Goal: Transaction & Acquisition: Purchase product/service

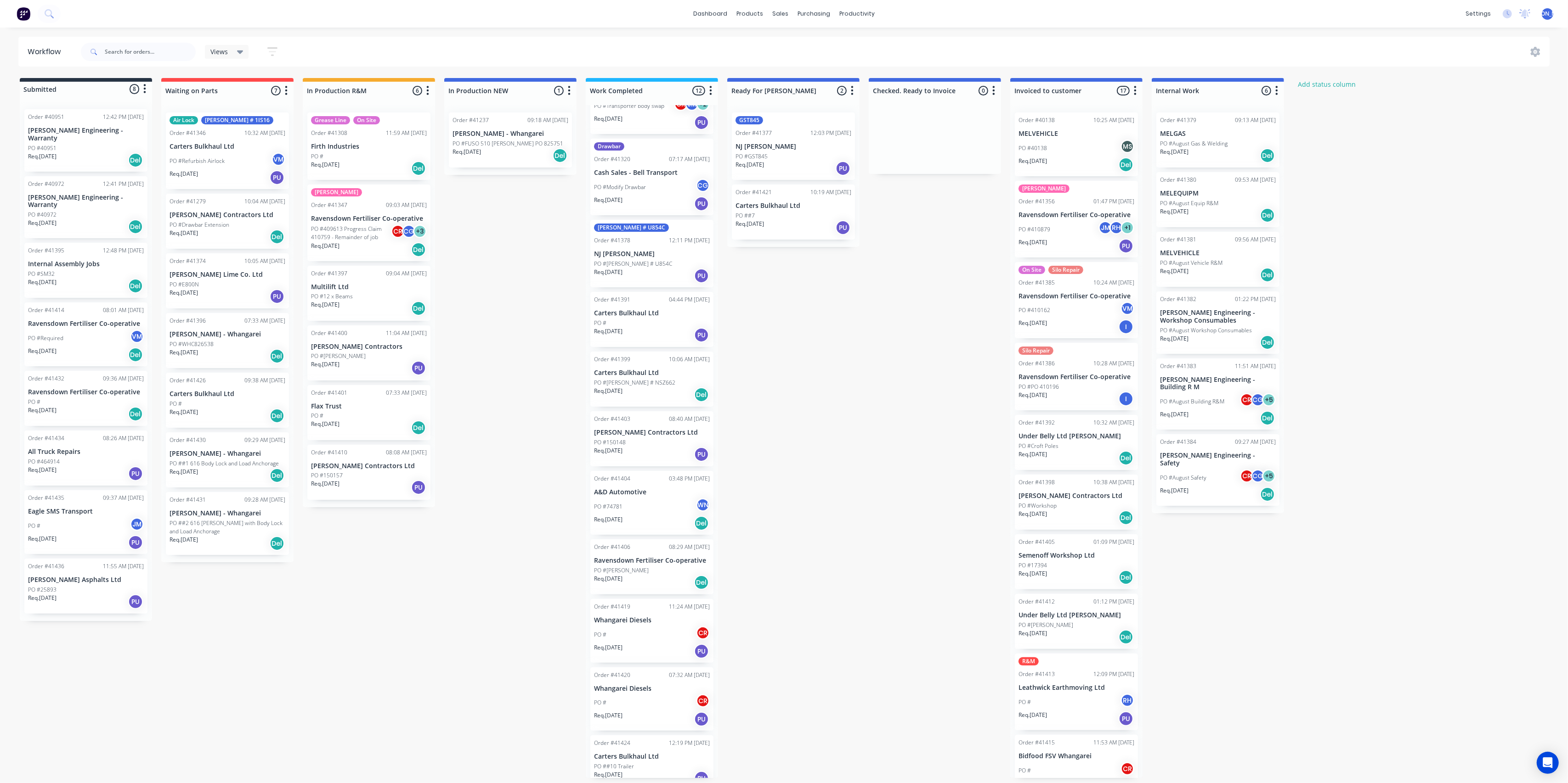
scroll to position [129, 0]
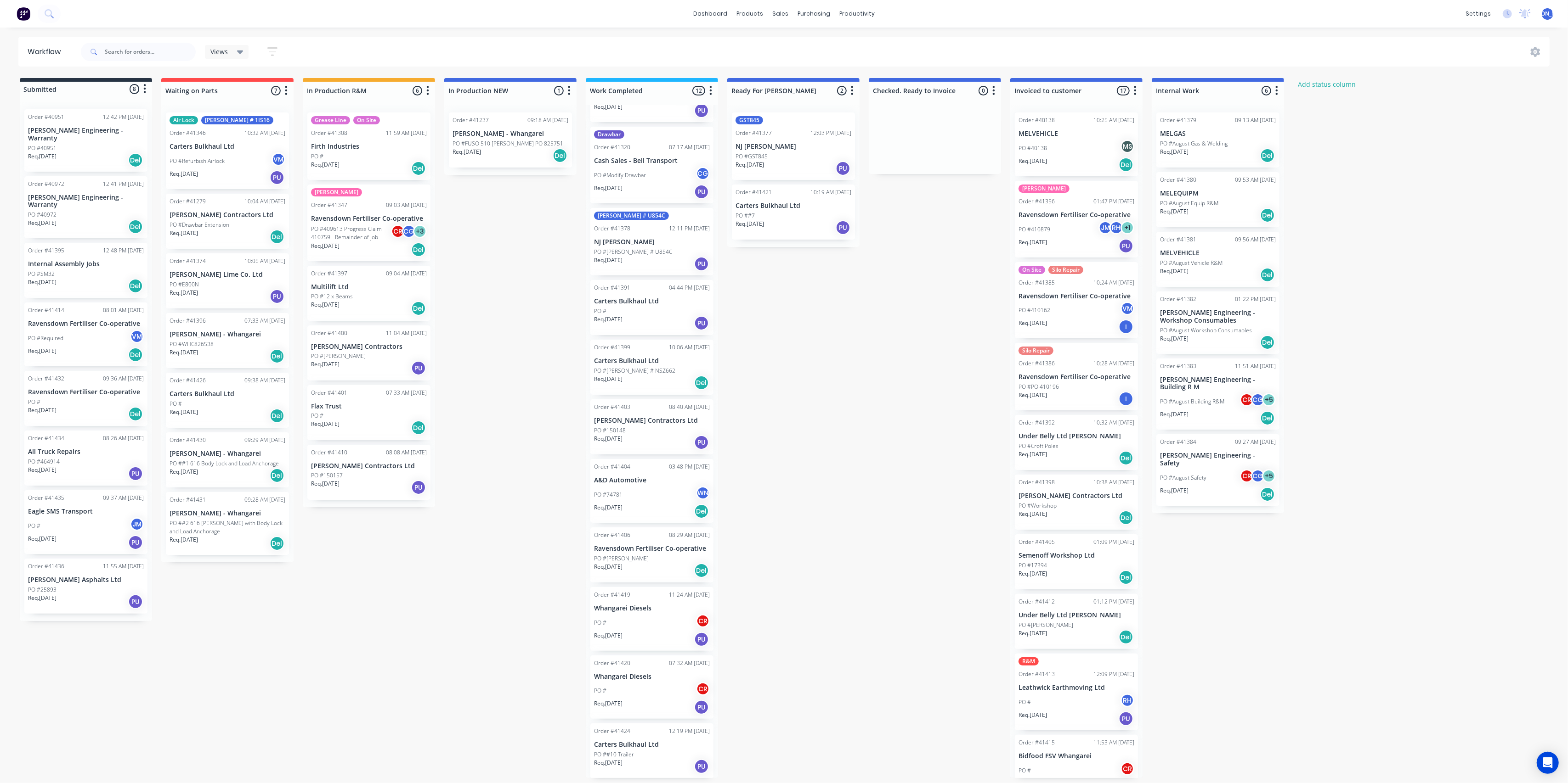
click at [647, 750] on div "PO ##10 Trailer" at bounding box center [652, 754] width 116 height 8
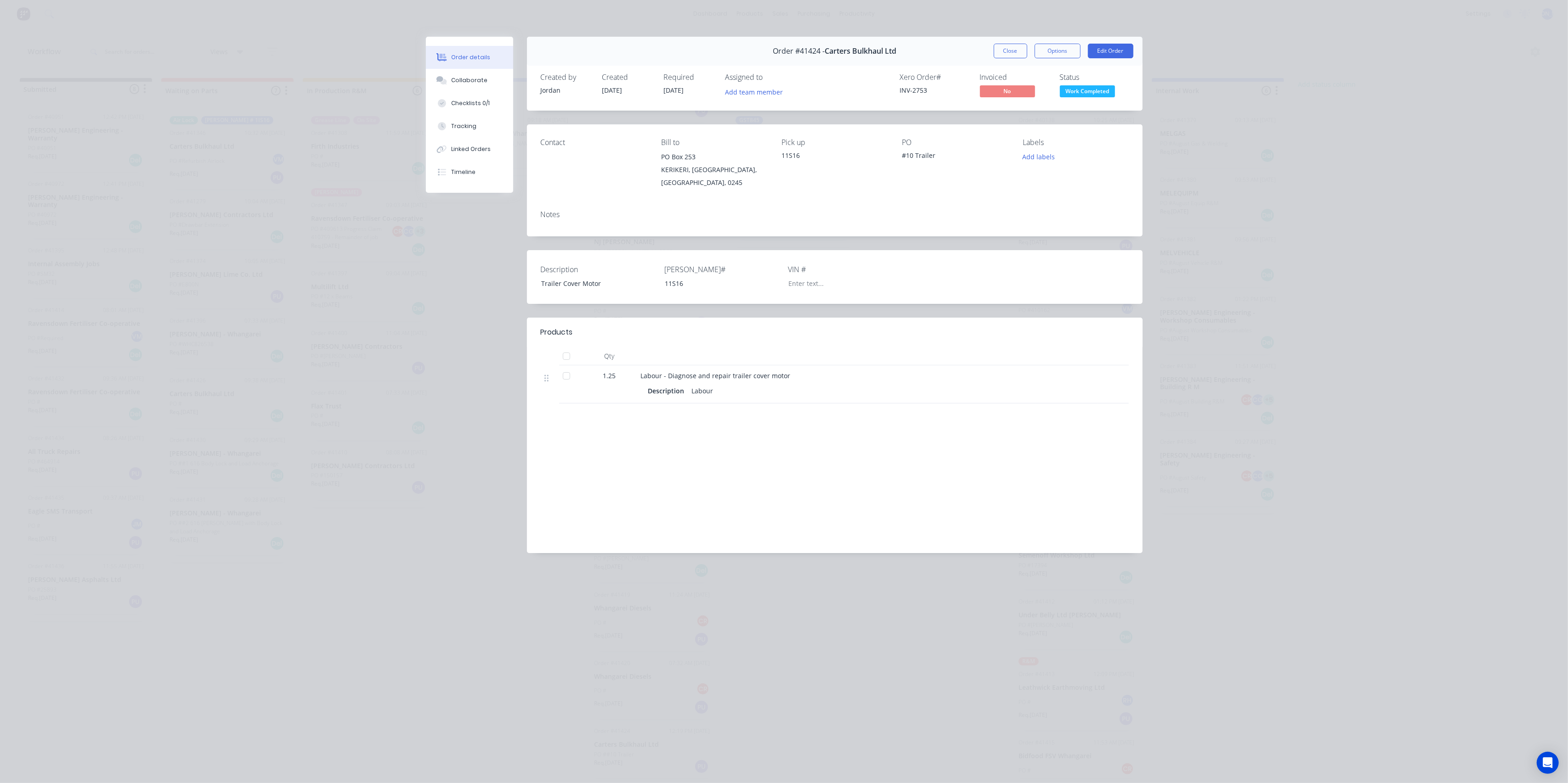
click at [1313, 187] on div "Order details Collaborate Checklists 0/1 Tracking Linked Orders Timeline Order …" at bounding box center [784, 391] width 1568 height 783
click at [470, 119] on button "Tracking" at bounding box center [469, 126] width 87 height 23
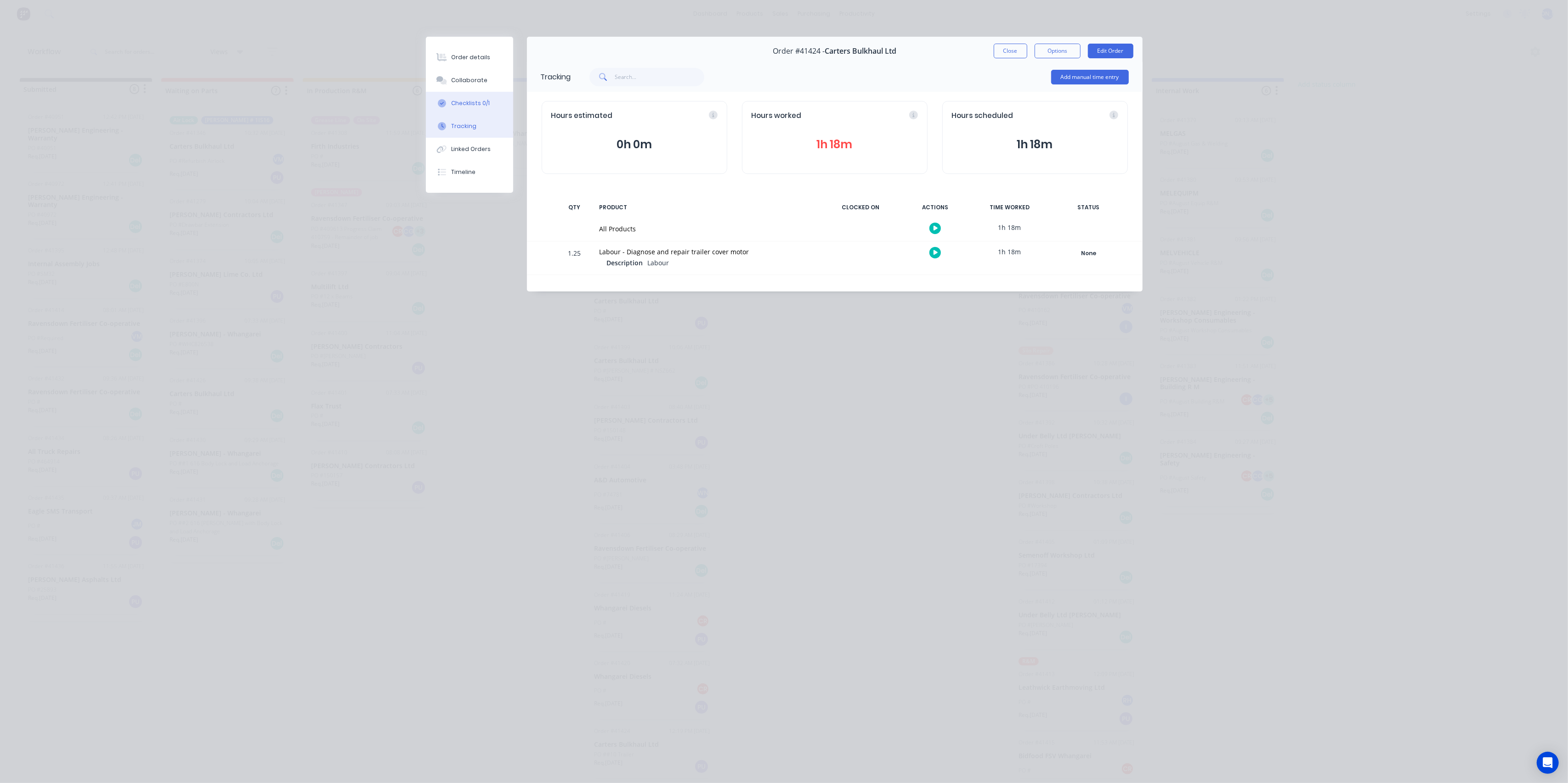
click at [473, 103] on div "Checklists 0/1" at bounding box center [470, 103] width 38 height 8
type textarea "x"
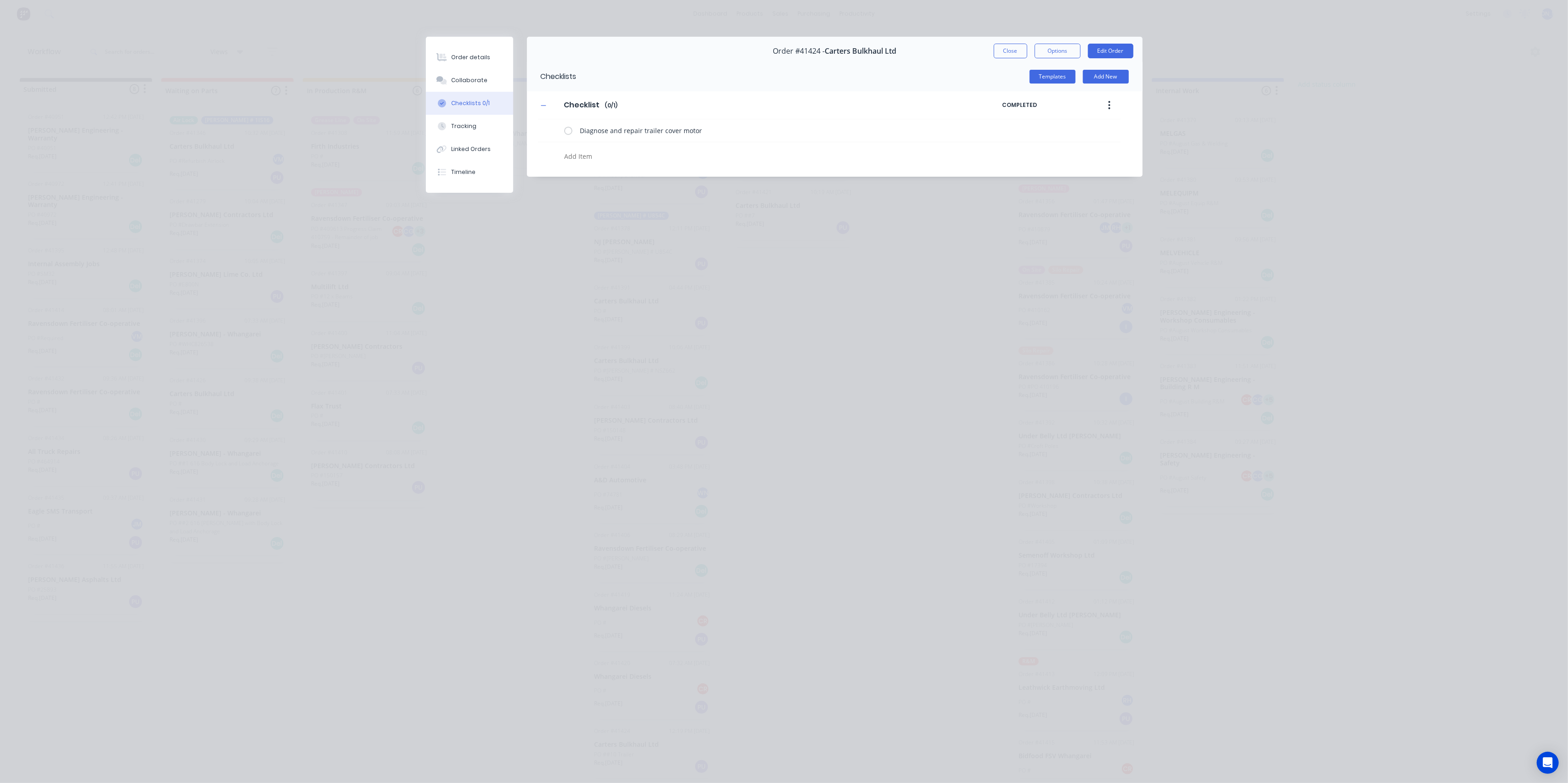
click at [468, 101] on div "Checklists 0/1" at bounding box center [470, 103] width 38 height 8
click at [469, 79] on div "Collaborate" at bounding box center [469, 80] width 36 height 8
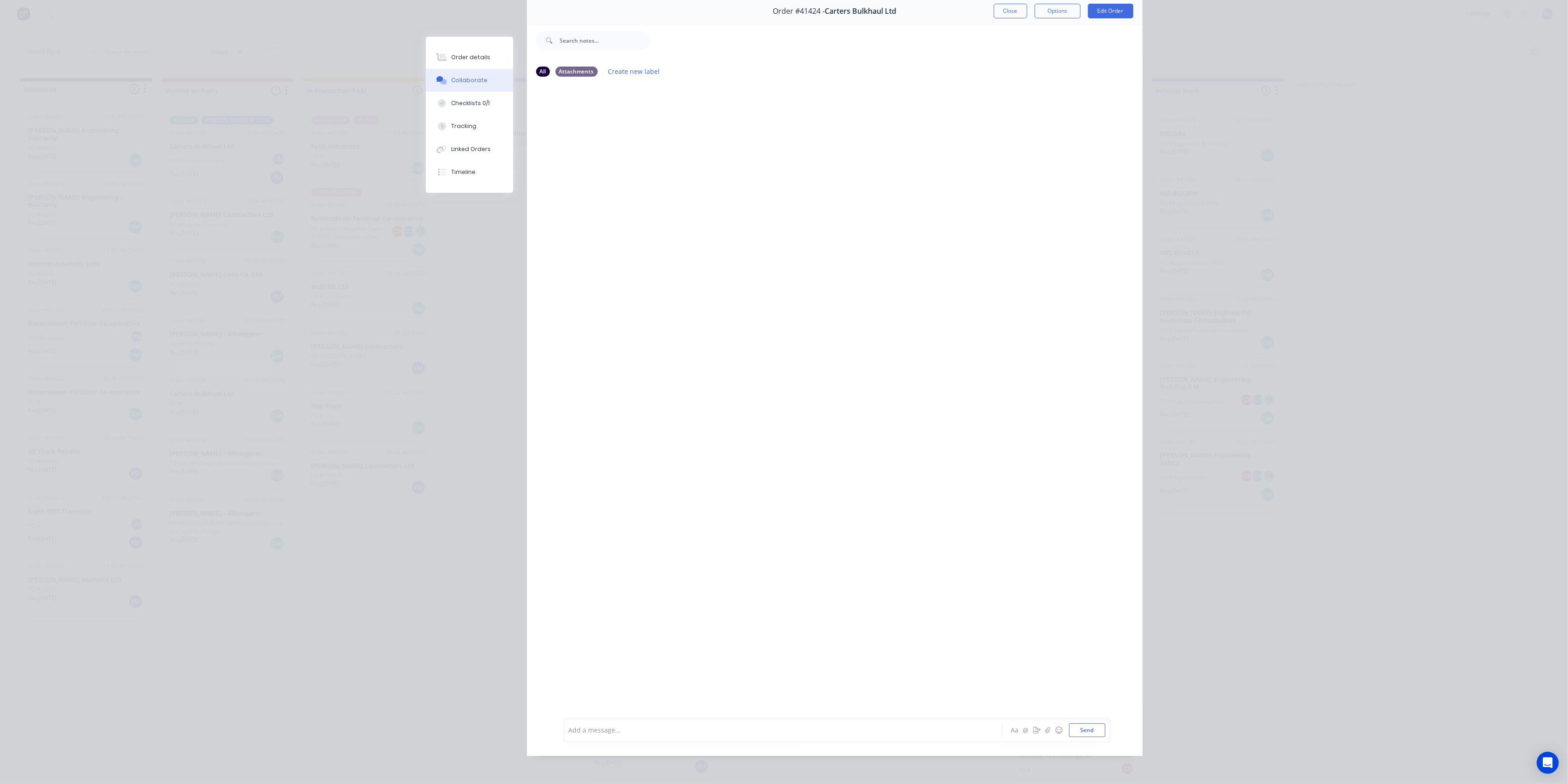
scroll to position [41, 0]
click at [688, 727] on div at bounding box center [770, 729] width 402 height 10
click at [1084, 726] on button "Send" at bounding box center [1087, 729] width 36 height 14
click at [470, 59] on div "Order details" at bounding box center [471, 57] width 39 height 8
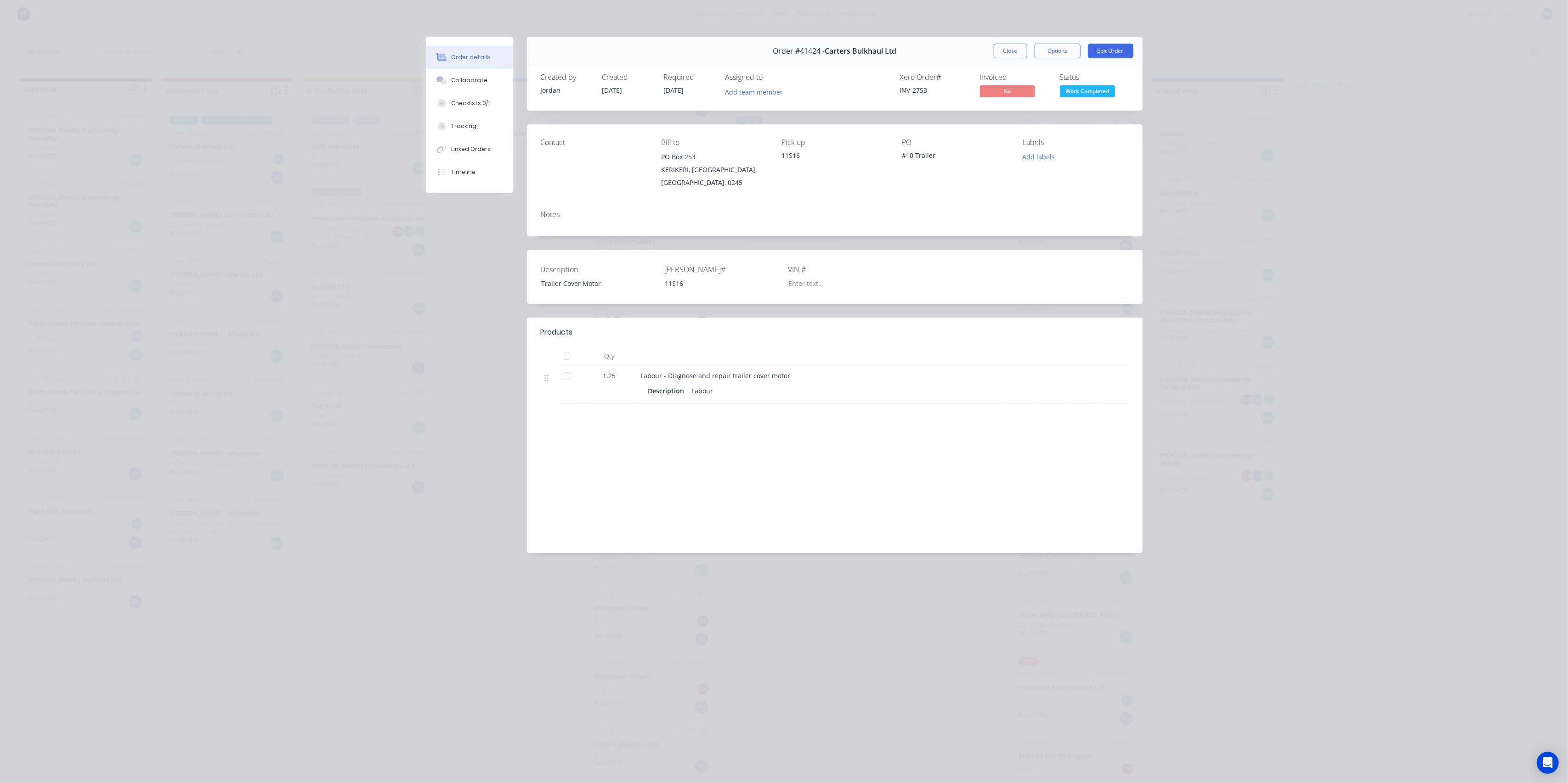
scroll to position [0, 0]
click at [1113, 53] on button "Edit Order" at bounding box center [1110, 51] width 46 height 15
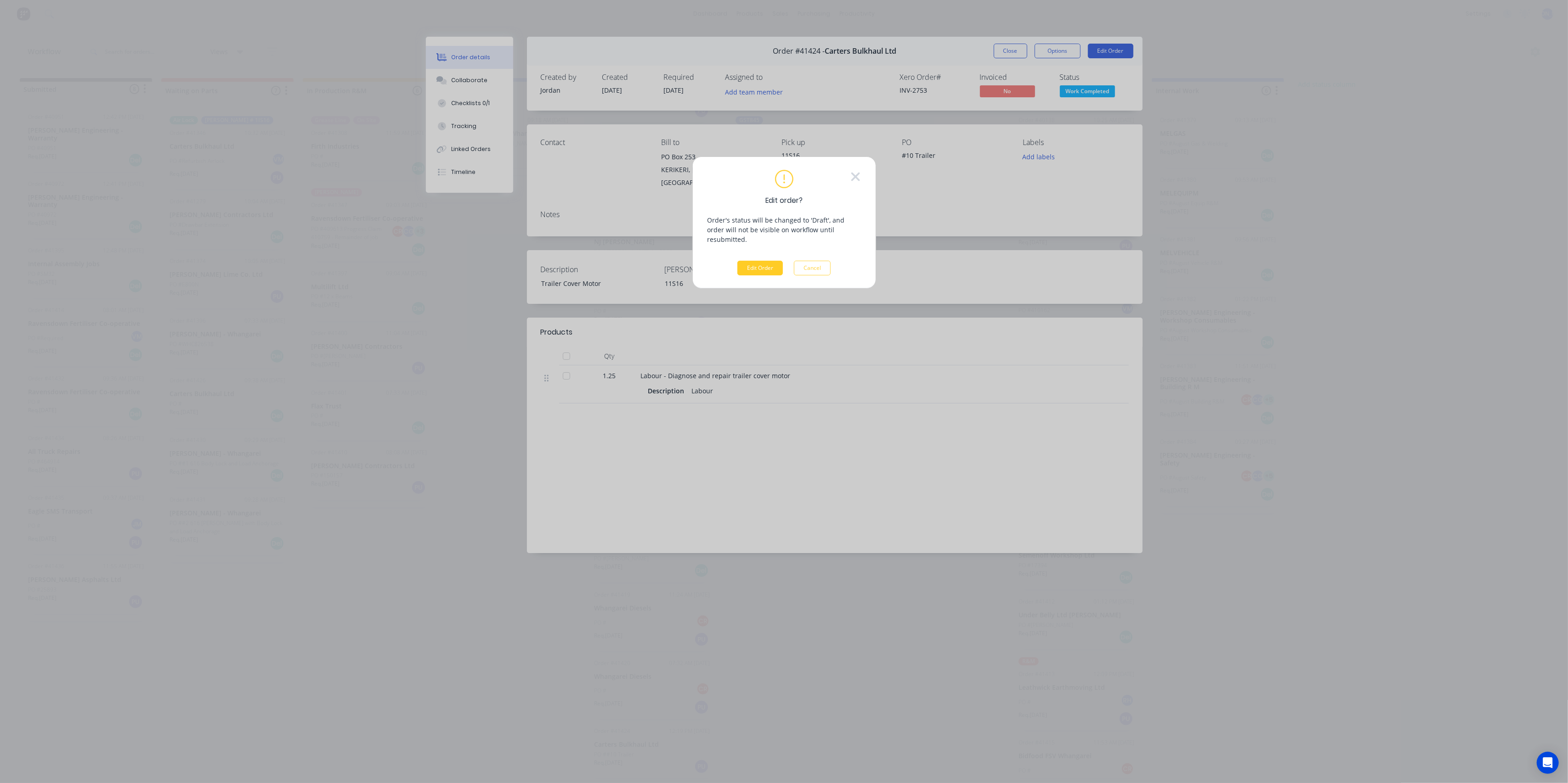
click at [763, 261] on button "Edit Order" at bounding box center [760, 268] width 46 height 15
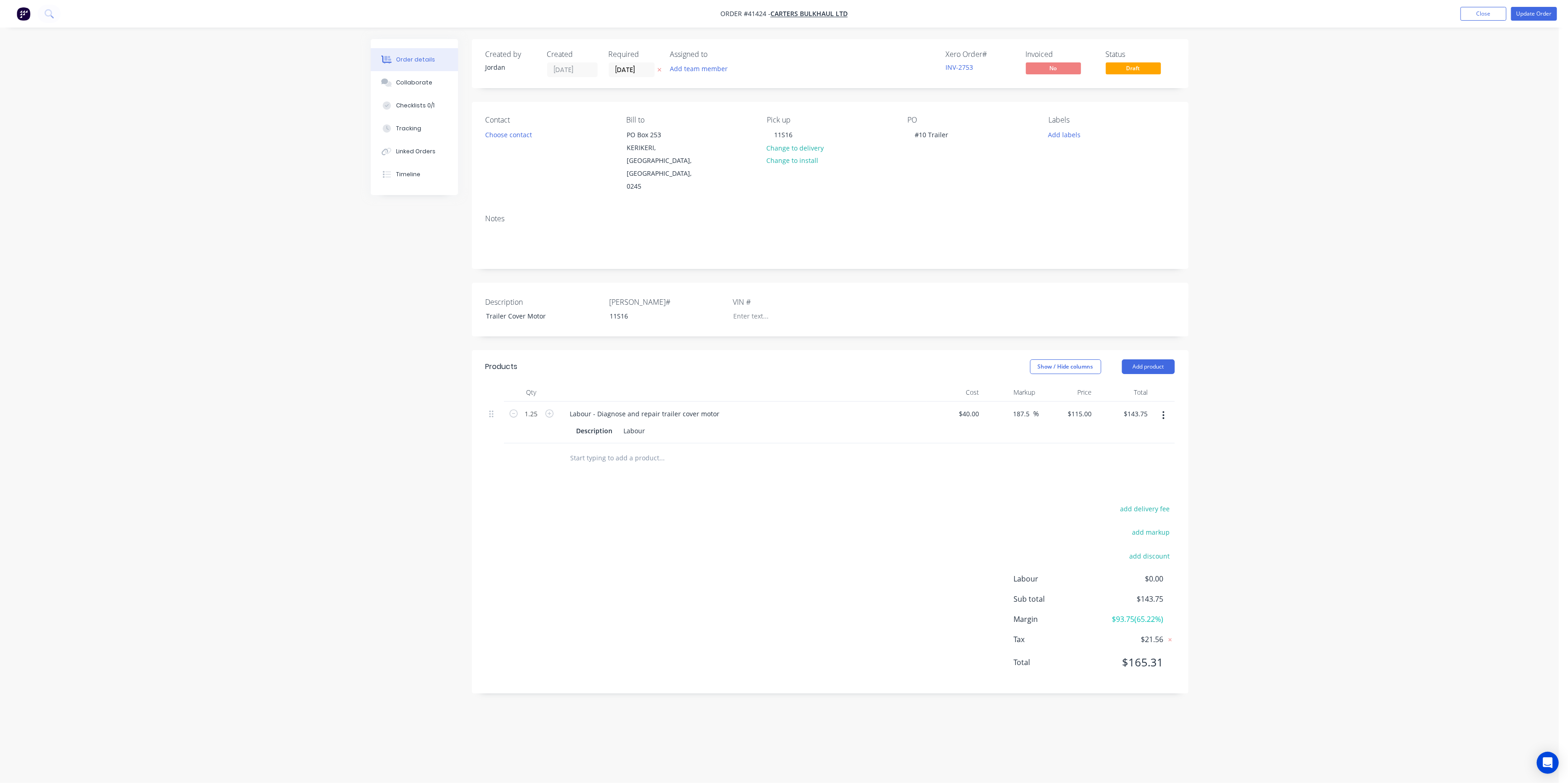
click at [625, 449] on input "text" at bounding box center [662, 458] width 184 height 18
type input "R"
click at [606, 449] on input "Razor Tarp Motor" at bounding box center [662, 458] width 184 height 18
type input "Razor Tarp Top Runner Motor"
click at [711, 478] on button "Add Razor Tarp Top Runner Motor to order" at bounding box center [711, 493] width 275 height 29
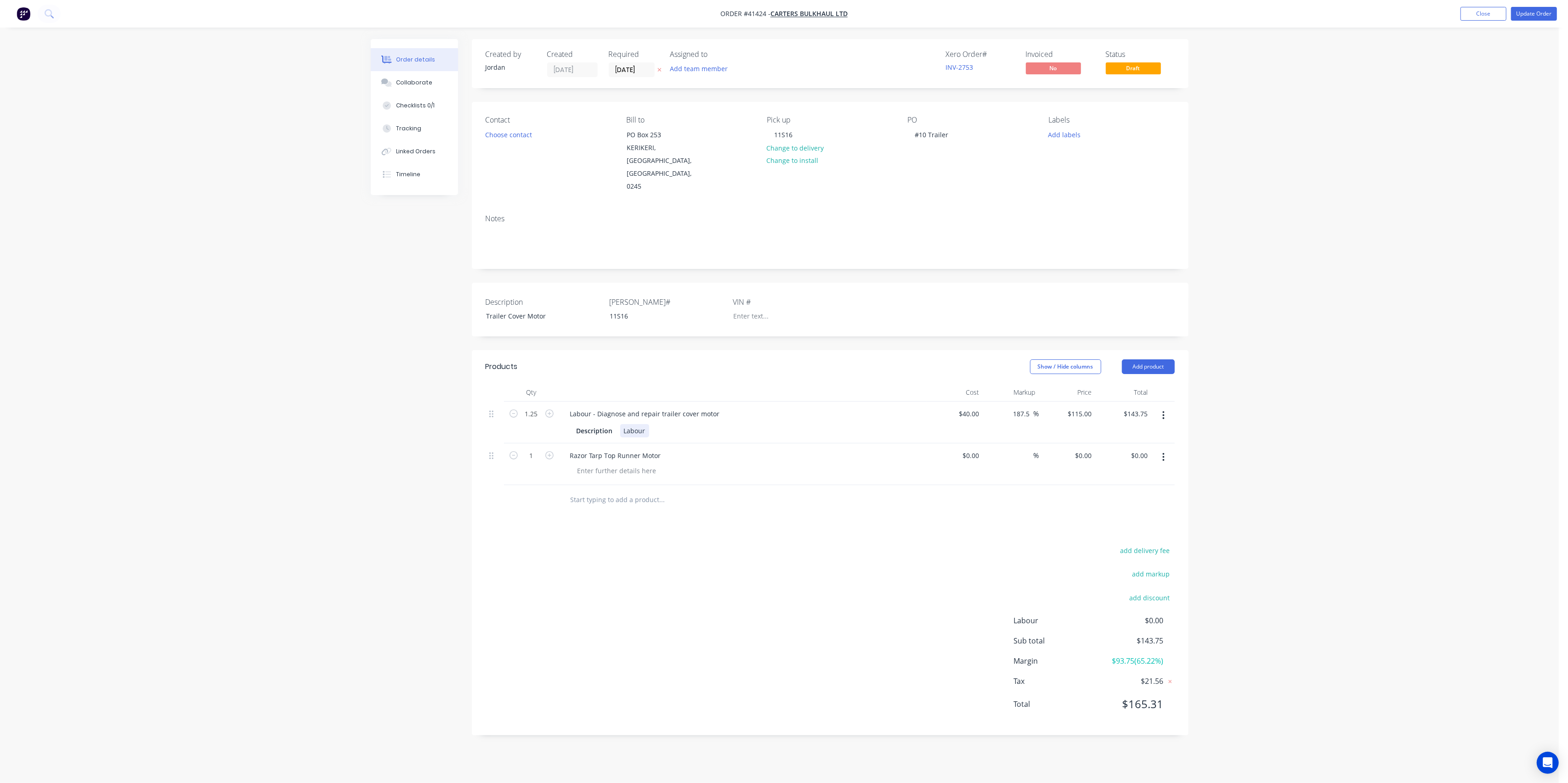
click at [641, 424] on div "Labour" at bounding box center [634, 431] width 29 height 13
drag, startPoint x: 646, startPoint y: 402, endPoint x: 613, endPoint y: 402, distance: 33.0
click at [618, 424] on div "Description Labour" at bounding box center [741, 431] width 336 height 13
click at [1554, 759] on div "Open Intercom Messenger" at bounding box center [1547, 763] width 24 height 24
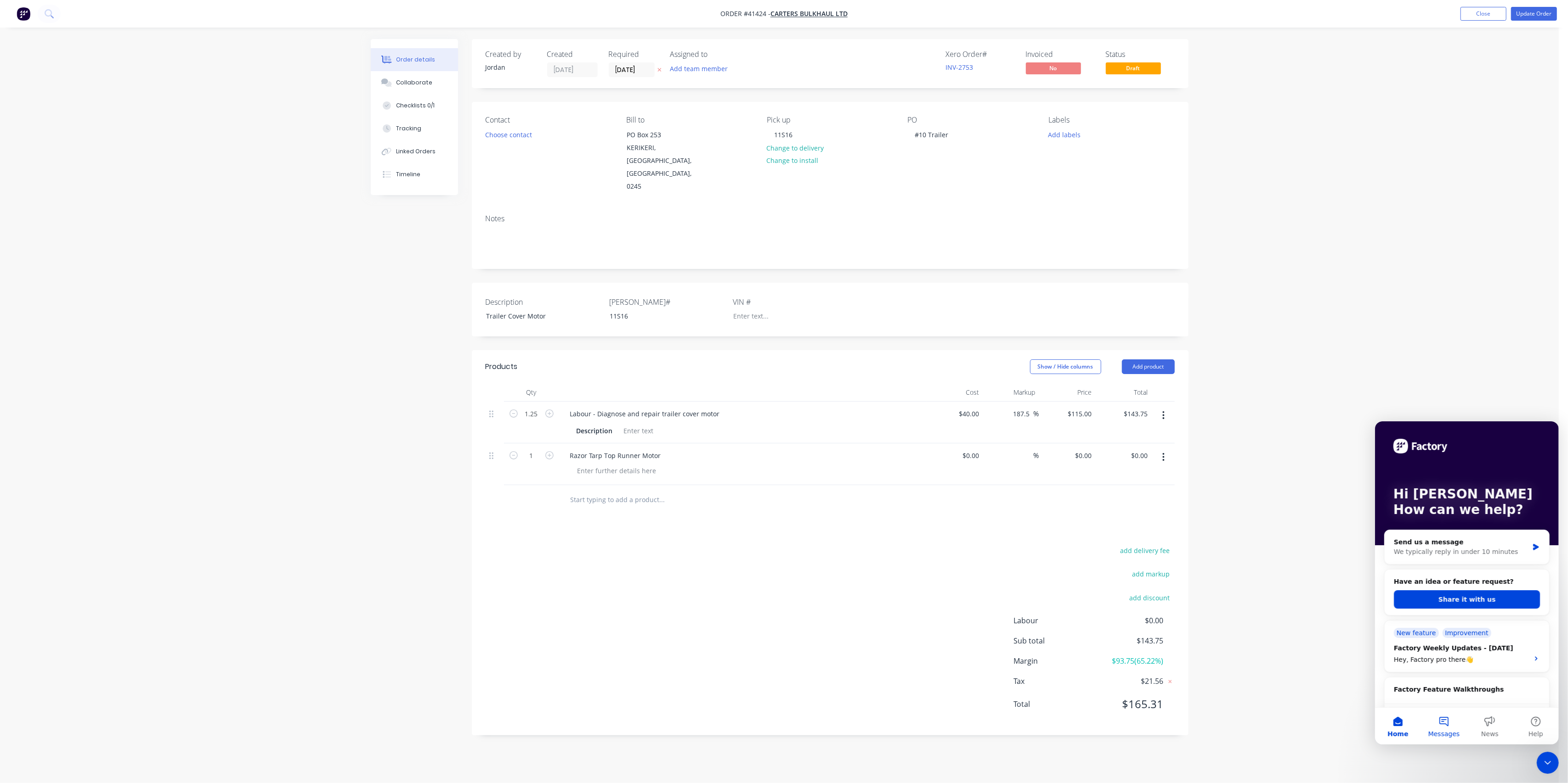
click at [1444, 719] on button "Messages" at bounding box center [1443, 726] width 46 height 36
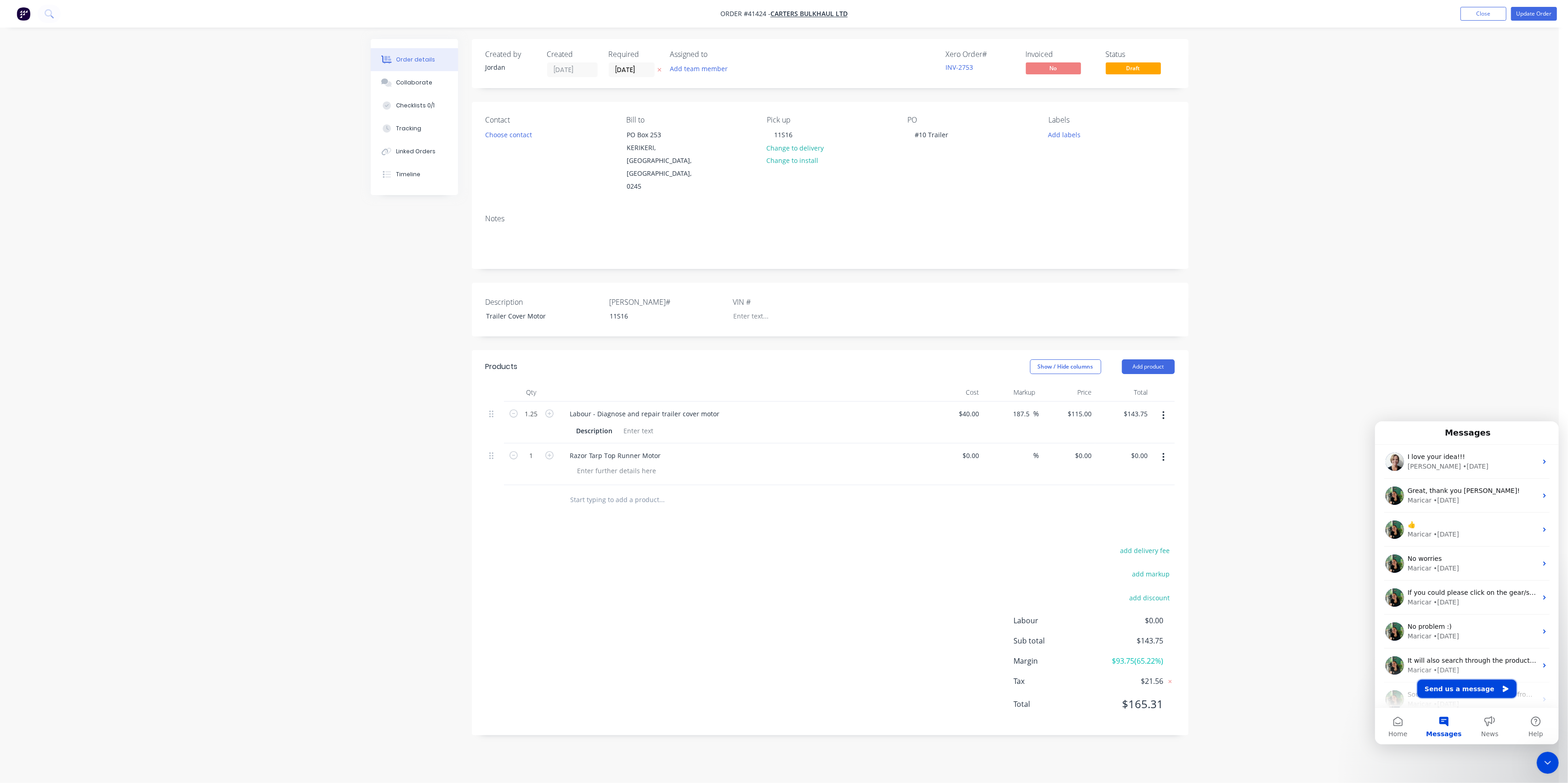
click at [1457, 688] on button "Send us a message" at bounding box center [1466, 689] width 99 height 18
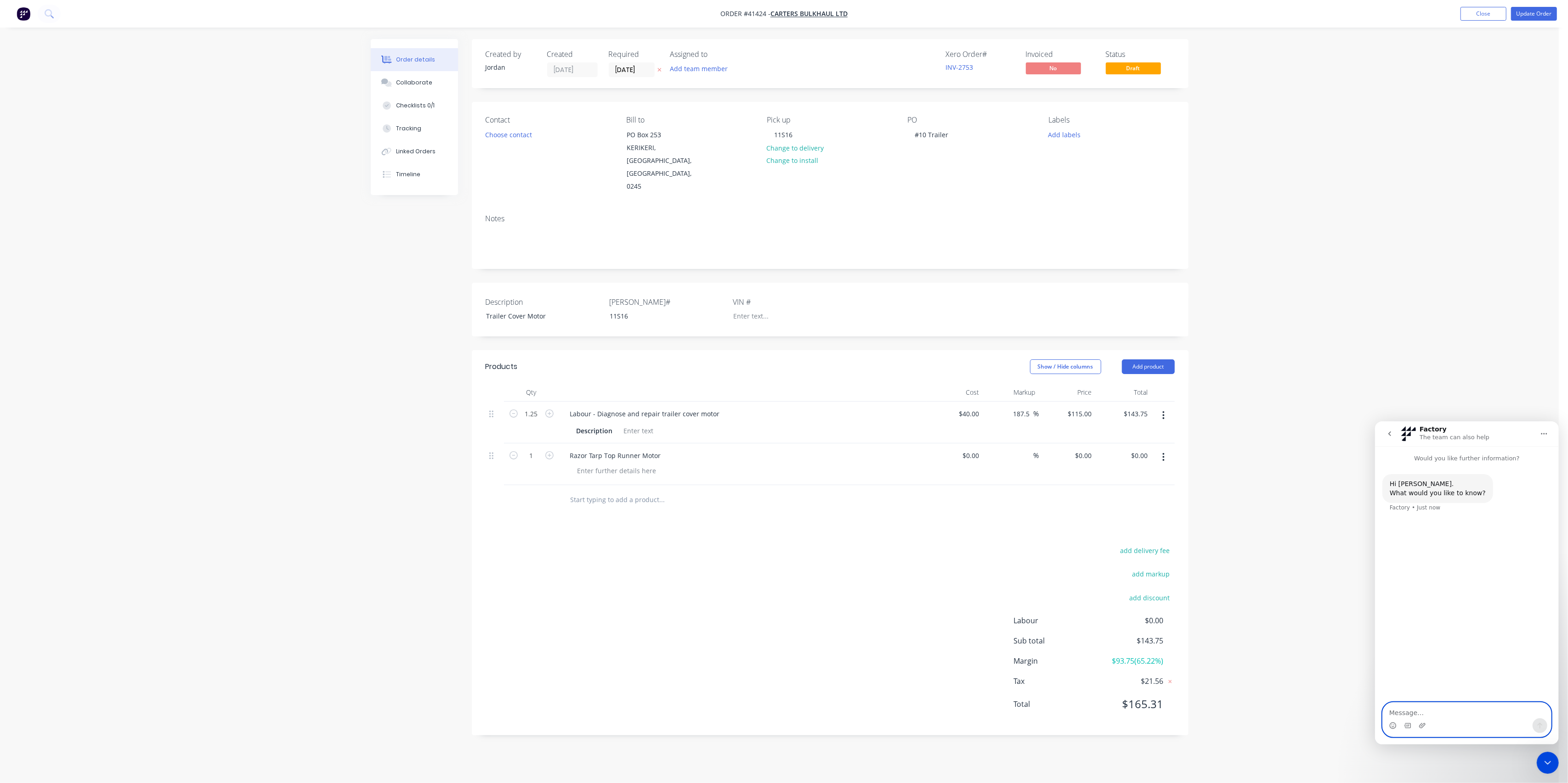
click at [1426, 712] on textarea "Message…" at bounding box center [1466, 710] width 168 height 16
click at [1510, 706] on textarea "Hi, I am still having trouble entering data into some of the text fields on wor…" at bounding box center [1466, 701] width 168 height 34
click at [1452, 713] on textarea "Hi, I am still having trouble entering data into some of the text fields on wor…" at bounding box center [1466, 701] width 168 height 34
click at [1428, 711] on textarea "Hi, I am still having trouble entering data into some of the text fields on wor…" at bounding box center [1466, 692] width 168 height 52
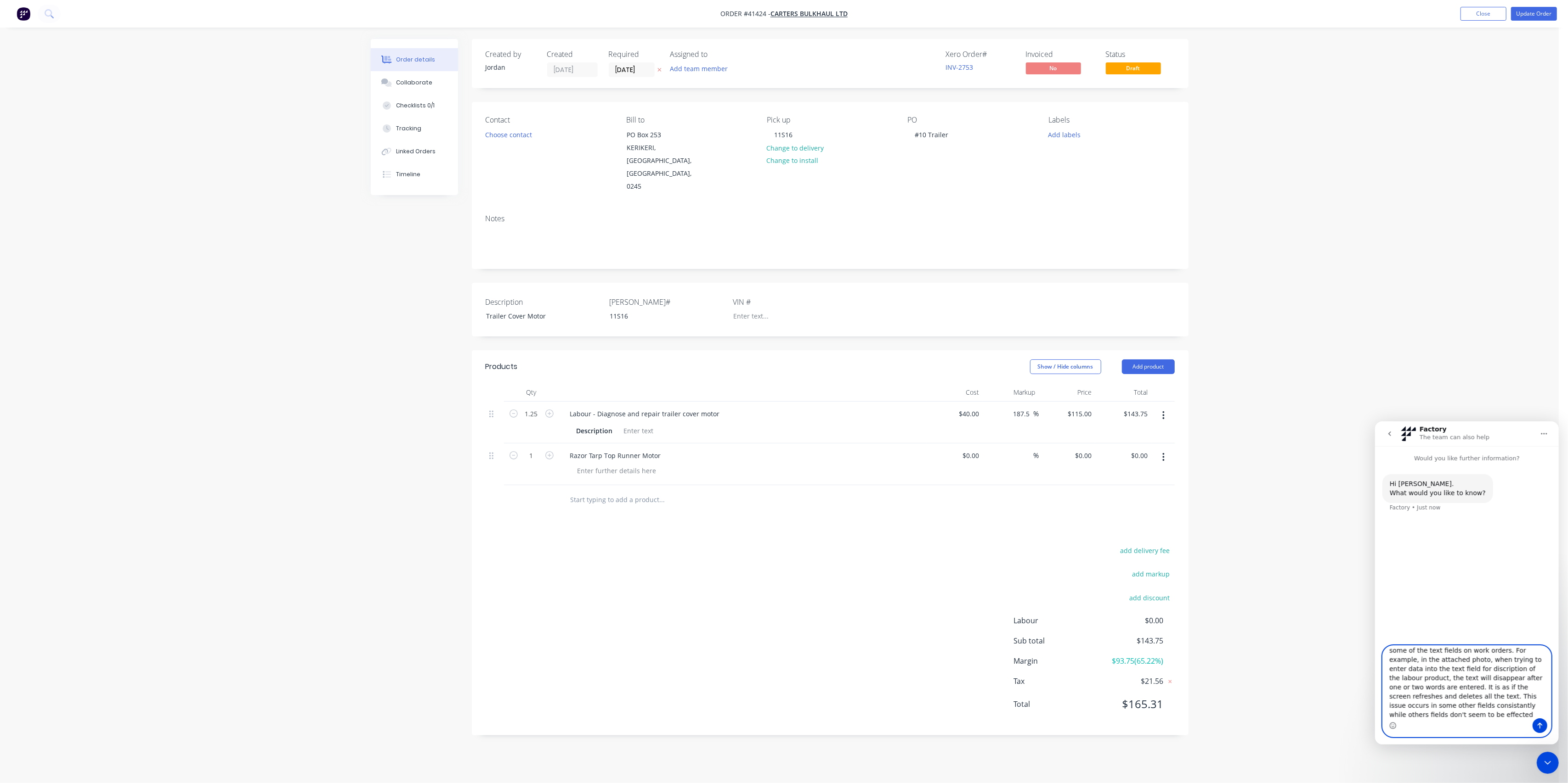
click at [1425, 711] on textarea "Hi, I am still having trouble entering data into some of the text fields on wor…" at bounding box center [1466, 681] width 168 height 72
drag, startPoint x: 1450, startPoint y: 711, endPoint x: 1479, endPoint y: 713, distance: 29.1
click at [1462, 711] on textarea "Hi, I am still having trouble entering data into some of the text fields on wor…" at bounding box center [1466, 681] width 168 height 72
type textarea "Hi, I am still having trouble entering data into some of the text fields on wor…"
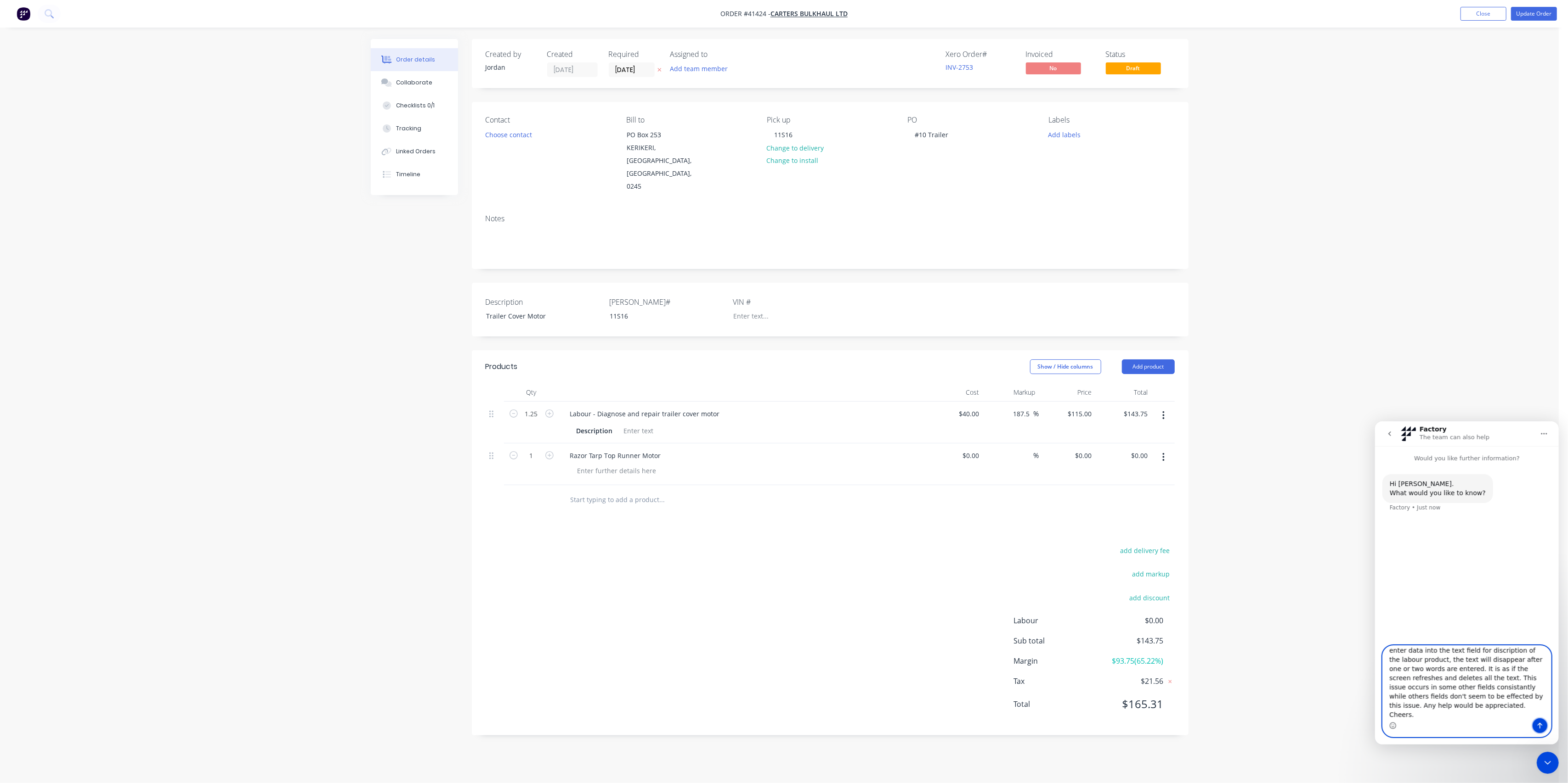
click at [1539, 726] on icon "Send a message…" at bounding box center [1539, 725] width 5 height 6
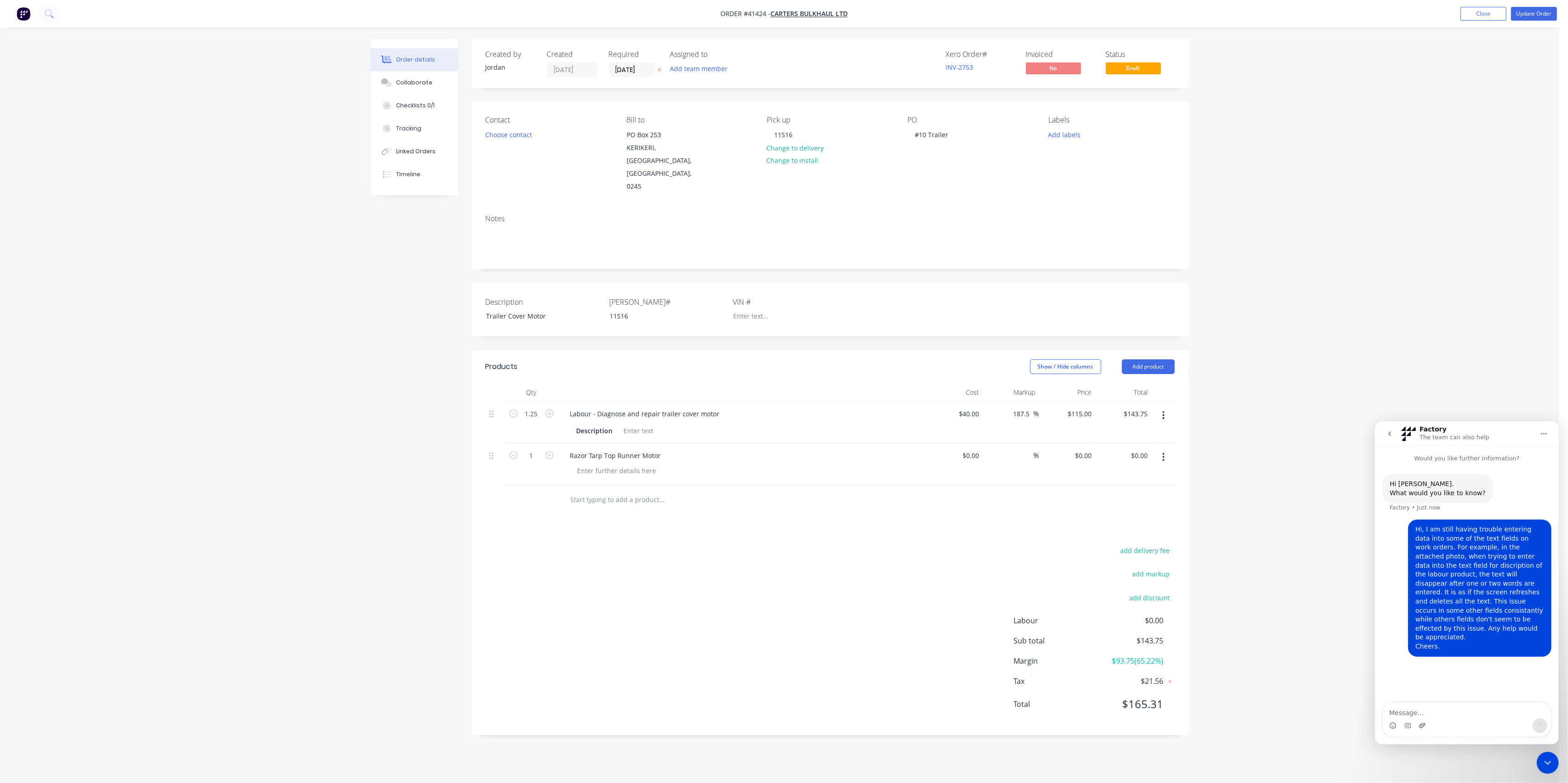
click at [1418, 722] on div "Intercom messenger" at bounding box center [1421, 725] width 7 height 15
click at [1404, 674] on div "Hi [PERSON_NAME]. What would you like to know? Factory • Just now Hi, I am stil…" at bounding box center [1466, 583] width 184 height 241
click at [1421, 723] on icon "Upload attachment" at bounding box center [1421, 725] width 7 height 7
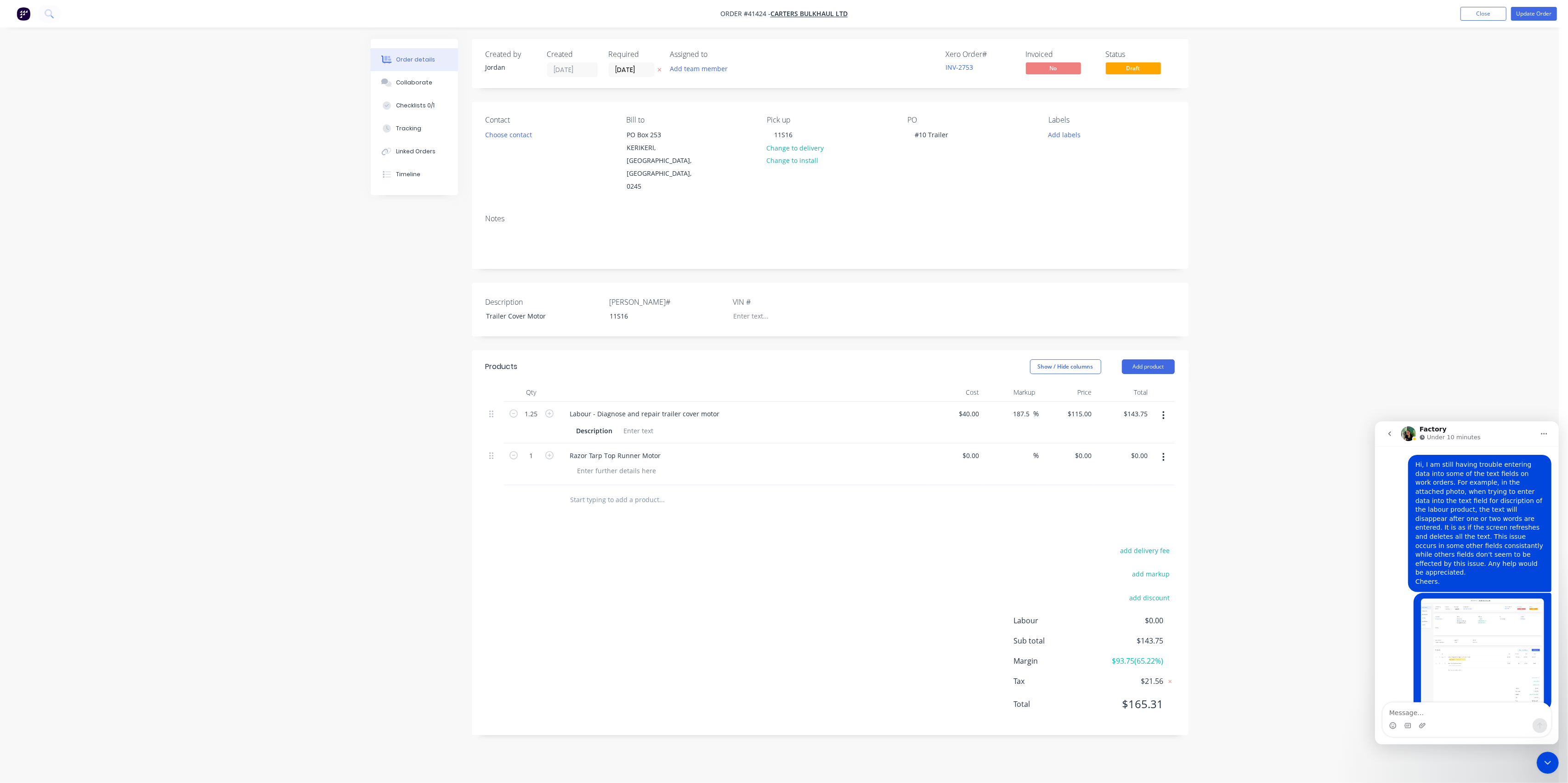
click at [1451, 624] on img "user says…" at bounding box center [1481, 652] width 123 height 107
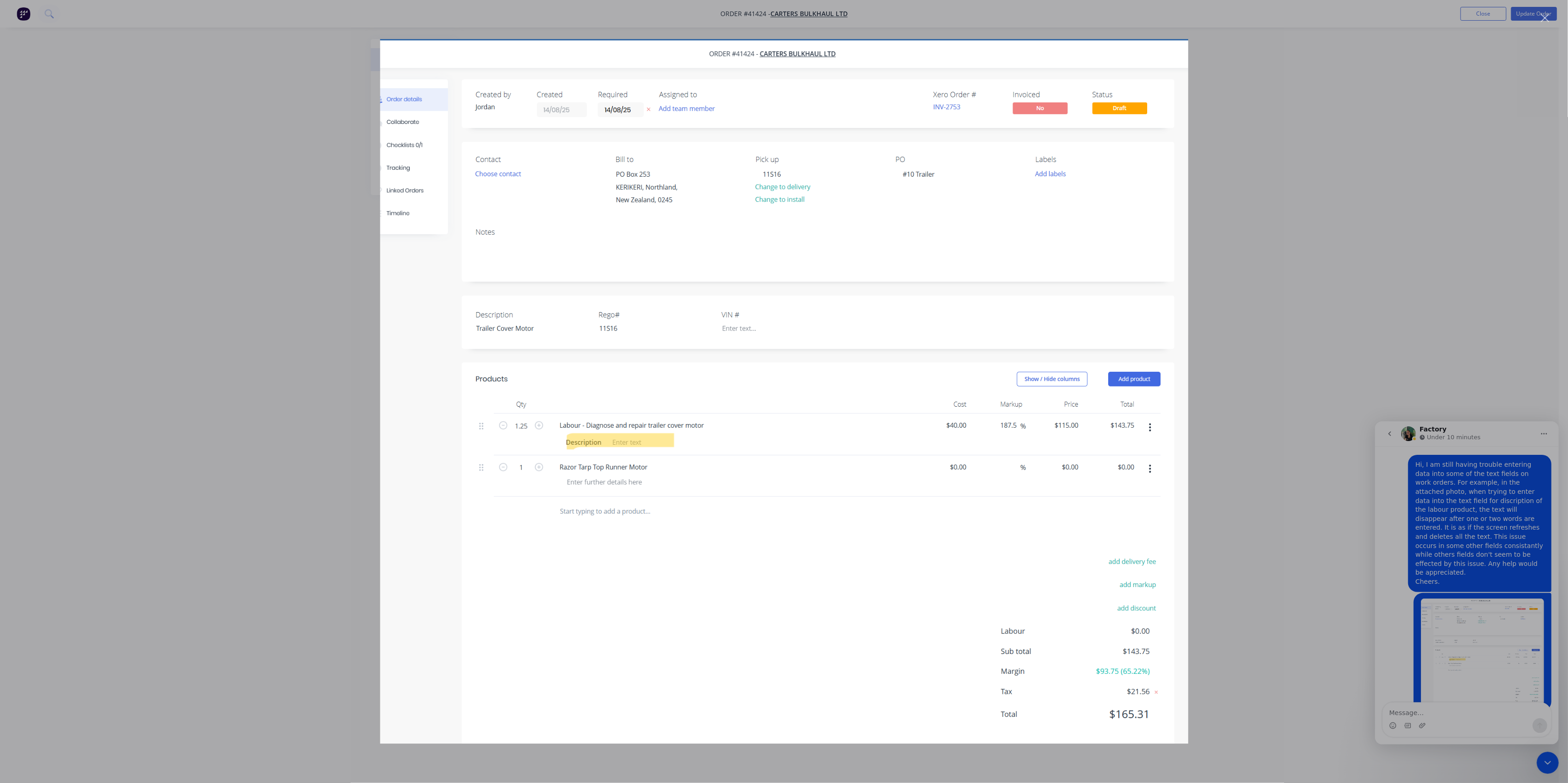
scroll to position [0, 0]
click at [1473, 583] on div "Intercom messenger" at bounding box center [784, 391] width 1568 height 783
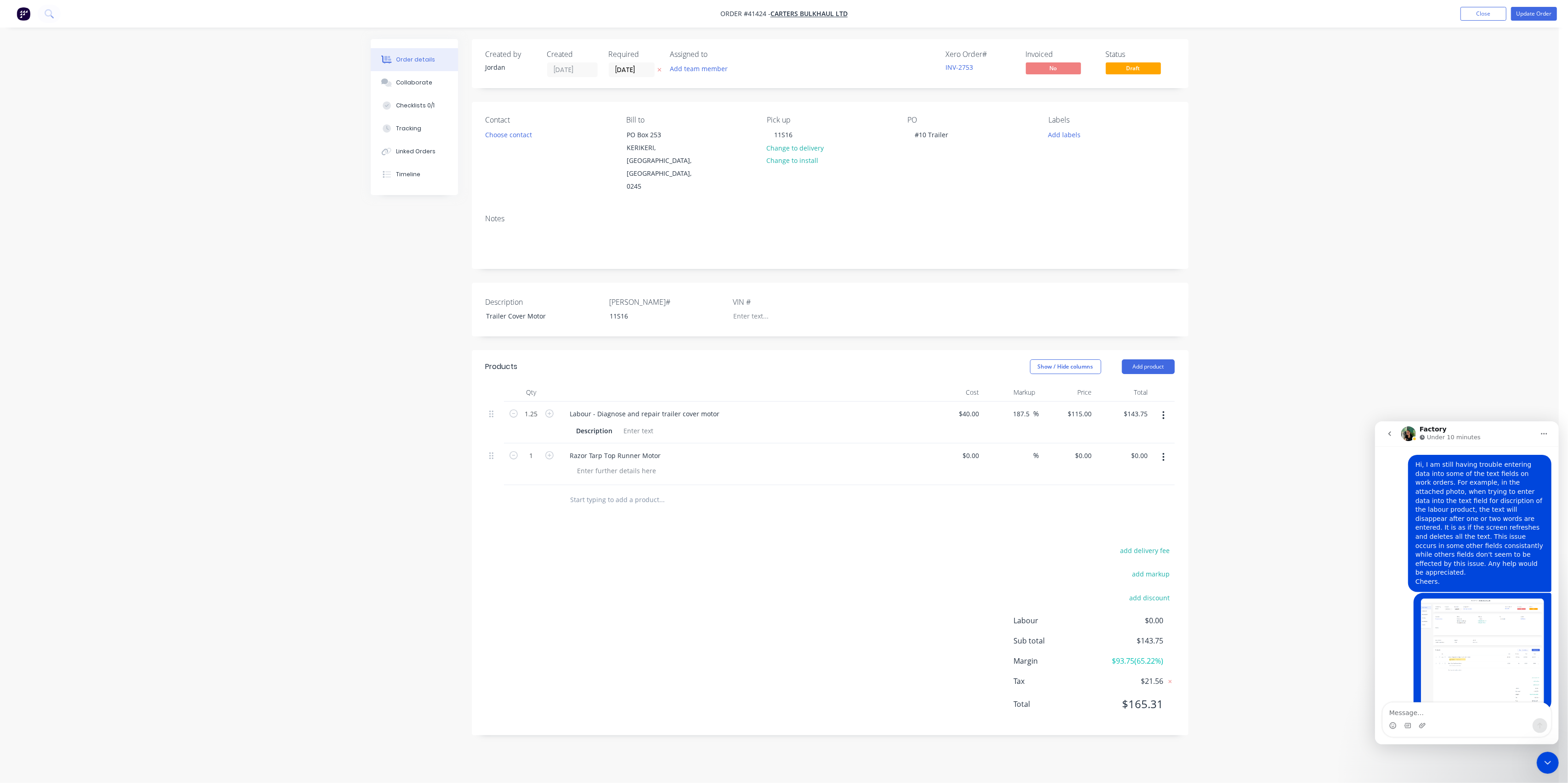
drag, startPoint x: 714, startPoint y: 542, endPoint x: 714, endPoint y: 536, distance: 6.0
click at [714, 545] on div "add delivery fee add markup add discount Labour $0.00 Sub total $143.75 Margin …" at bounding box center [830, 633] width 689 height 177
click at [1545, 757] on icon "Close Intercom Messenger" at bounding box center [1547, 762] width 11 height 11
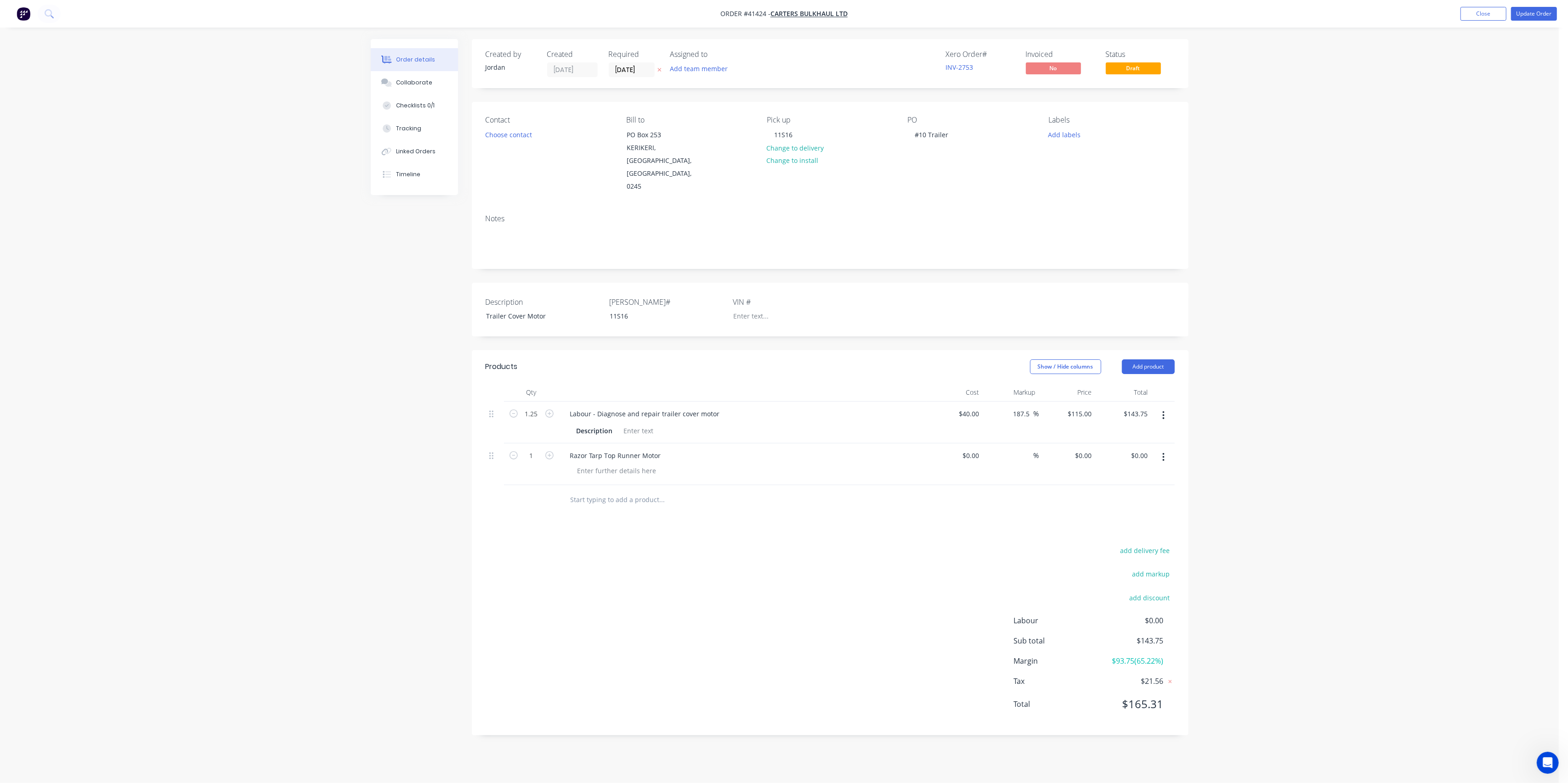
scroll to position [64, 0]
click at [638, 424] on div at bounding box center [638, 431] width 37 height 13
click at [865, 359] on div "Show / Hide columns Add product" at bounding box center [903, 366] width 542 height 15
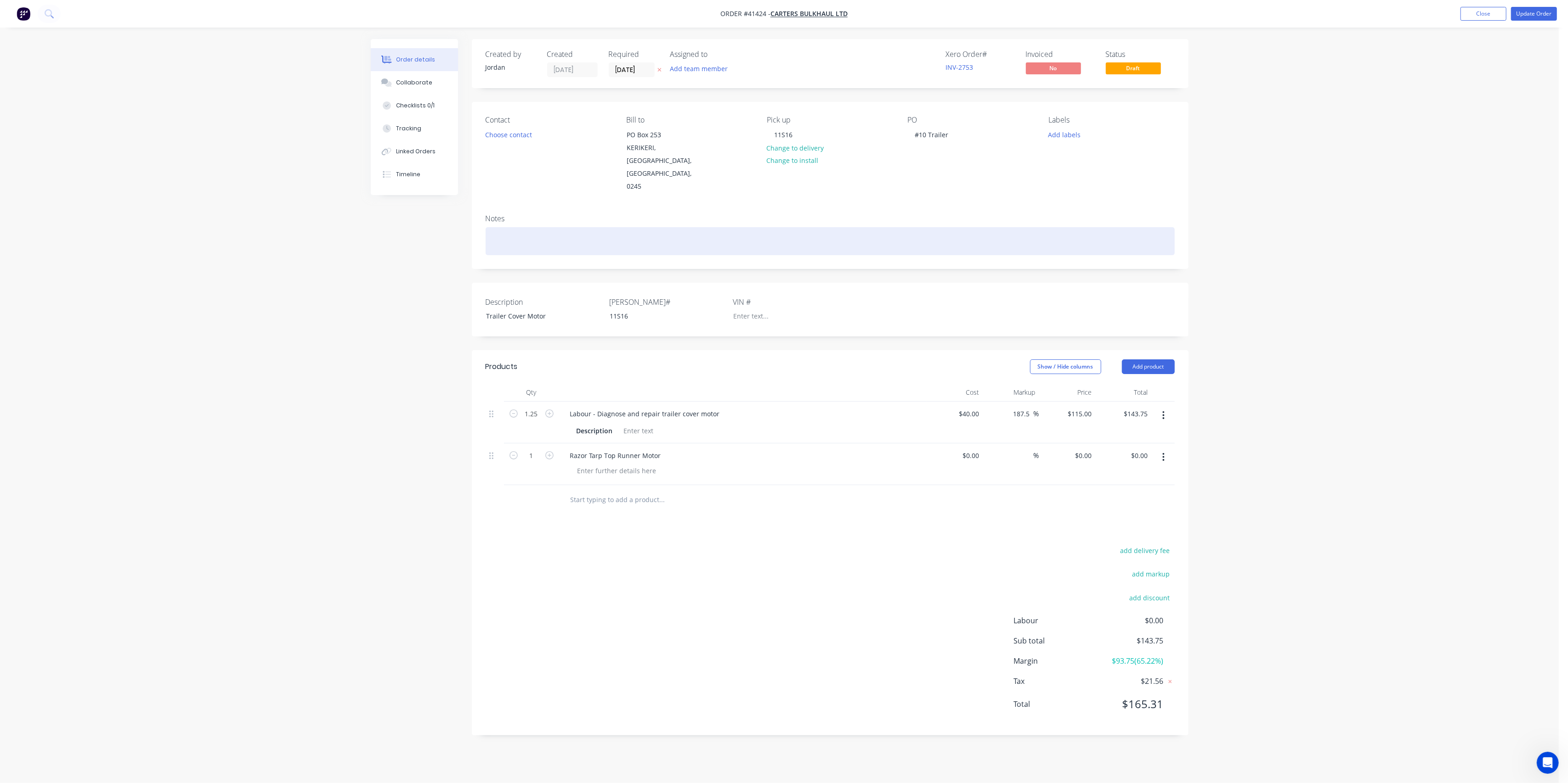
drag, startPoint x: 509, startPoint y: 219, endPoint x: 502, endPoint y: 219, distance: 7.0
click at [509, 227] on div at bounding box center [830, 241] width 689 height 28
click at [677, 227] on div "Existing motor running very slow. Pulled lid of and plenty of wwater came out." at bounding box center [830, 241] width 689 height 28
click at [735, 227] on div "Existing motor running very slow. Pulled lid of and plenty of water came out." at bounding box center [830, 241] width 689 height 28
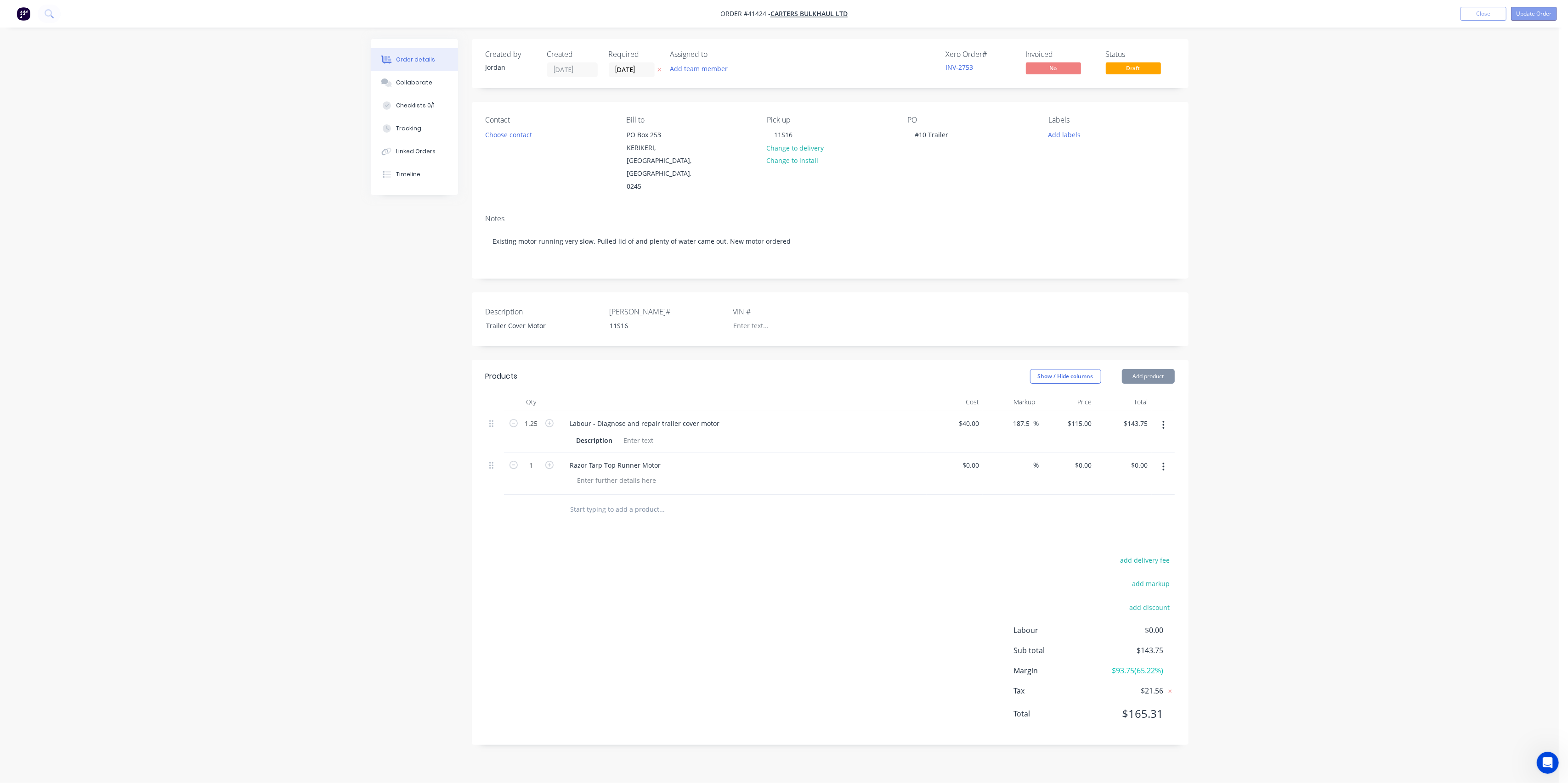
click at [1534, 11] on button "Update Order" at bounding box center [1533, 14] width 46 height 14
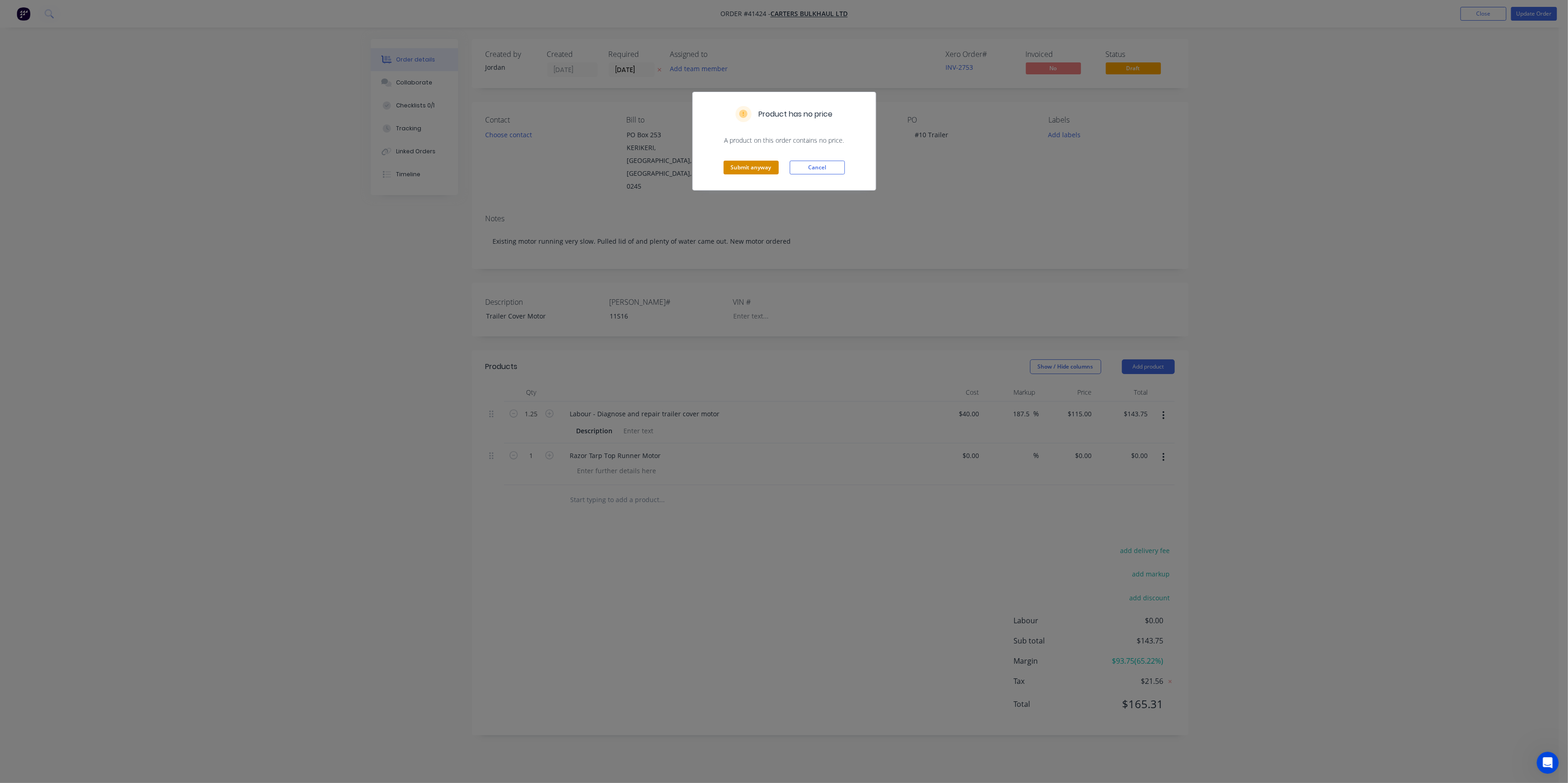
click at [759, 168] on button "Submit anyway" at bounding box center [751, 167] width 55 height 14
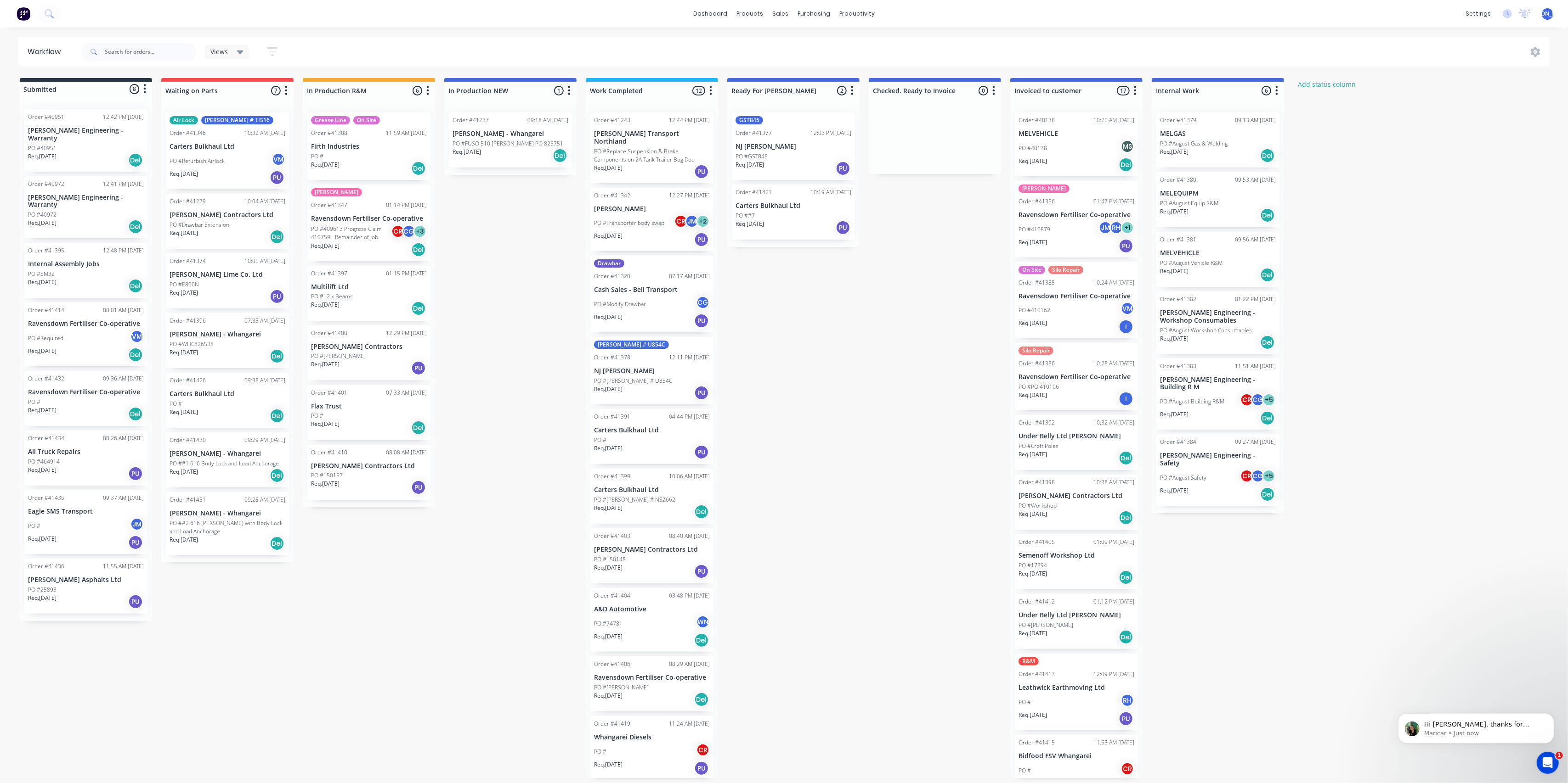
scroll to position [158, 0]
click at [1522, 727] on p "Hi [PERSON_NAME], thanks for raising this. Our Development Team already has a f…" at bounding box center [1483, 724] width 119 height 9
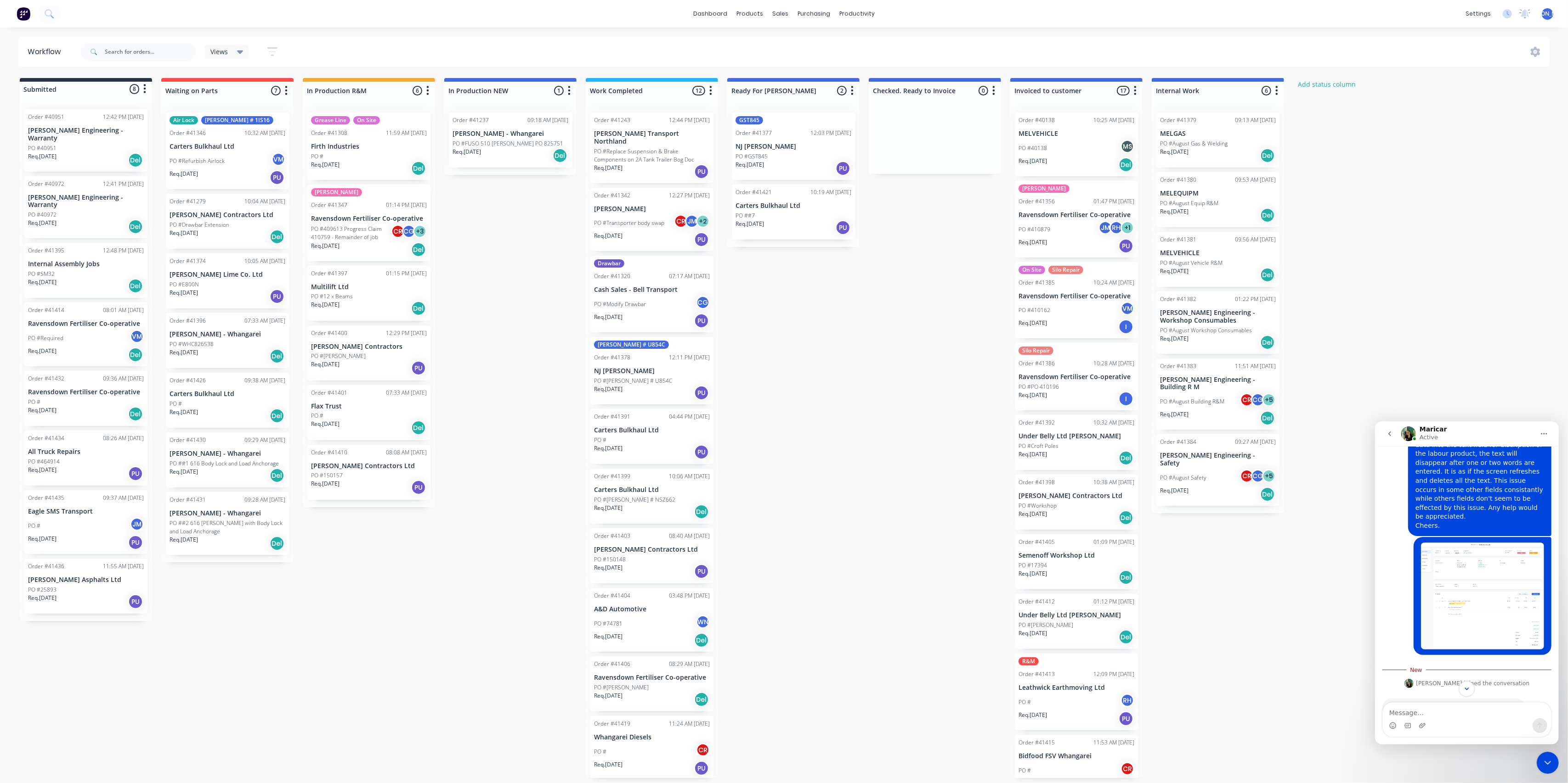
scroll to position [173, 0]
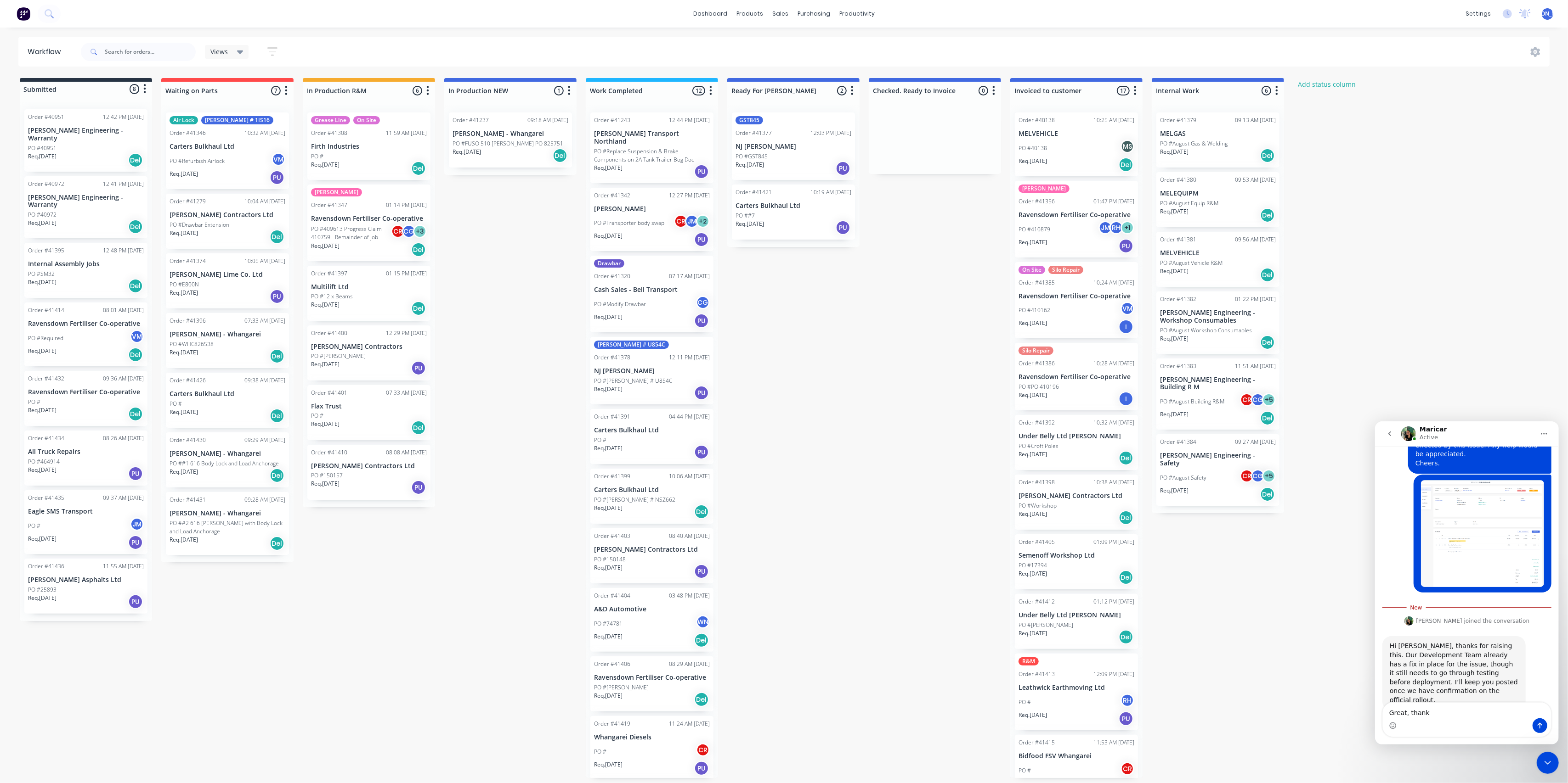
type textarea "Great, thanks"
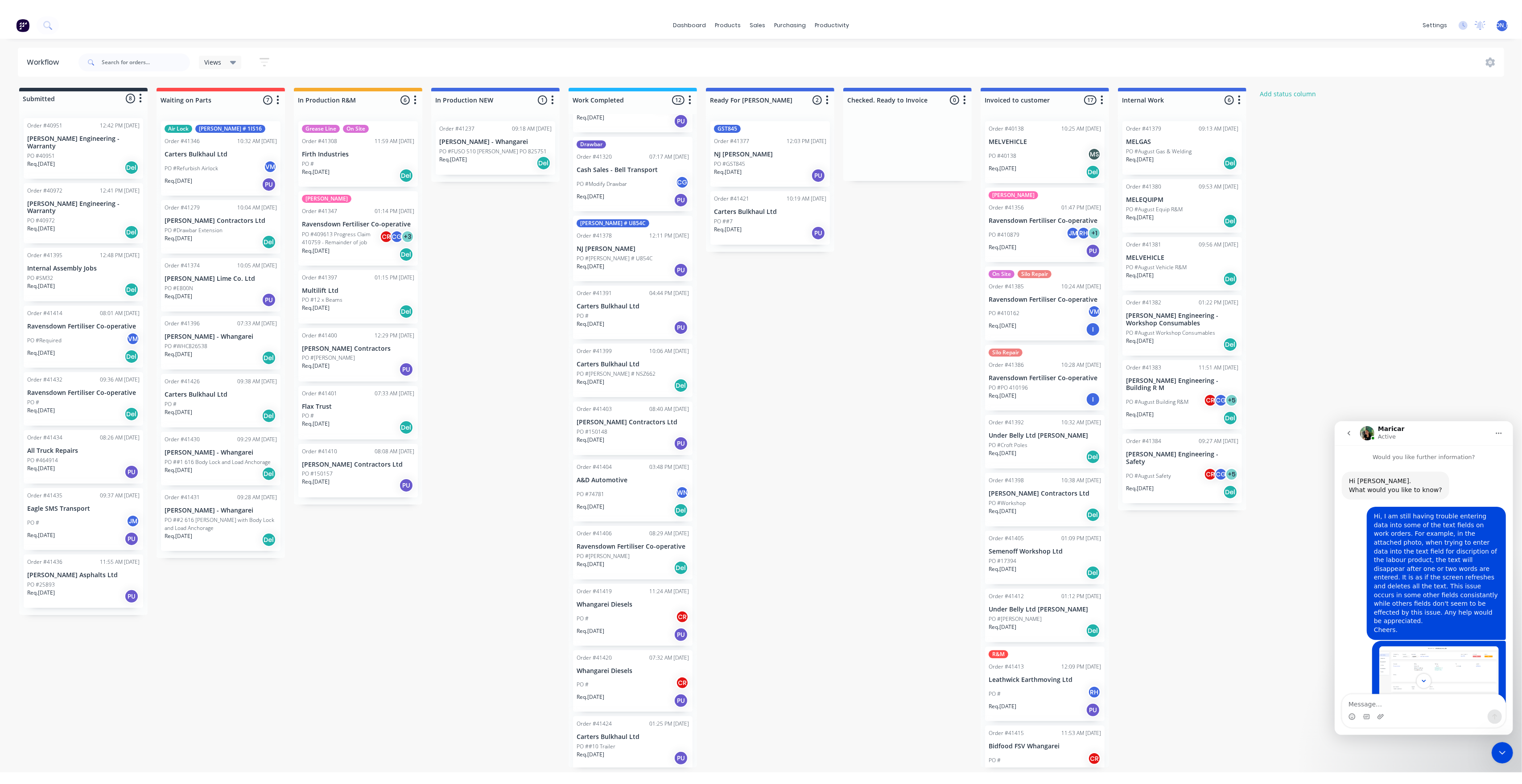
scroll to position [125, 0]
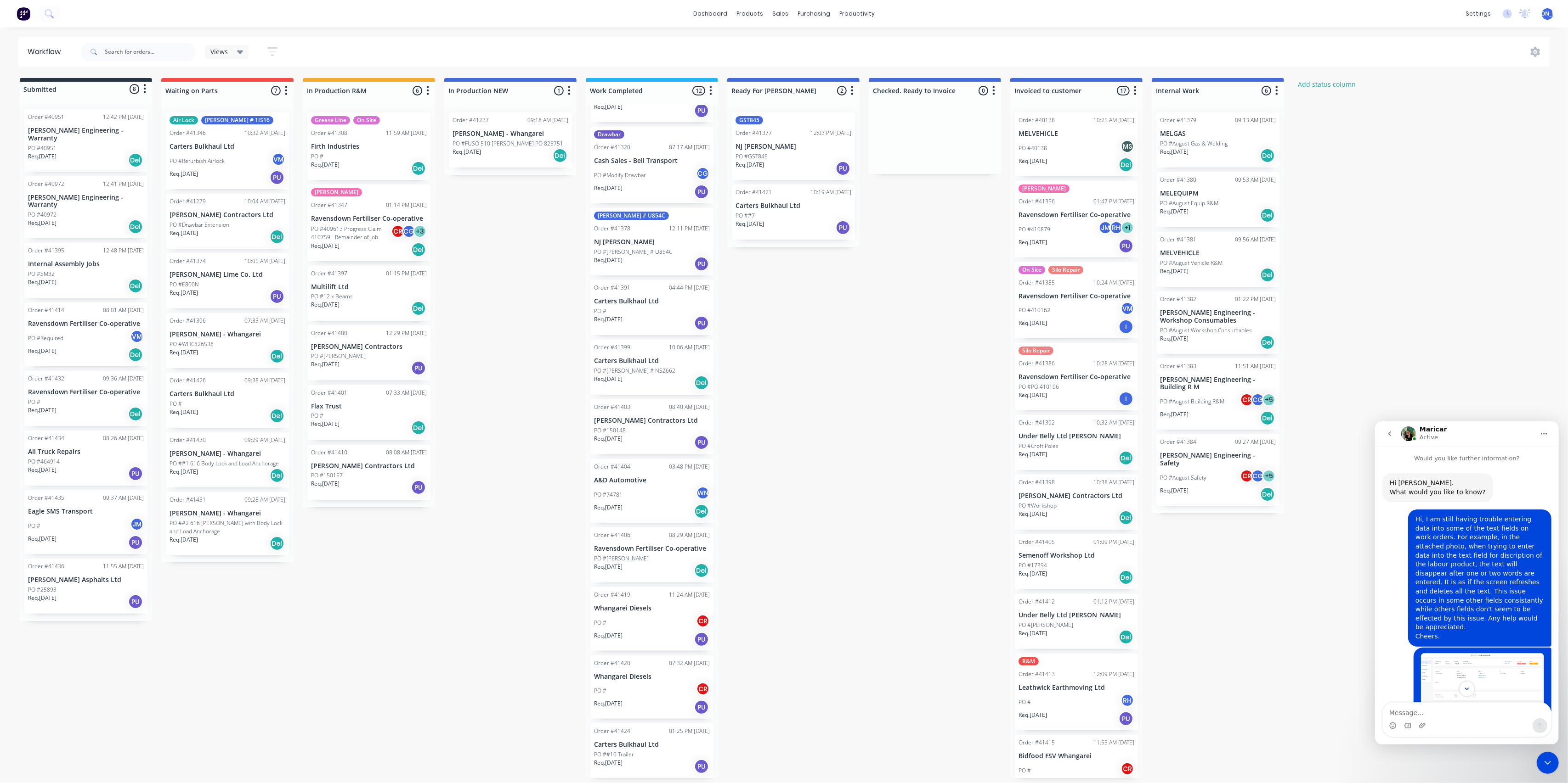
click at [652, 750] on div "PO ##10 Trailer" at bounding box center [652, 754] width 116 height 8
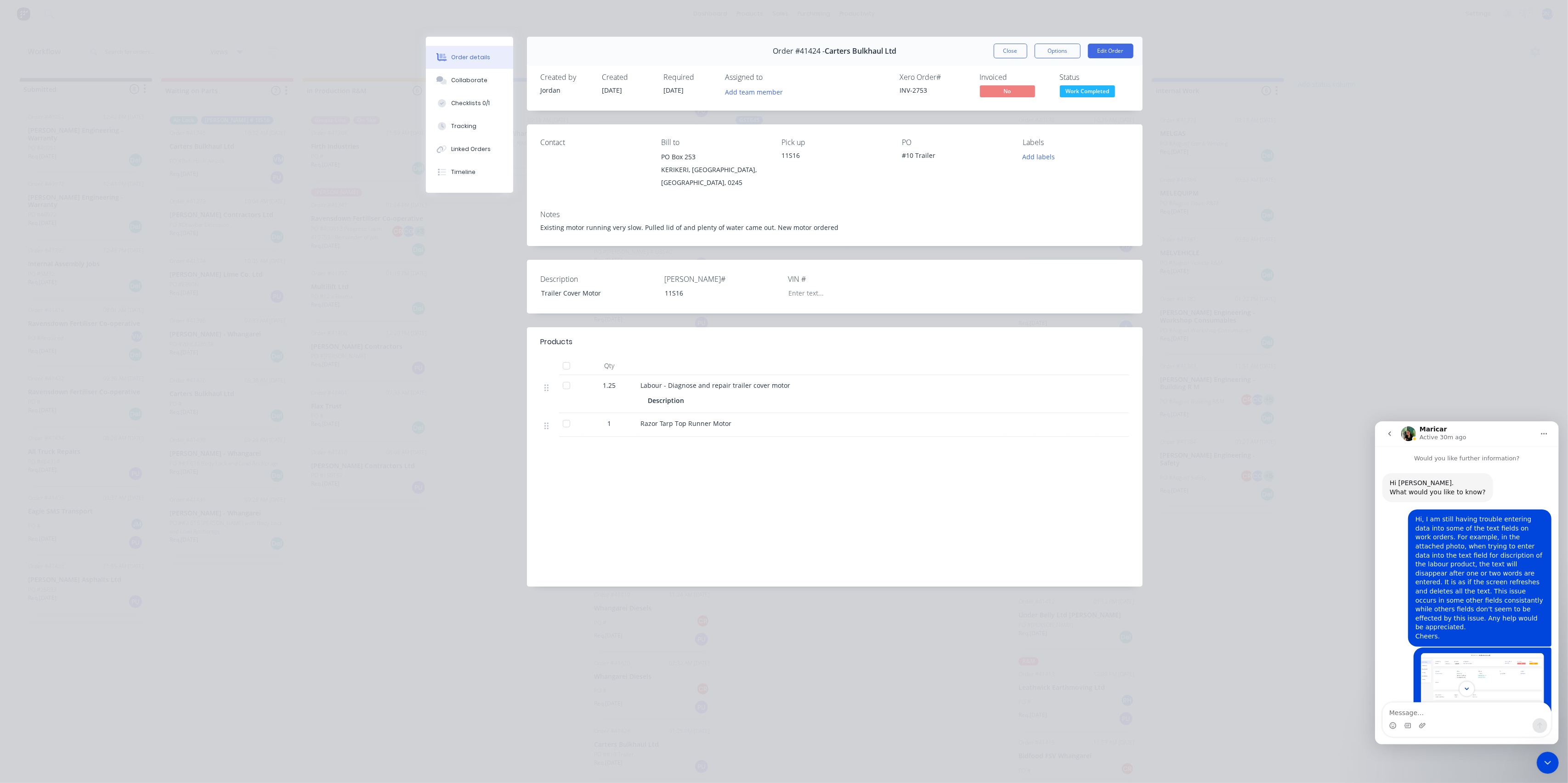
click at [649, 732] on div "Order details Collaborate Checklists 0/1 Tracking Linked Orders Timeline Order …" at bounding box center [784, 391] width 1568 height 783
click at [1067, 49] on button "Options" at bounding box center [1057, 51] width 46 height 15
drag, startPoint x: 1173, startPoint y: 105, endPoint x: 1183, endPoint y: 101, distance: 10.8
click at [1177, 104] on div "Order details Collaborate Checklists 0/1 Tracking Linked Orders Timeline Order …" at bounding box center [784, 391] width 1568 height 783
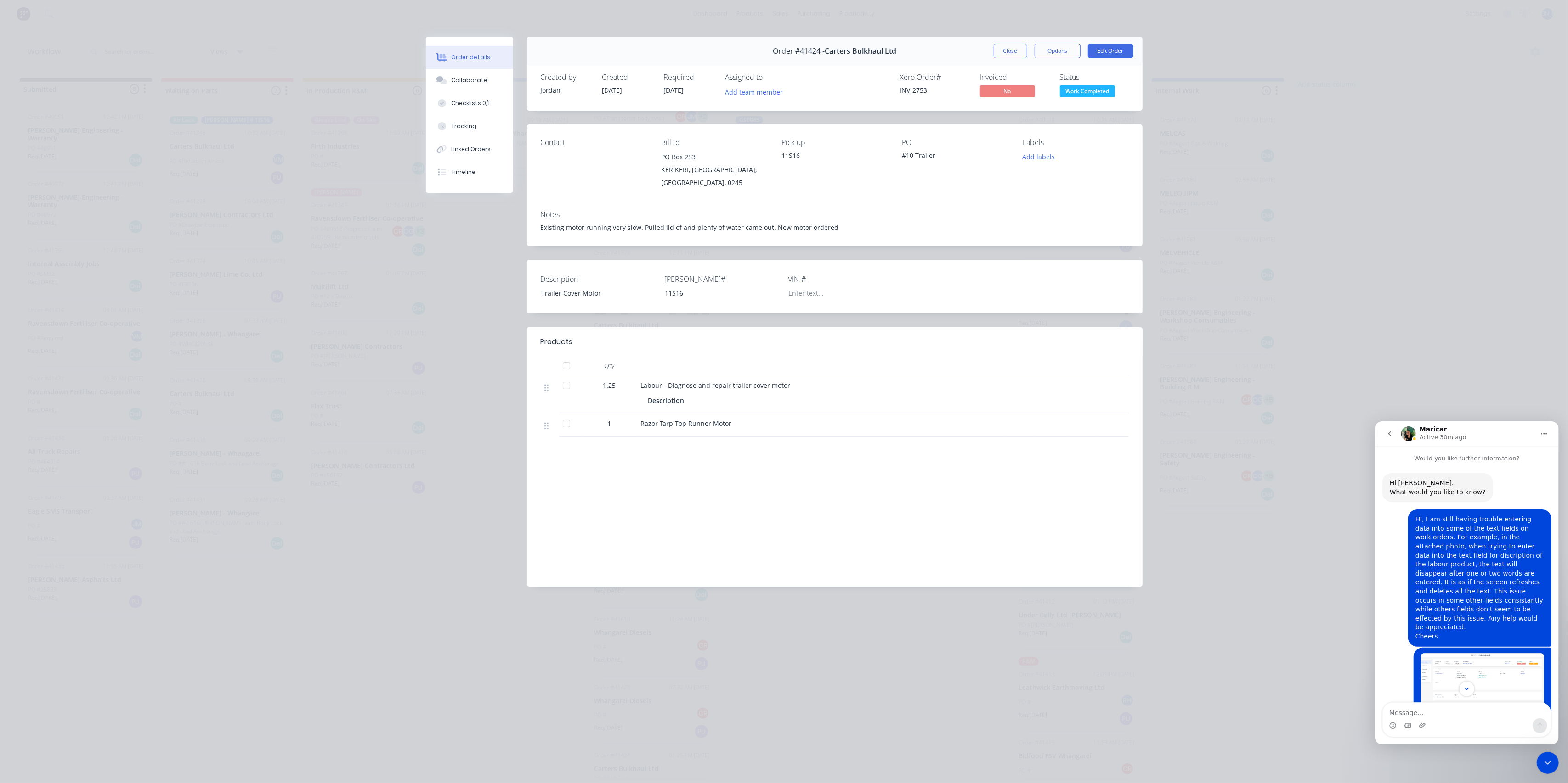
click at [1014, 42] on div "Order #41424 - Carters Bulkhaul Ltd Close Options Edit Order" at bounding box center [834, 51] width 615 height 29
click at [829, 53] on span "Carters Bulkhaul Ltd" at bounding box center [860, 51] width 72 height 8
click at [811, 51] on span "Order #41424 -" at bounding box center [799, 51] width 52 height 8
drag, startPoint x: 811, startPoint y: 51, endPoint x: 621, endPoint y: 69, distance: 190.9
click at [809, 51] on span "Order #41424 -" at bounding box center [799, 51] width 52 height 8
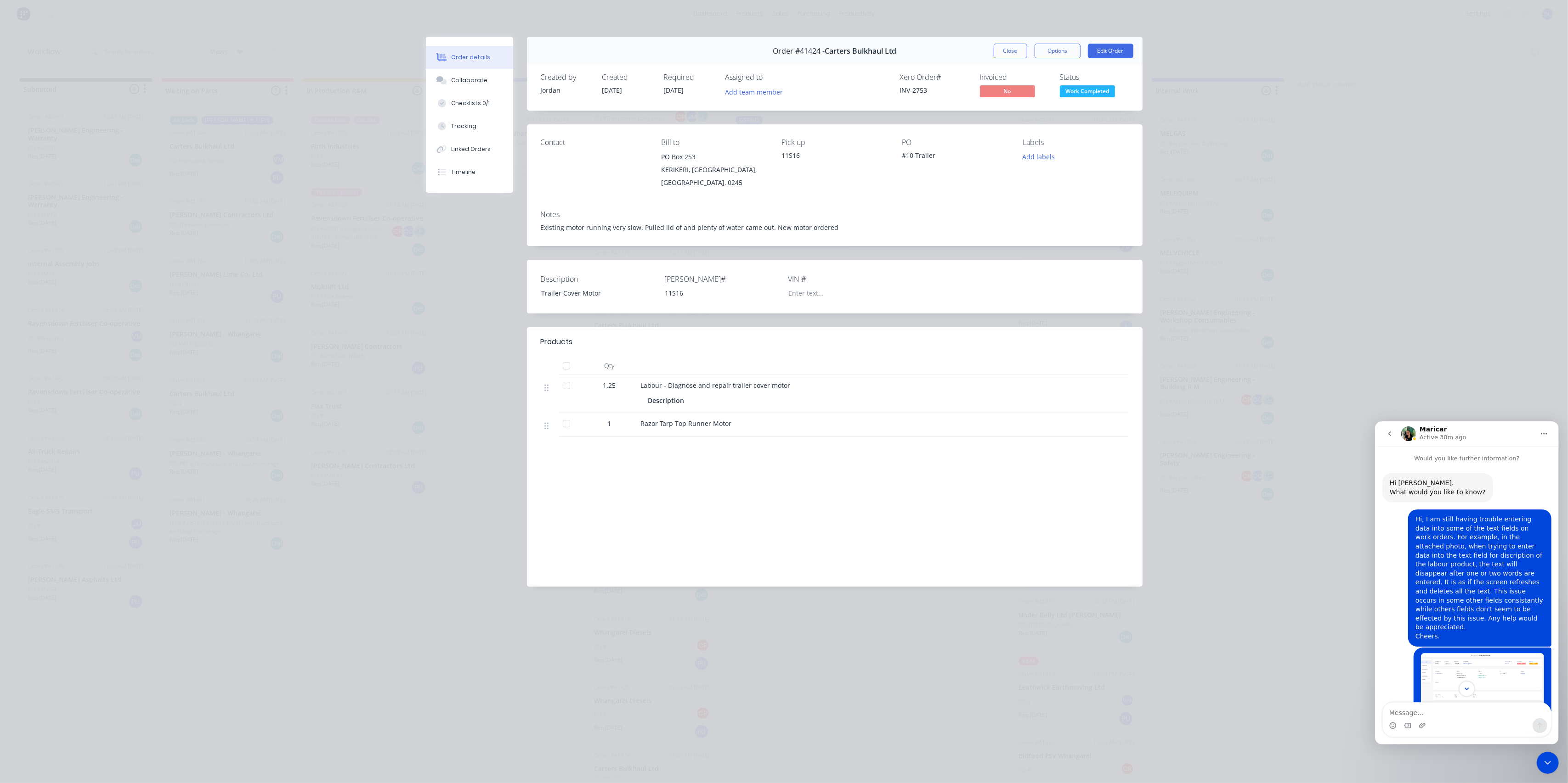
click at [821, 64] on div "Order #41424 - Carters Bulkhaul Ltd" at bounding box center [835, 51] width 124 height 27
click at [1061, 53] on button "Options" at bounding box center [1057, 51] width 46 height 15
click at [1031, 88] on div "Work Order" at bounding box center [1032, 93] width 80 height 13
click at [1011, 53] on button "Close" at bounding box center [1010, 51] width 33 height 15
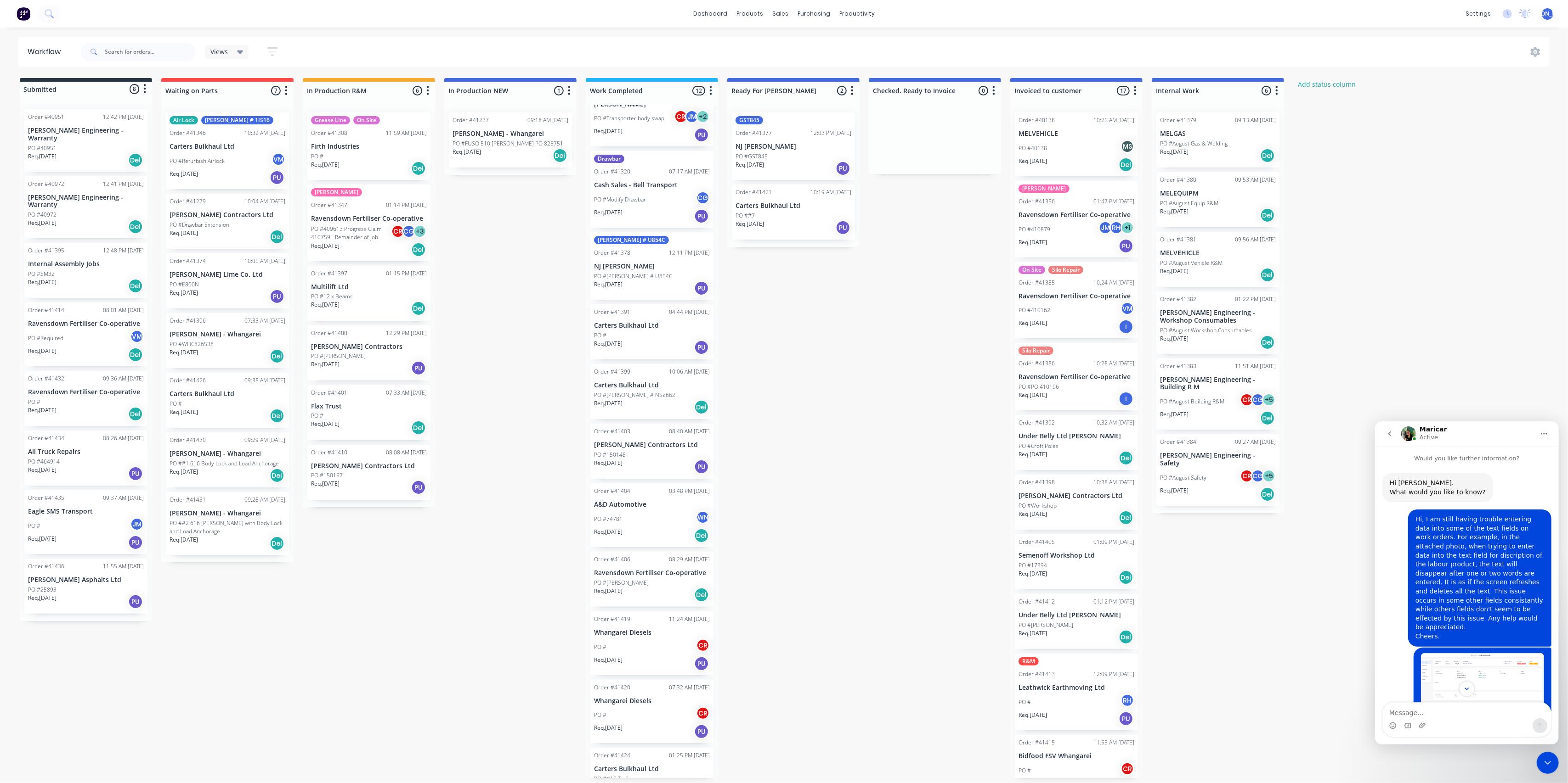
scroll to position [129, 0]
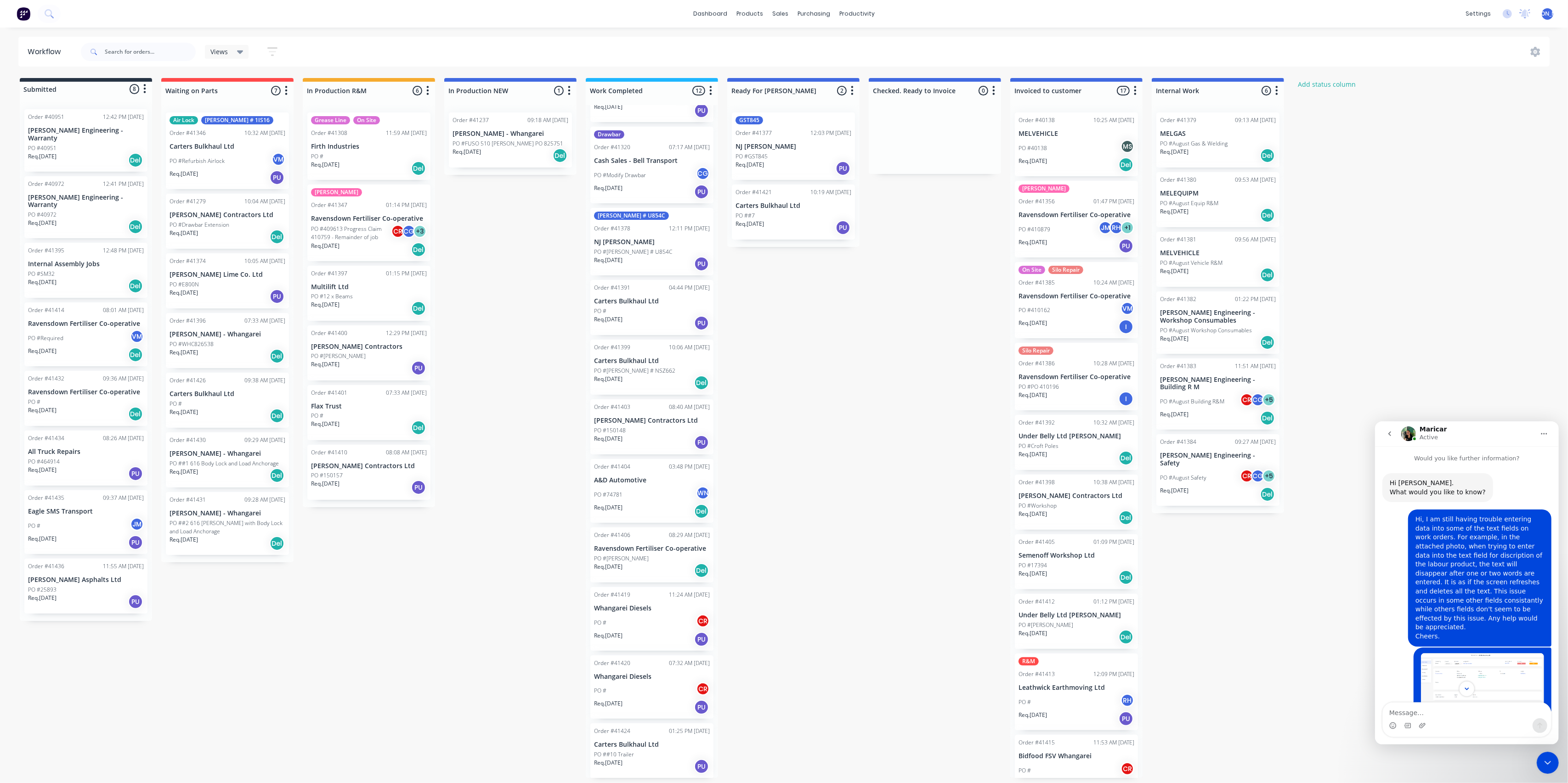
click at [660, 760] on div "Req. [DATE] PU" at bounding box center [652, 767] width 116 height 16
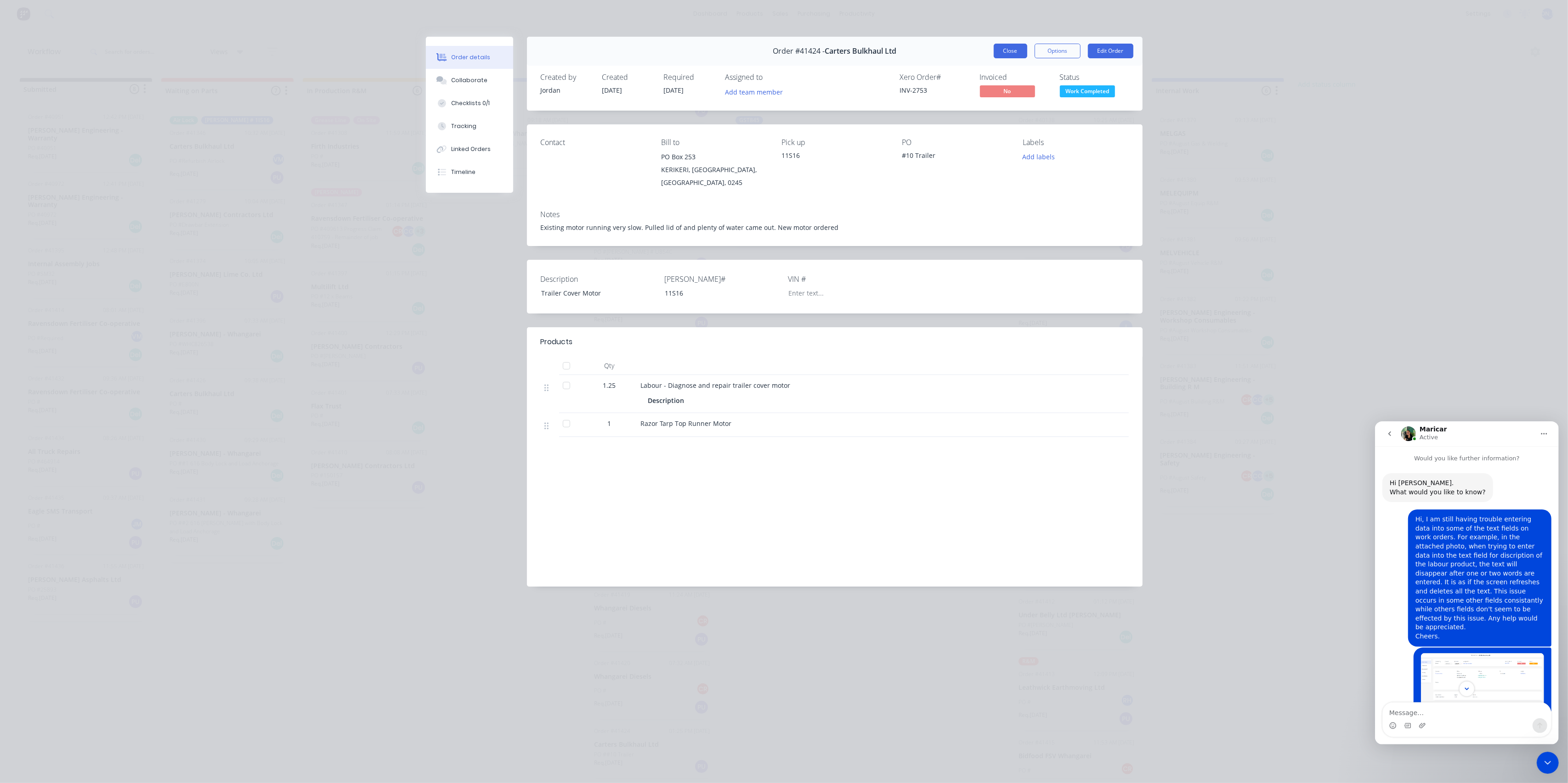
click at [1005, 57] on button "Close" at bounding box center [1010, 51] width 33 height 15
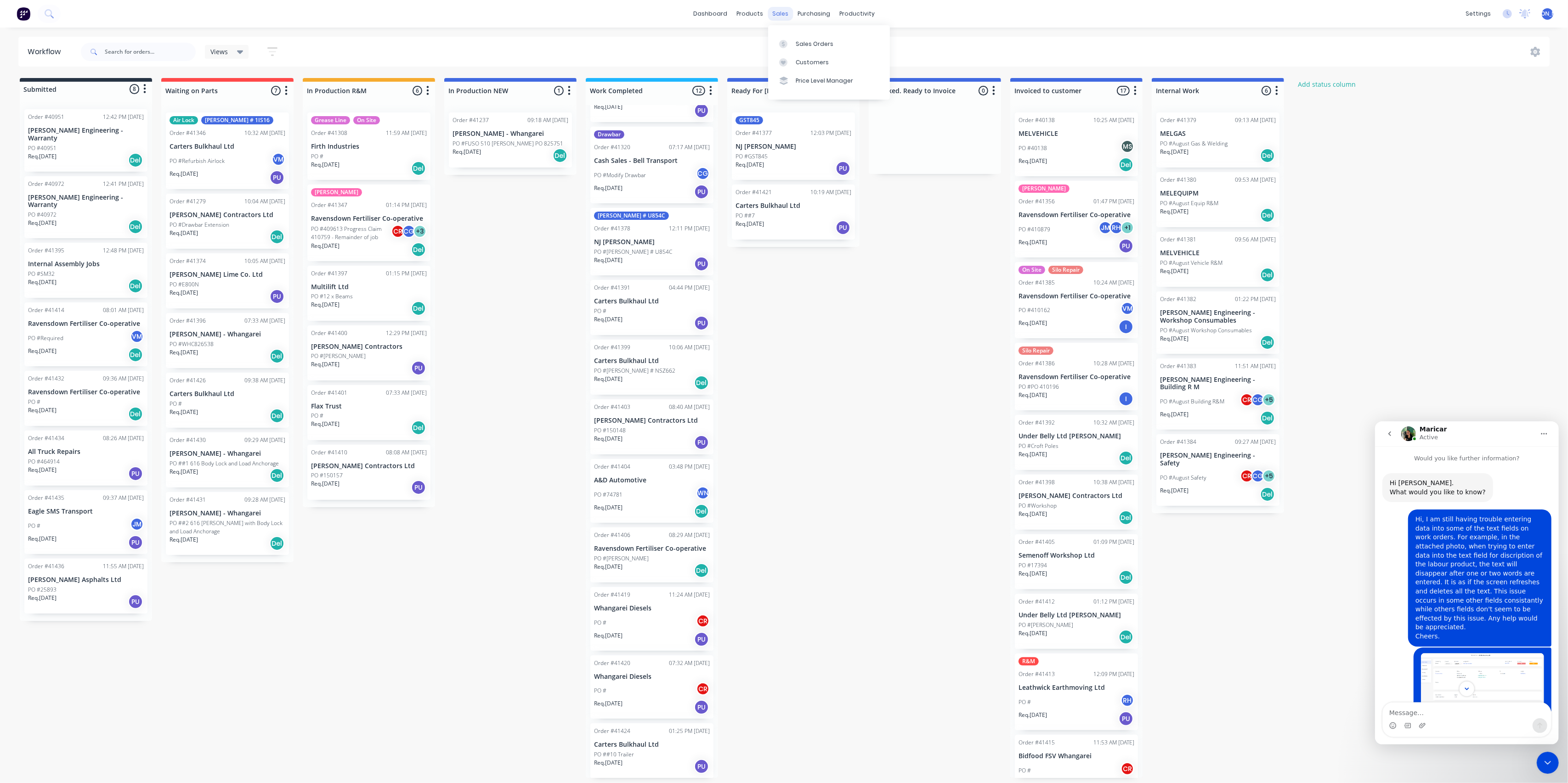
click at [775, 15] on div "sales" at bounding box center [780, 14] width 25 height 14
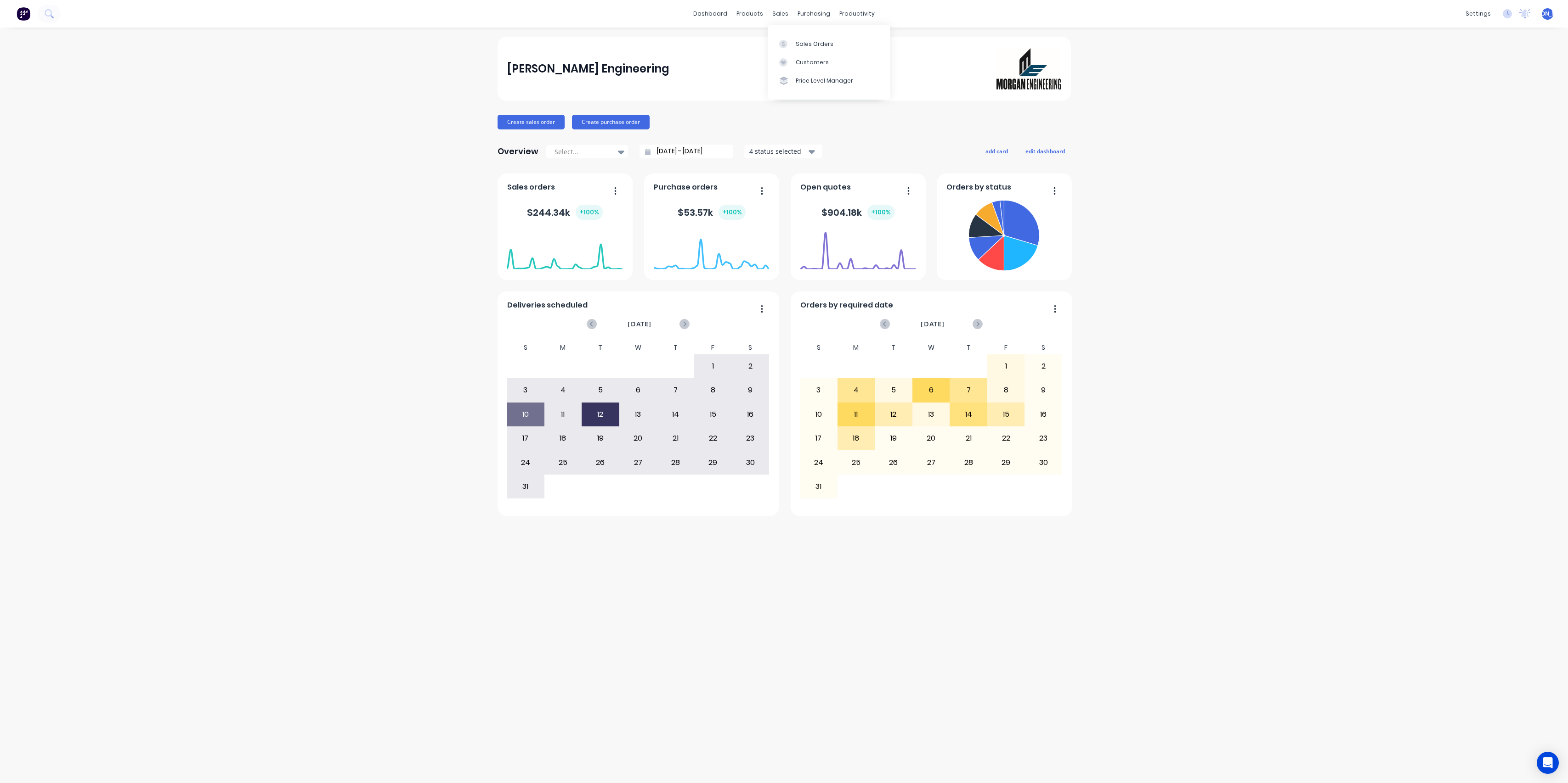
click at [781, 16] on div "sales" at bounding box center [780, 14] width 25 height 14
click at [801, 43] on div "Sales Orders" at bounding box center [815, 44] width 38 height 8
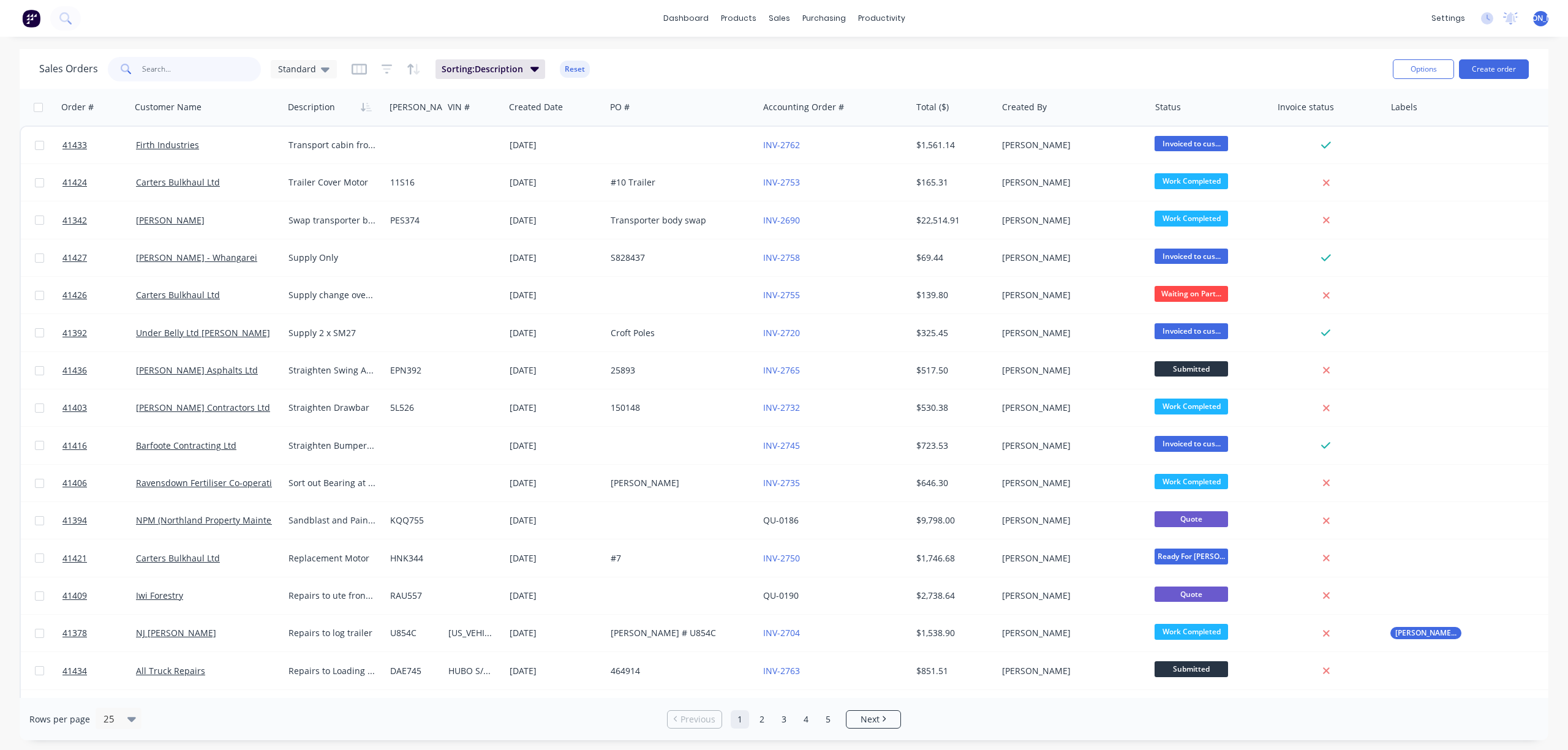
click at [194, 67] on input "text" at bounding box center [202, 69] width 120 height 24
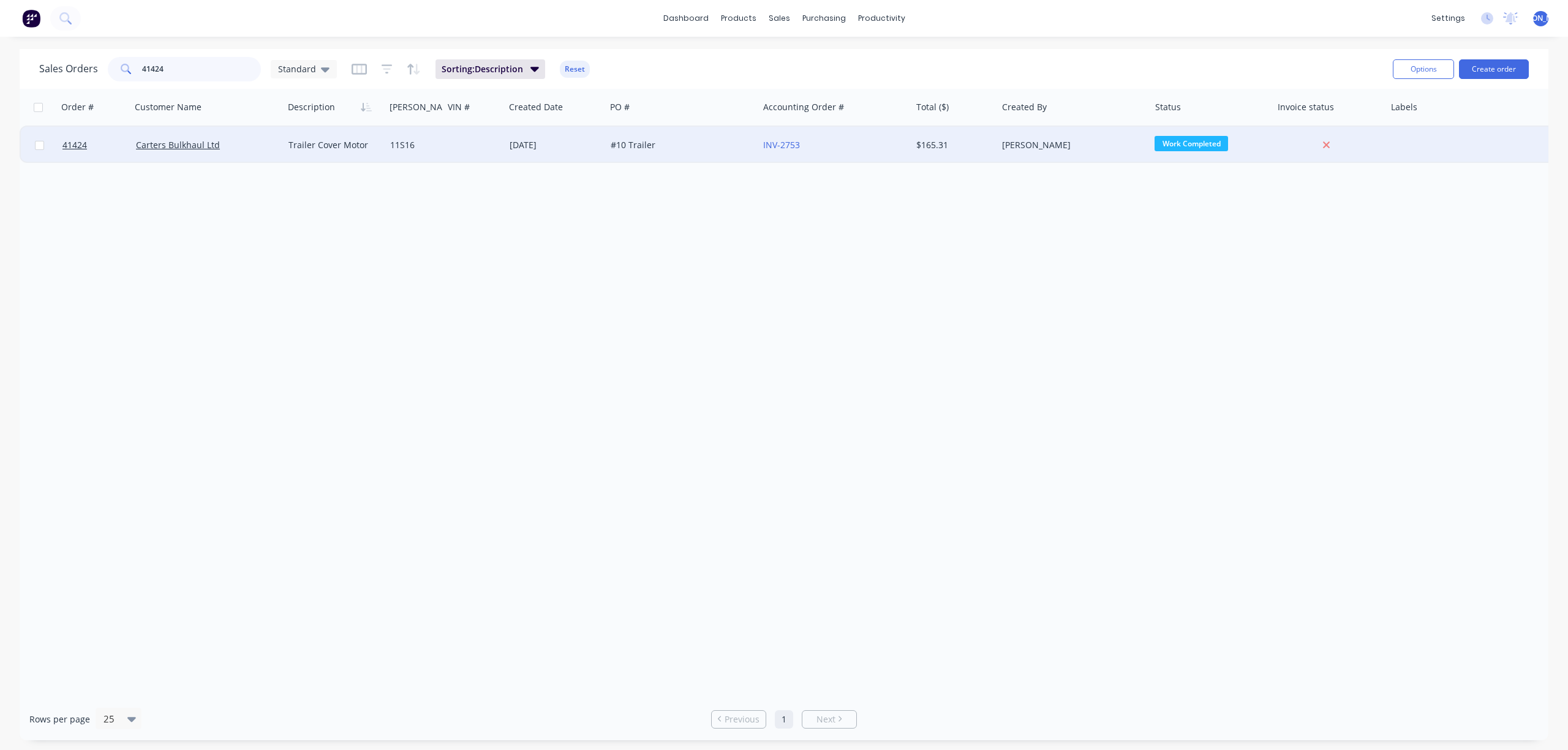
type input "41424"
click at [246, 150] on div "Carters Bulkhaul Ltd" at bounding box center [204, 145] width 136 height 12
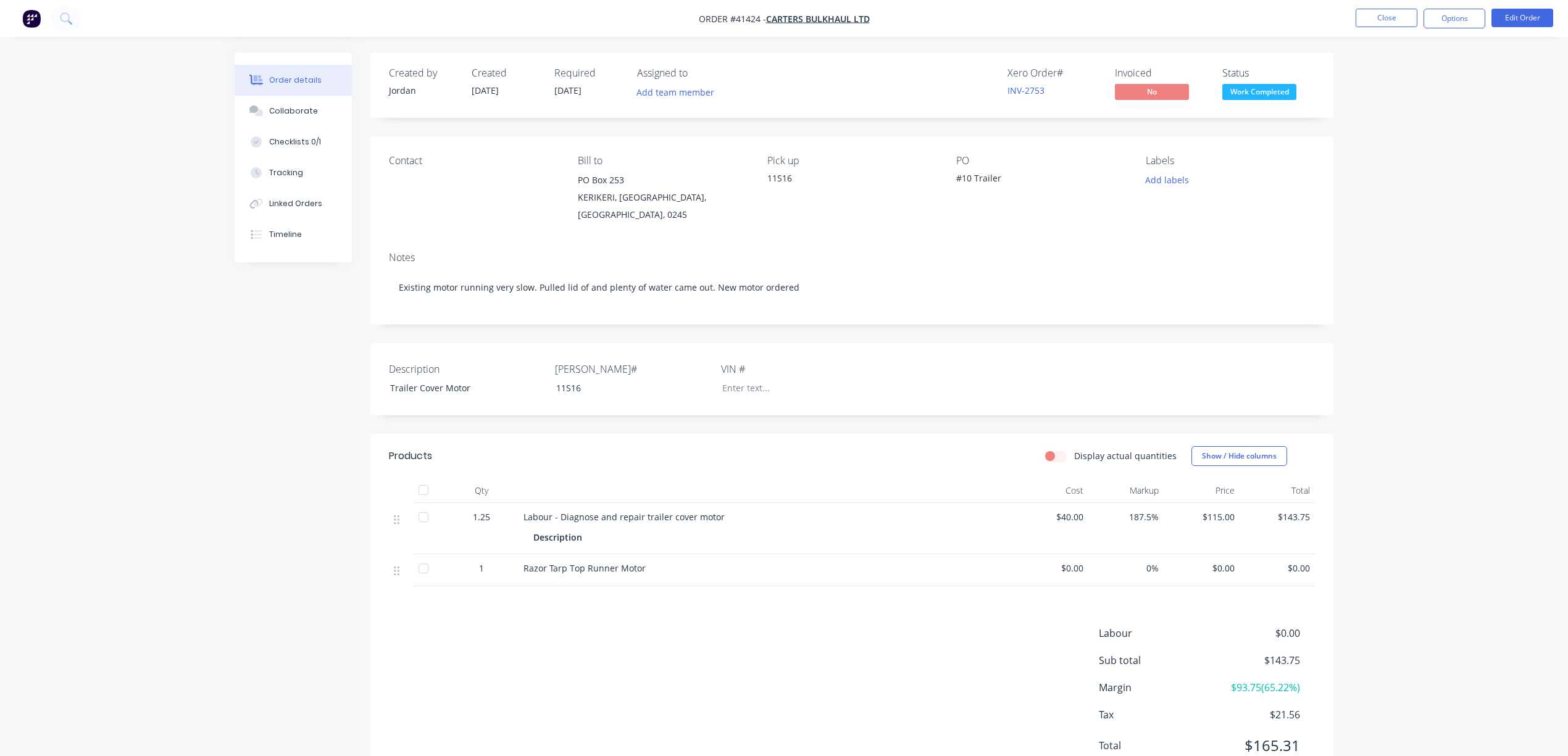
drag, startPoint x: 1453, startPoint y: 24, endPoint x: 1447, endPoint y: 31, distance: 9.2
click at [1451, 27] on button "Options" at bounding box center [1454, 18] width 62 height 20
click at [1415, 228] on div "Purchase Products" at bounding box center [1418, 223] width 114 height 18
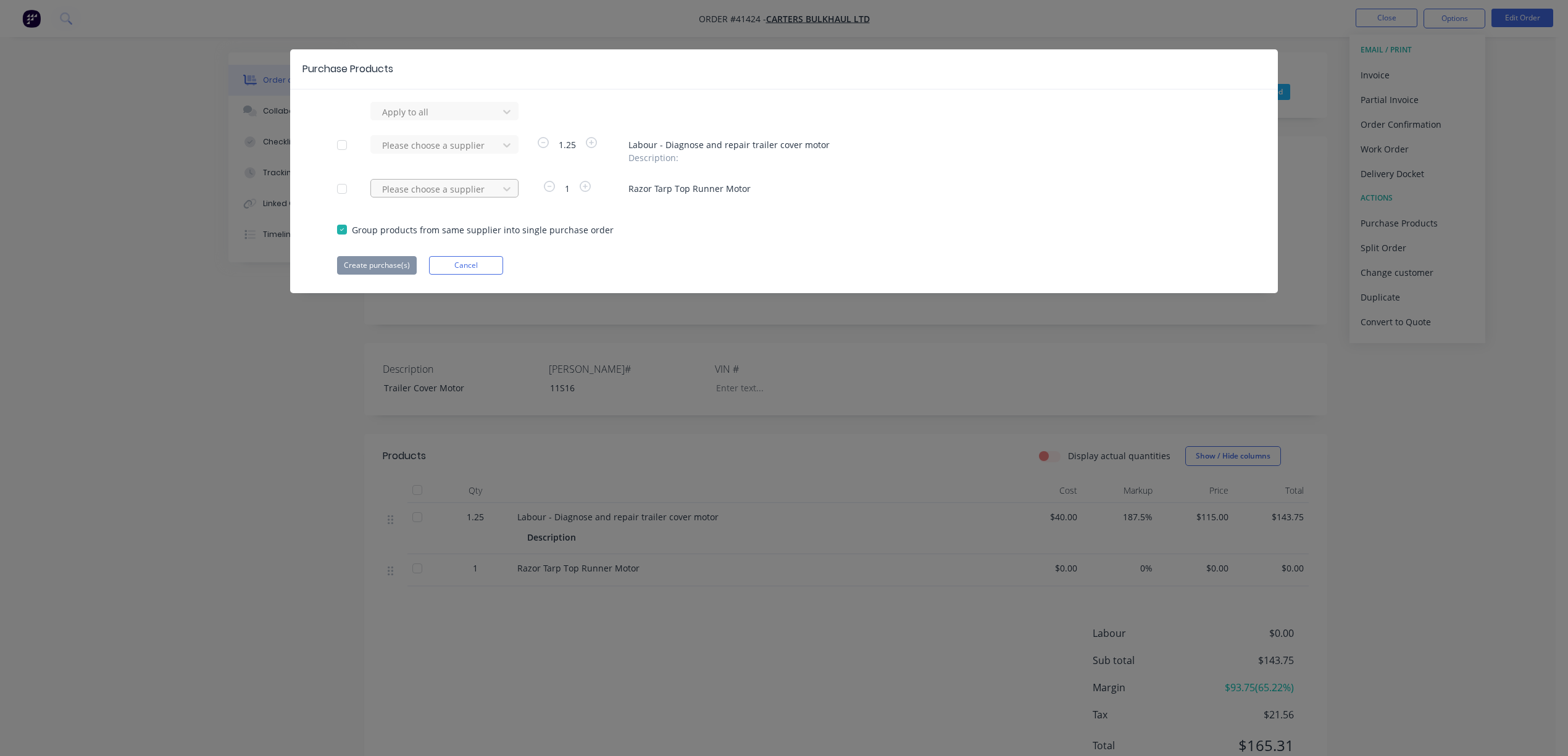
click at [438, 120] on div at bounding box center [436, 112] width 111 height 16
type input "jost"
click at [450, 238] on div "JOST - New Zealand Ltd" at bounding box center [444, 241] width 148 height 36
click at [385, 262] on button "Create purchase(s)" at bounding box center [376, 265] width 80 height 18
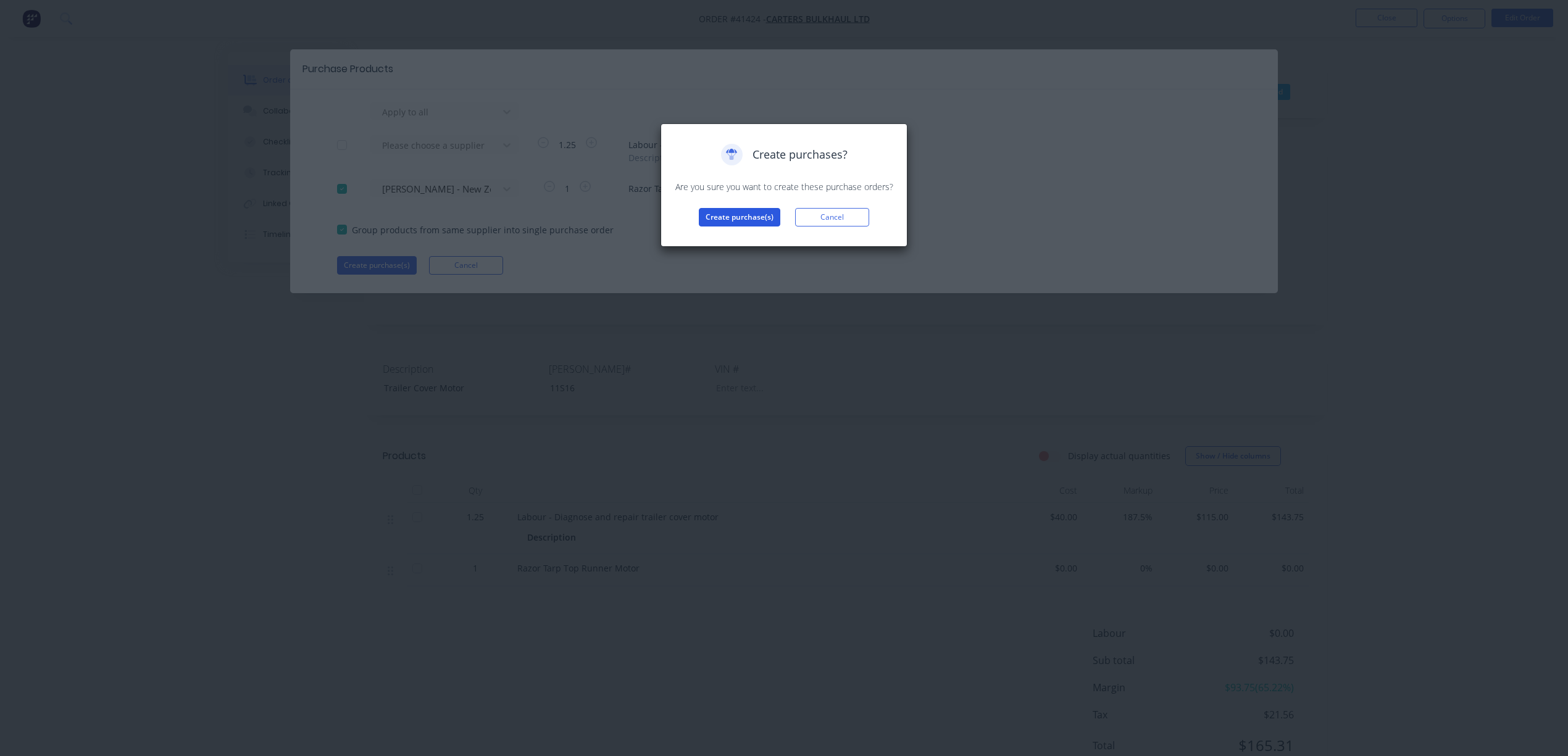
click at [711, 216] on button "Create purchase(s)" at bounding box center [739, 217] width 81 height 18
click at [744, 238] on button "View purchase(s)" at bounding box center [739, 236] width 74 height 18
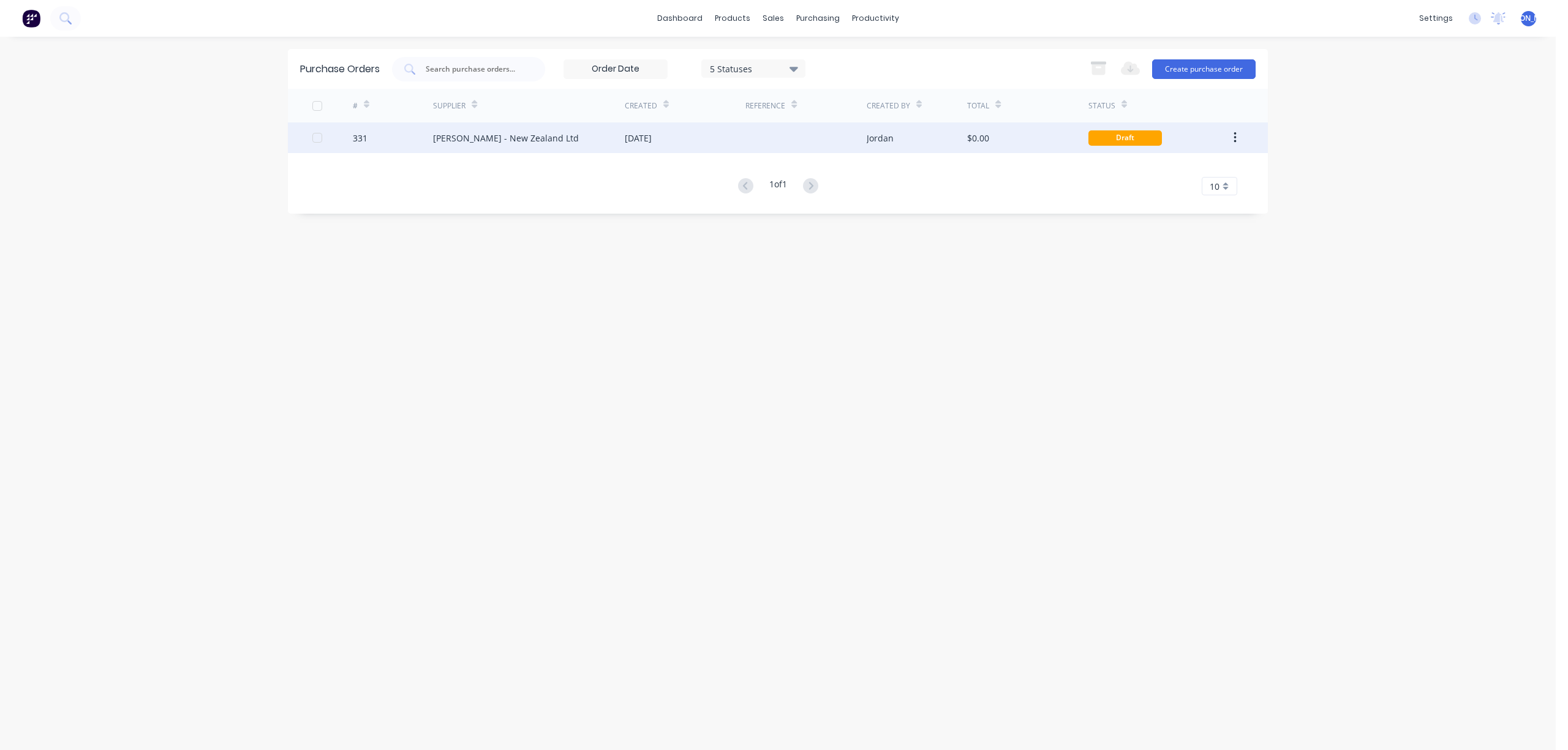
click at [530, 144] on div "JOST - New Zealand Ltd" at bounding box center [529, 137] width 192 height 30
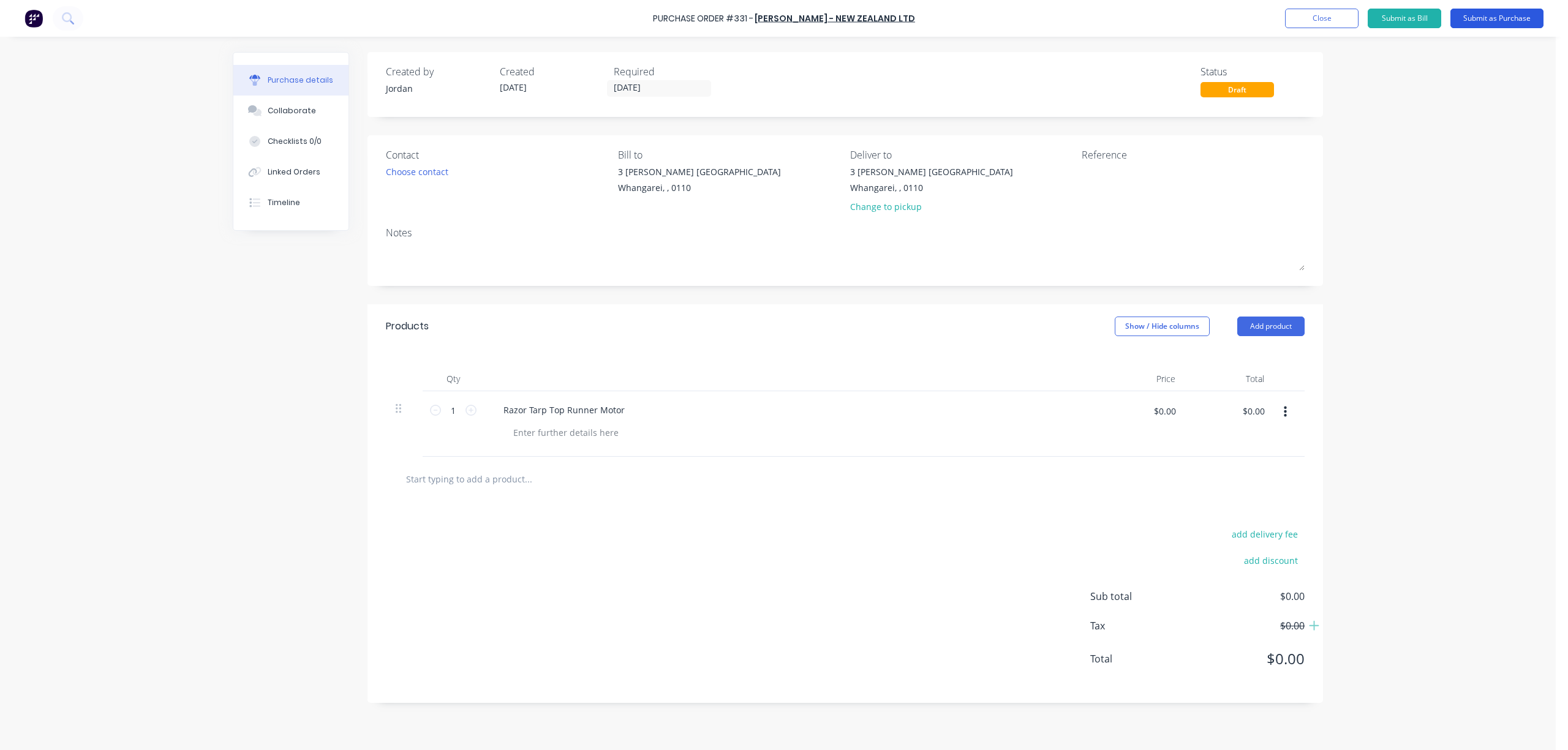
click at [1498, 20] on button "Submit as Purchase" at bounding box center [1496, 18] width 93 height 20
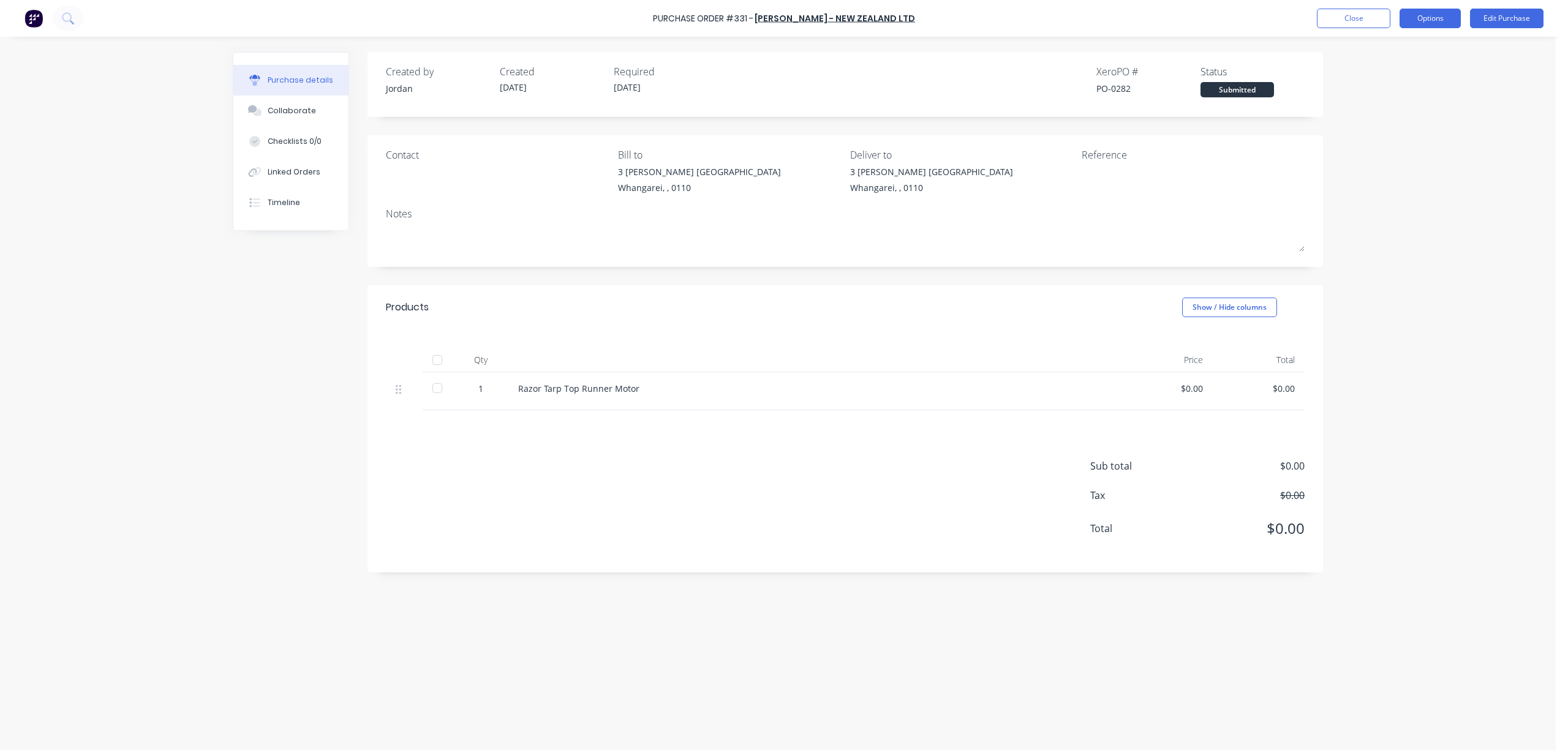
click at [1423, 21] on button "Options" at bounding box center [1430, 18] width 62 height 20
click at [1415, 21] on button "Options" at bounding box center [1430, 18] width 62 height 20
click at [1417, 20] on button "Options" at bounding box center [1430, 18] width 62 height 20
click at [1407, 48] on div "Print / Email" at bounding box center [1402, 49] width 95 height 17
click at [1410, 77] on div "With pricing" at bounding box center [1402, 74] width 95 height 17
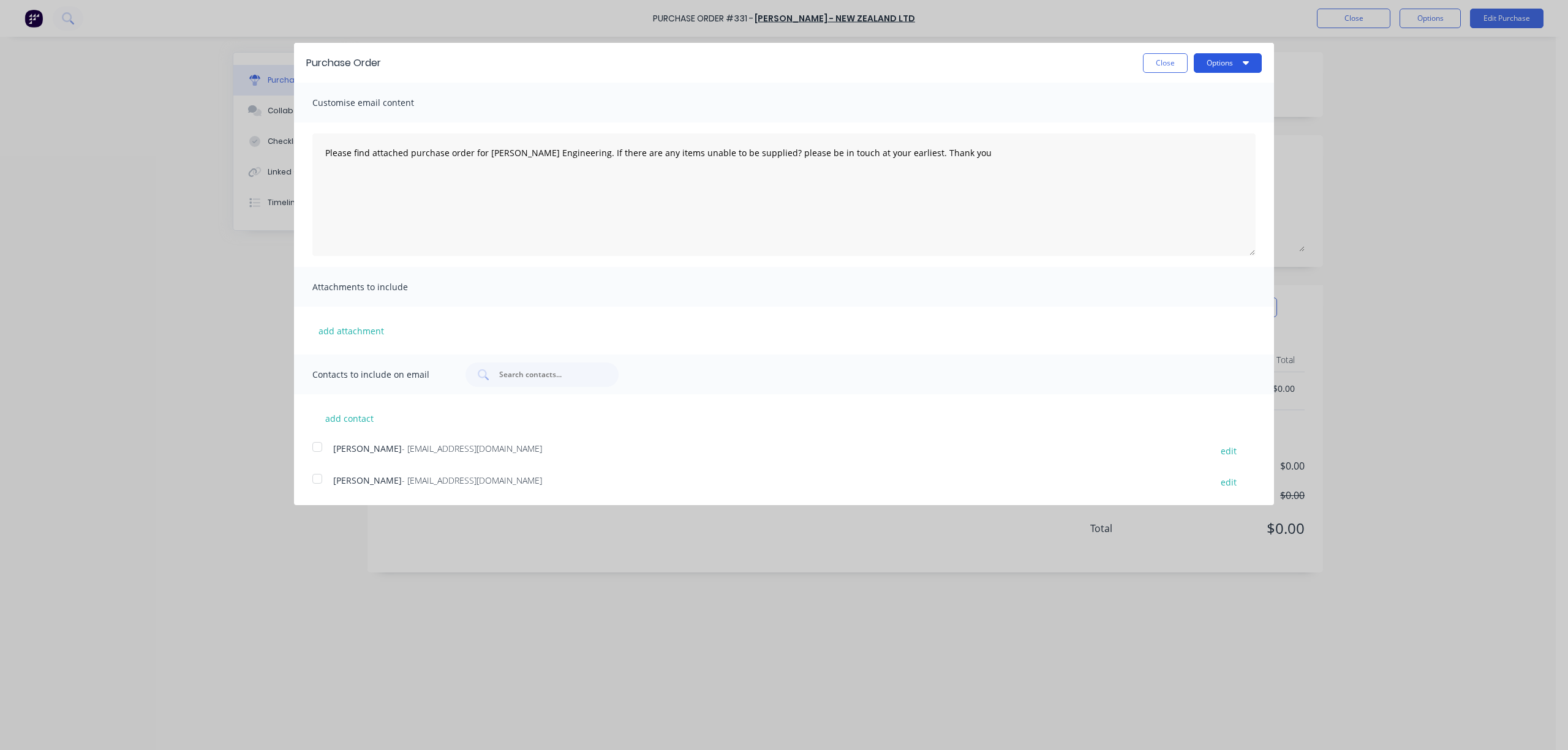
click at [1221, 53] on button "Options" at bounding box center [1228, 62] width 68 height 20
click at [1182, 96] on div "Print" at bounding box center [1203, 94] width 95 height 17
click at [1155, 65] on button "Close" at bounding box center [1164, 62] width 44 height 20
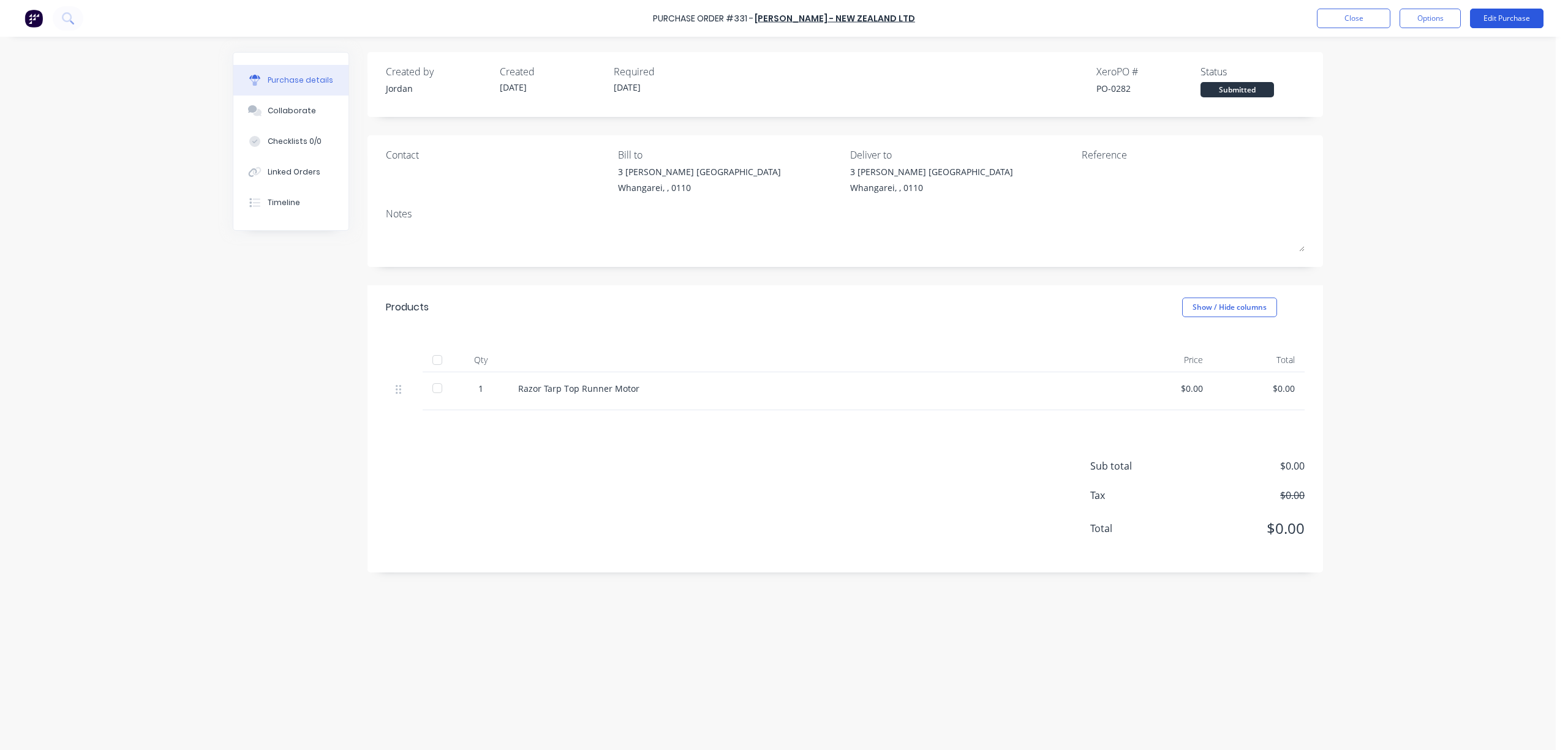
click at [1512, 21] on button "Edit Purchase" at bounding box center [1506, 18] width 74 height 20
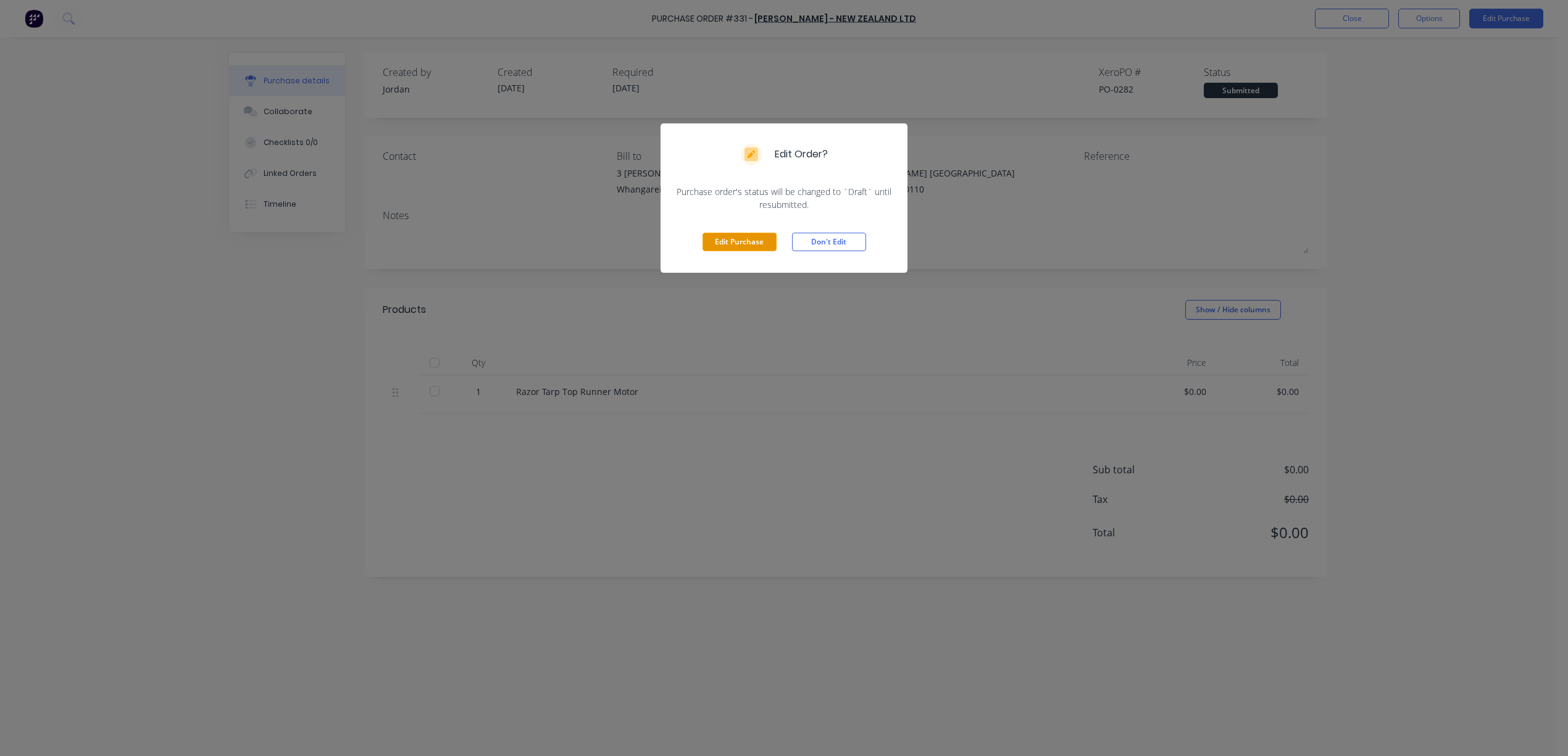
click at [738, 242] on button "Edit Purchase" at bounding box center [739, 242] width 74 height 18
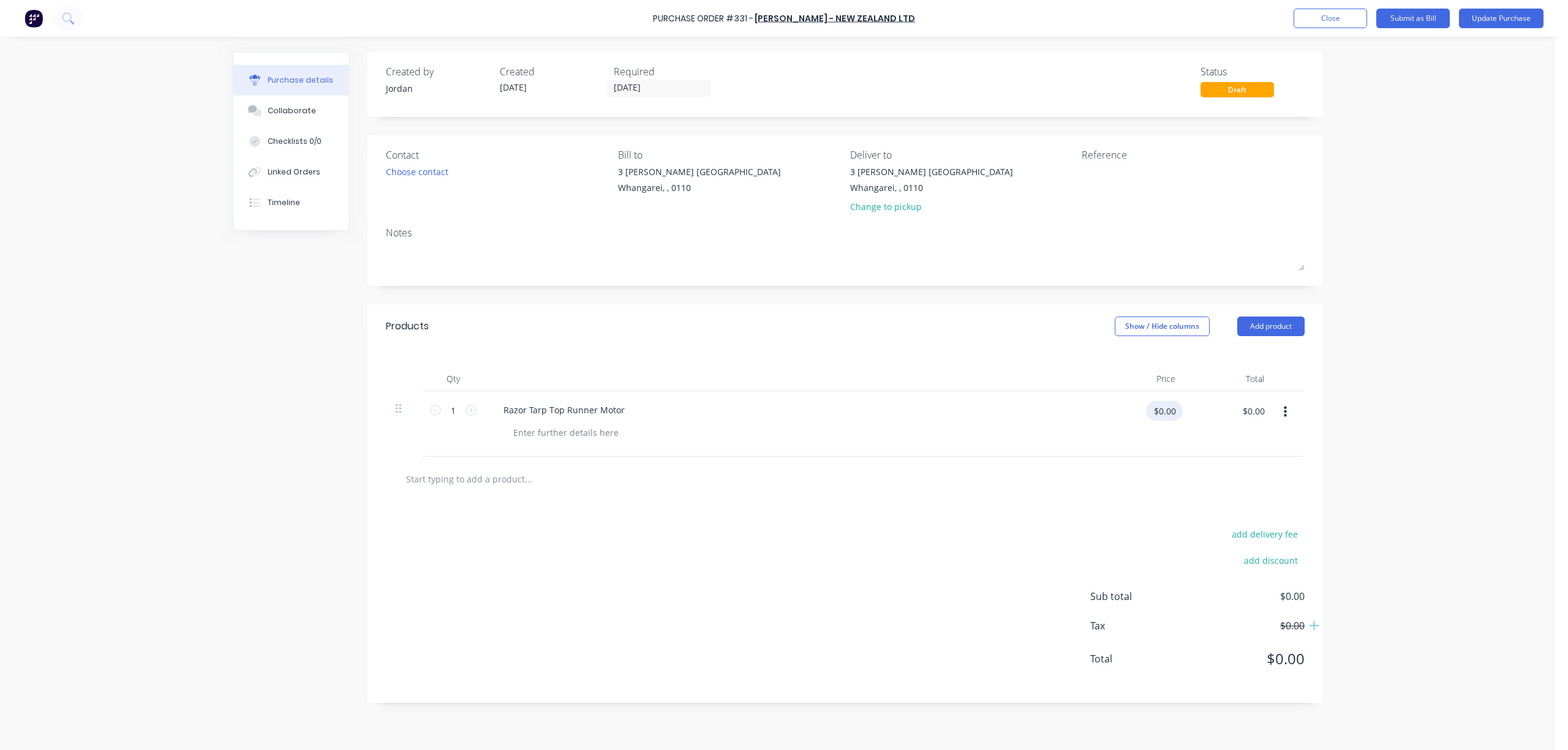
drag, startPoint x: 1174, startPoint y: 408, endPoint x: 1194, endPoint y: 391, distance: 26.2
click at [1175, 405] on input "$0.00" at bounding box center [1164, 411] width 36 height 20
type input "$1,871.80"
click at [1487, 17] on button "Update Purchase" at bounding box center [1500, 18] width 84 height 20
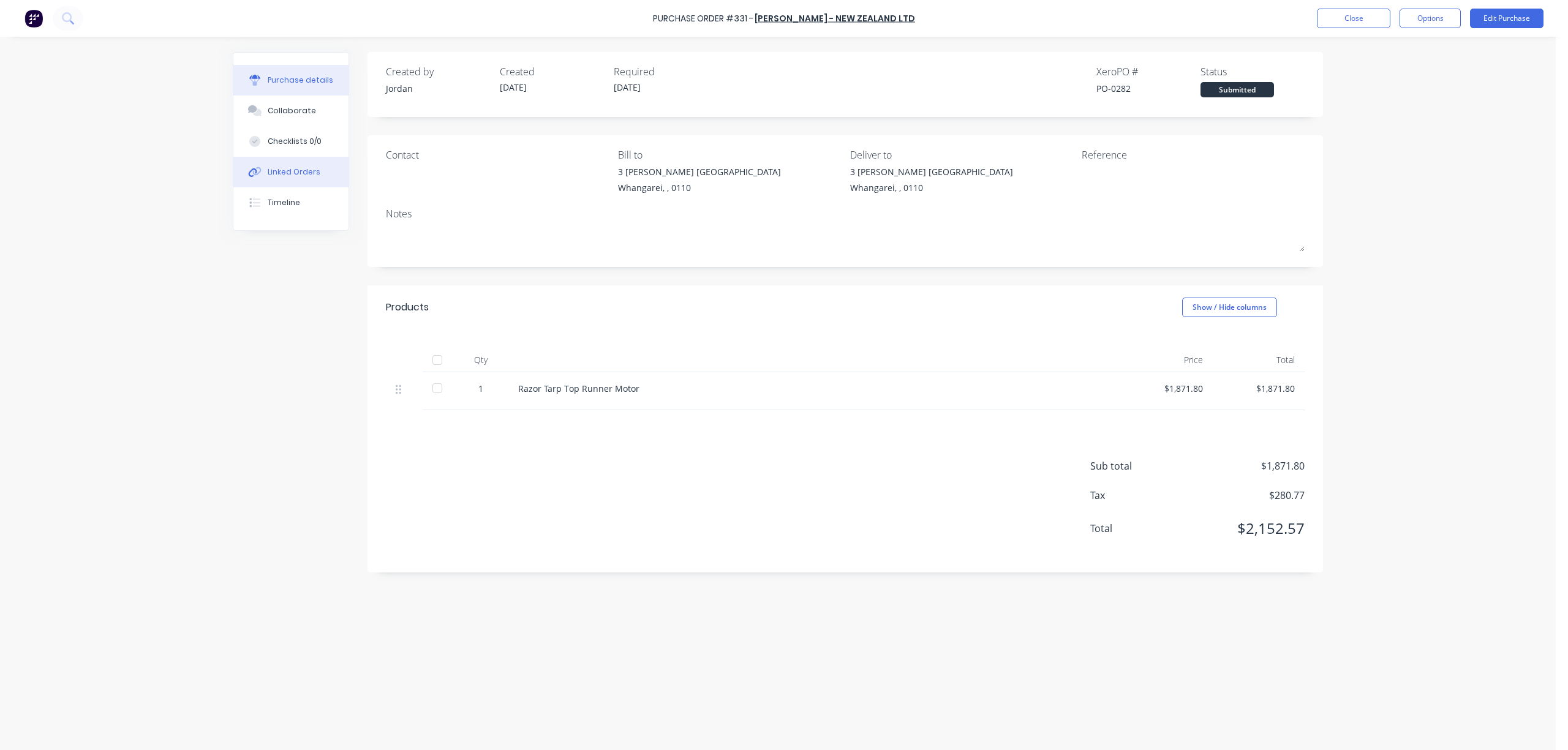
click at [284, 172] on div "Linked Orders" at bounding box center [293, 172] width 53 height 11
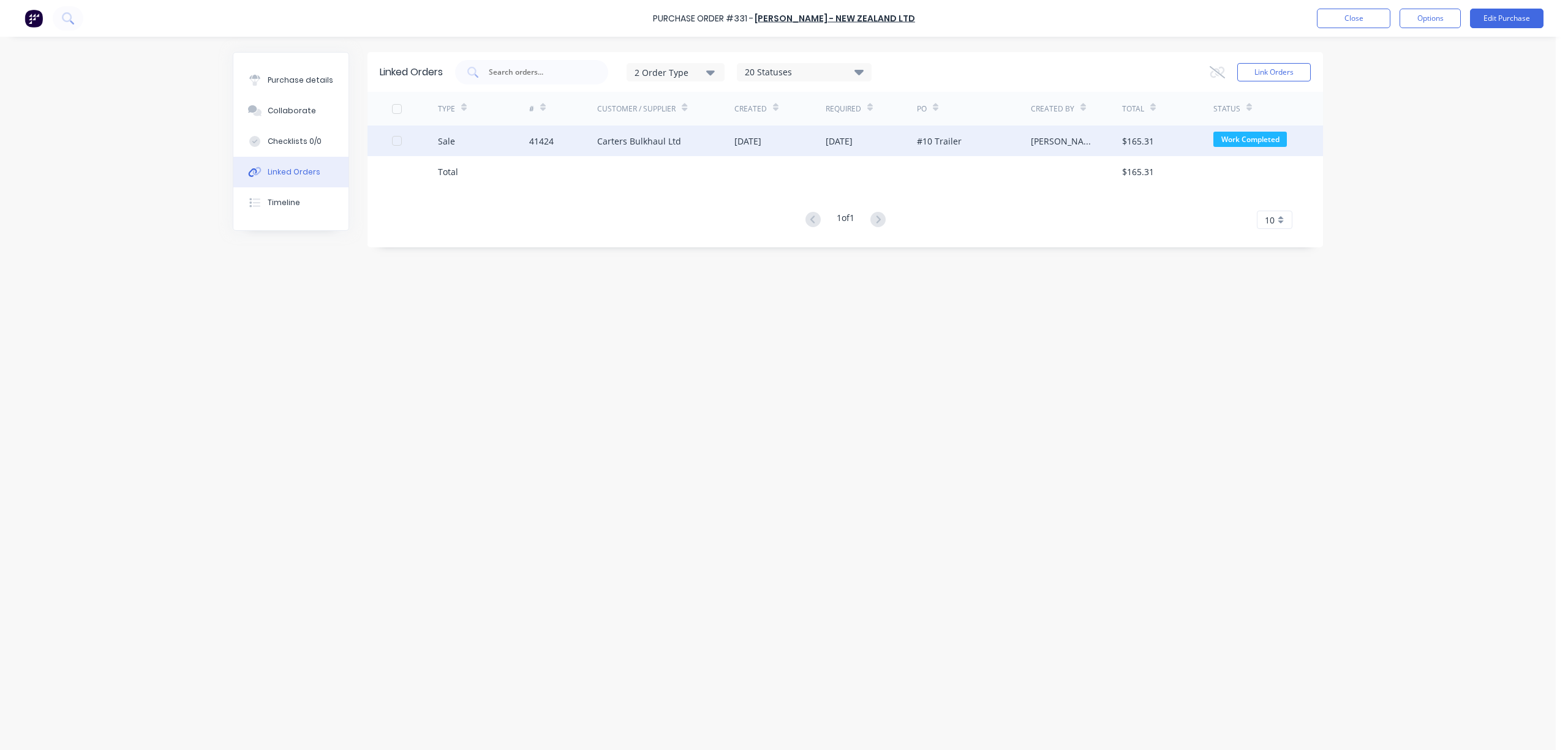
click at [637, 136] on div "Carters Bulkhaul Ltd" at bounding box center [639, 141] width 84 height 13
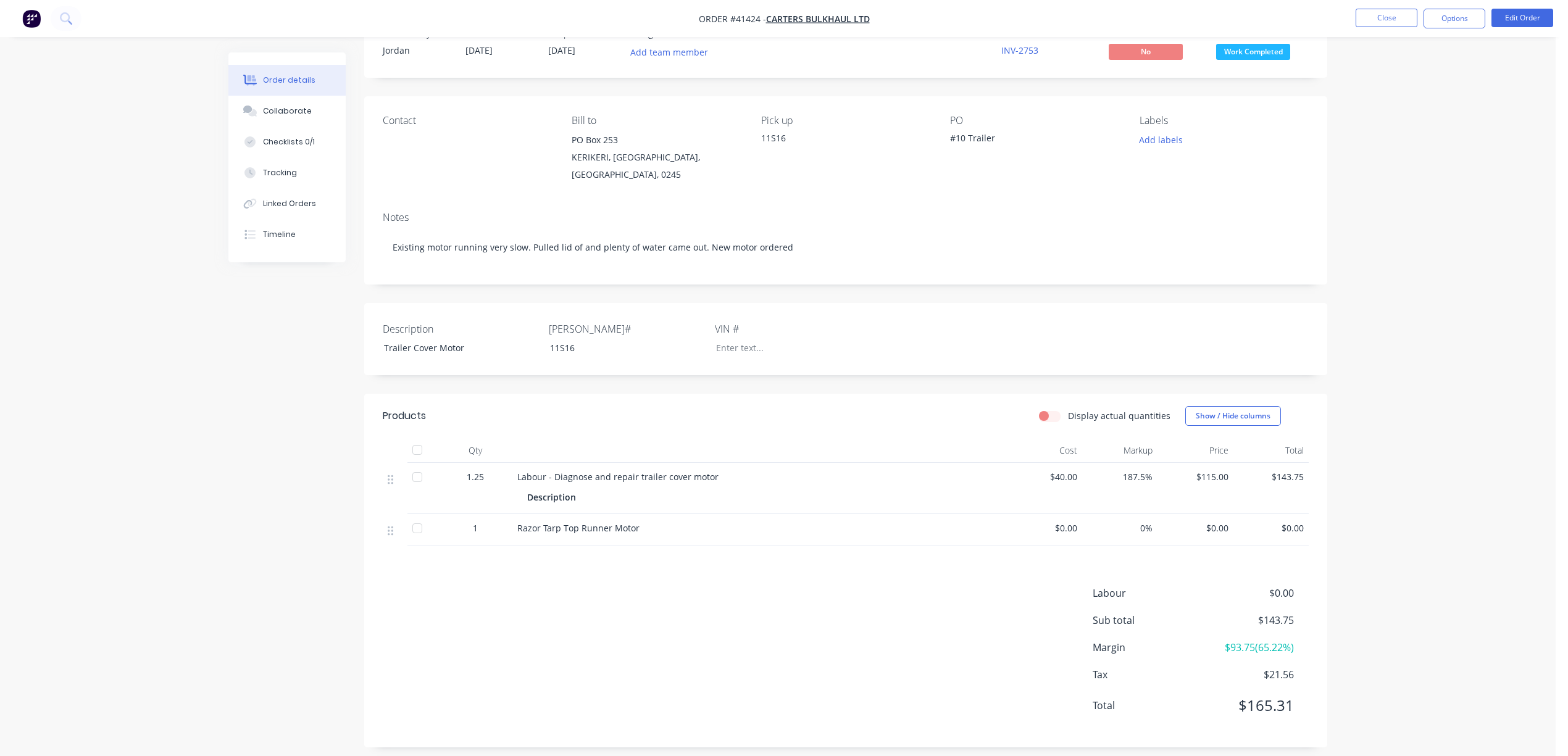
scroll to position [52, 0]
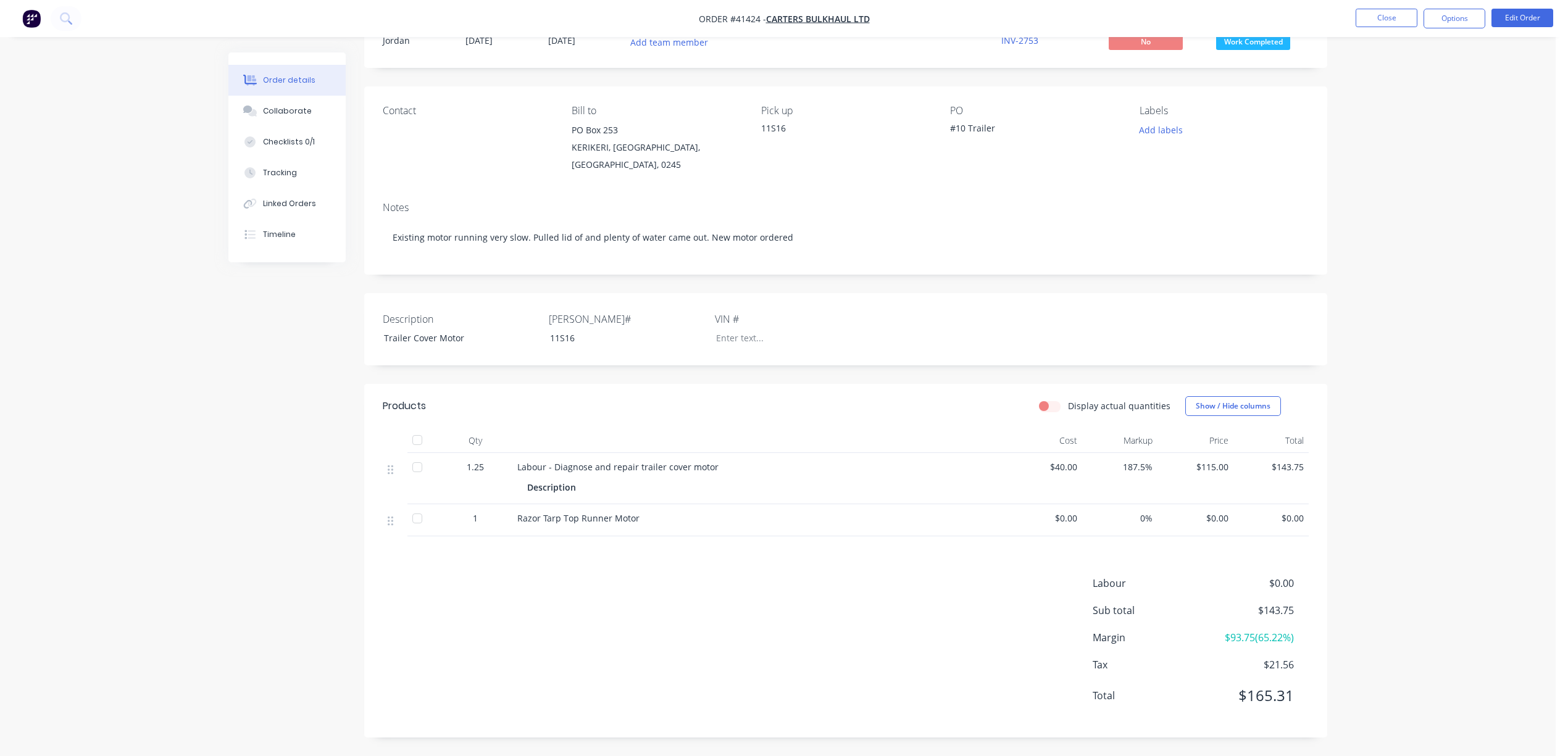
click at [1065, 519] on span "$0.00" at bounding box center [1043, 518] width 66 height 13
click at [1535, 10] on button "Edit Order" at bounding box center [1522, 18] width 62 height 18
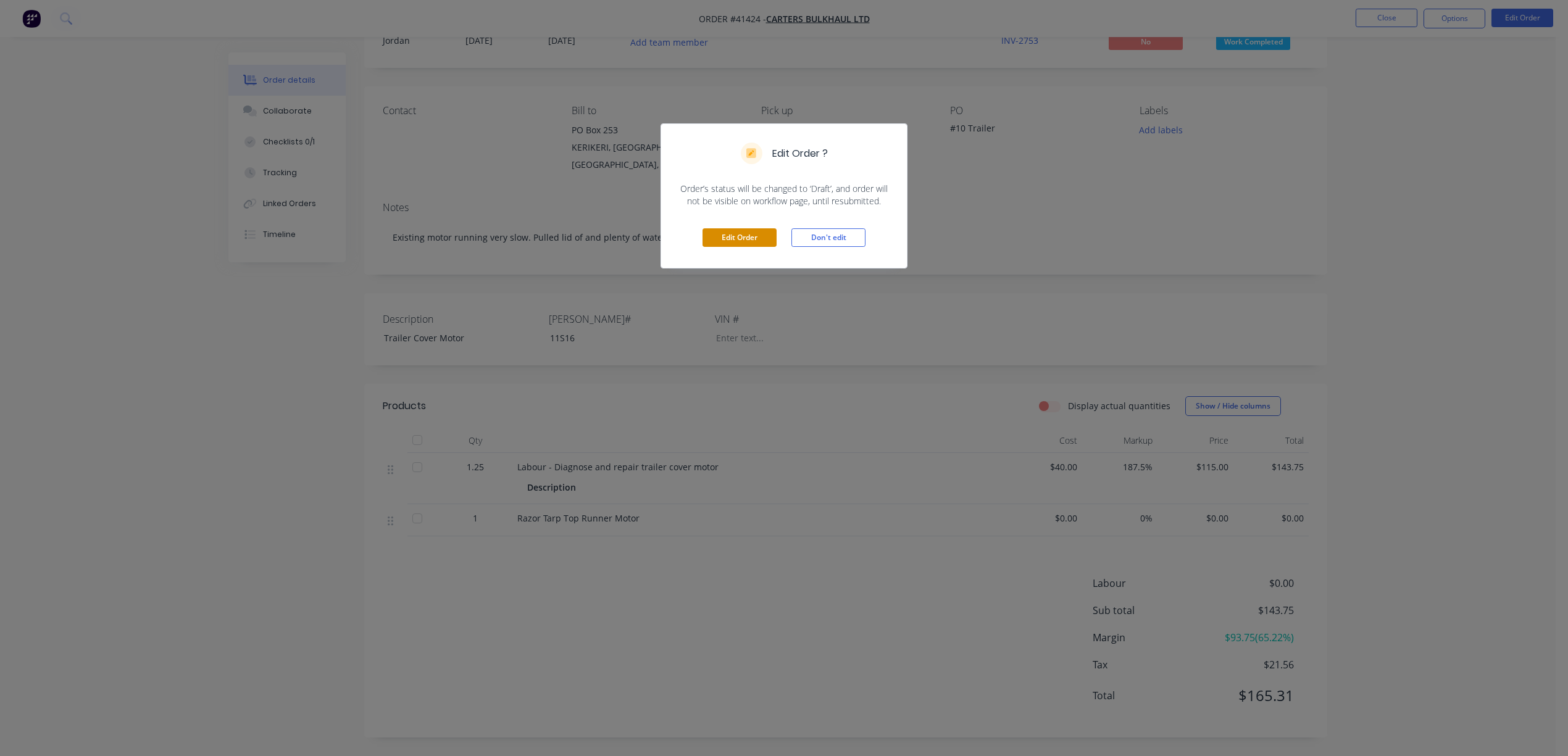
click at [740, 234] on button "Edit Order" at bounding box center [739, 237] width 74 height 18
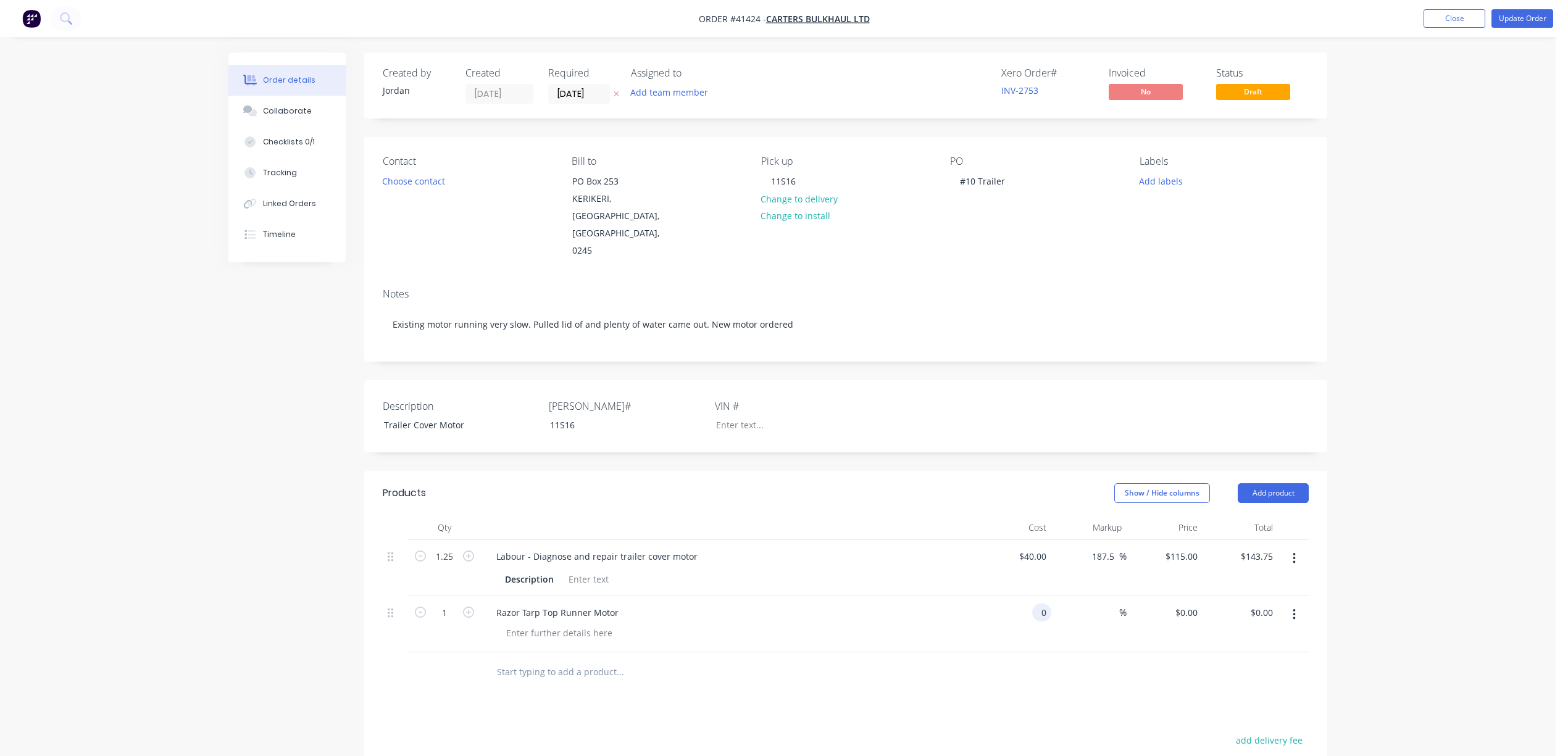
click at [1038, 604] on input "0" at bounding box center [1044, 612] width 14 height 18
type input "$1,871.80"
type input "5"
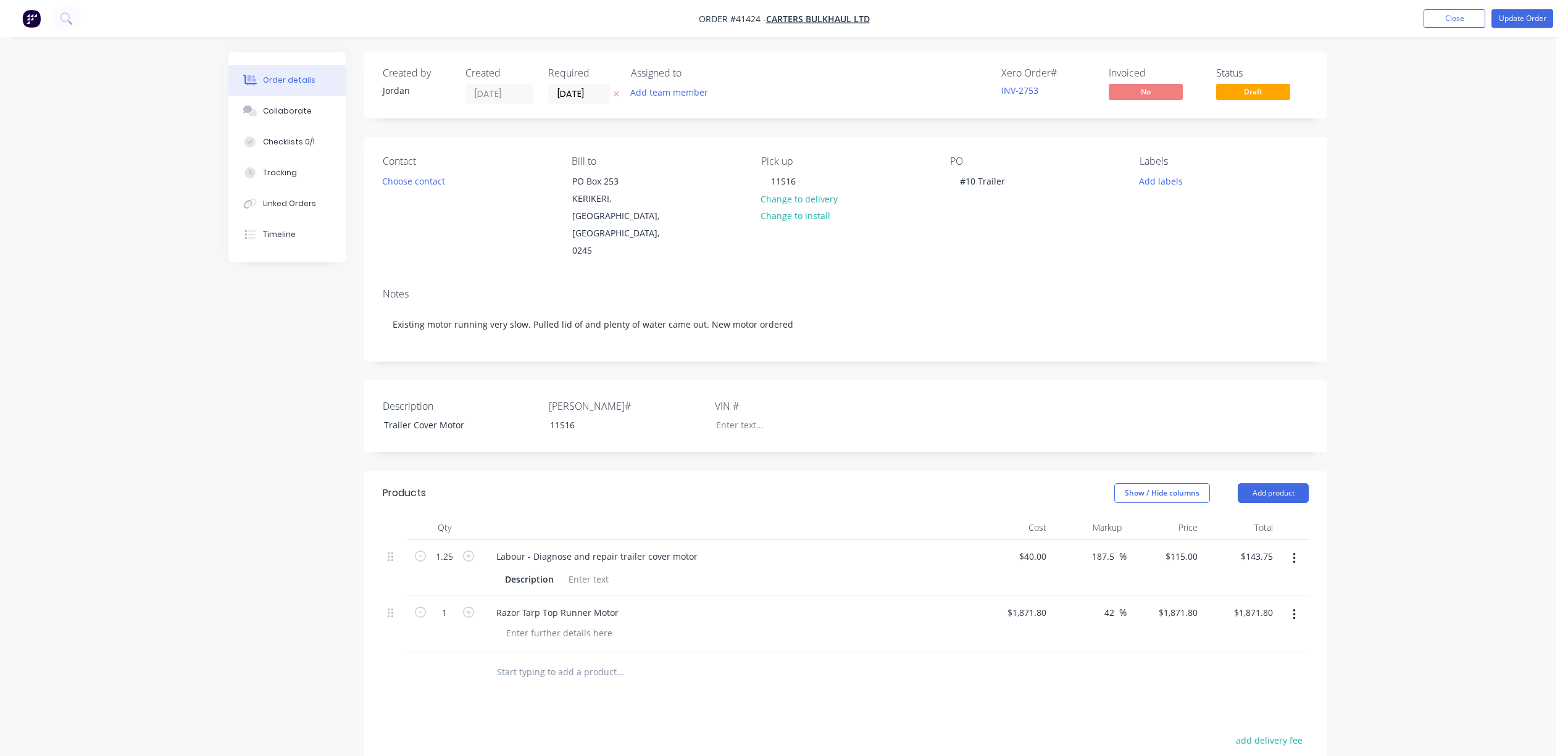
type input "42"
type input "$2,657.956"
type input "$2,657.96"
click at [1049, 662] on div at bounding box center [845, 673] width 926 height 40
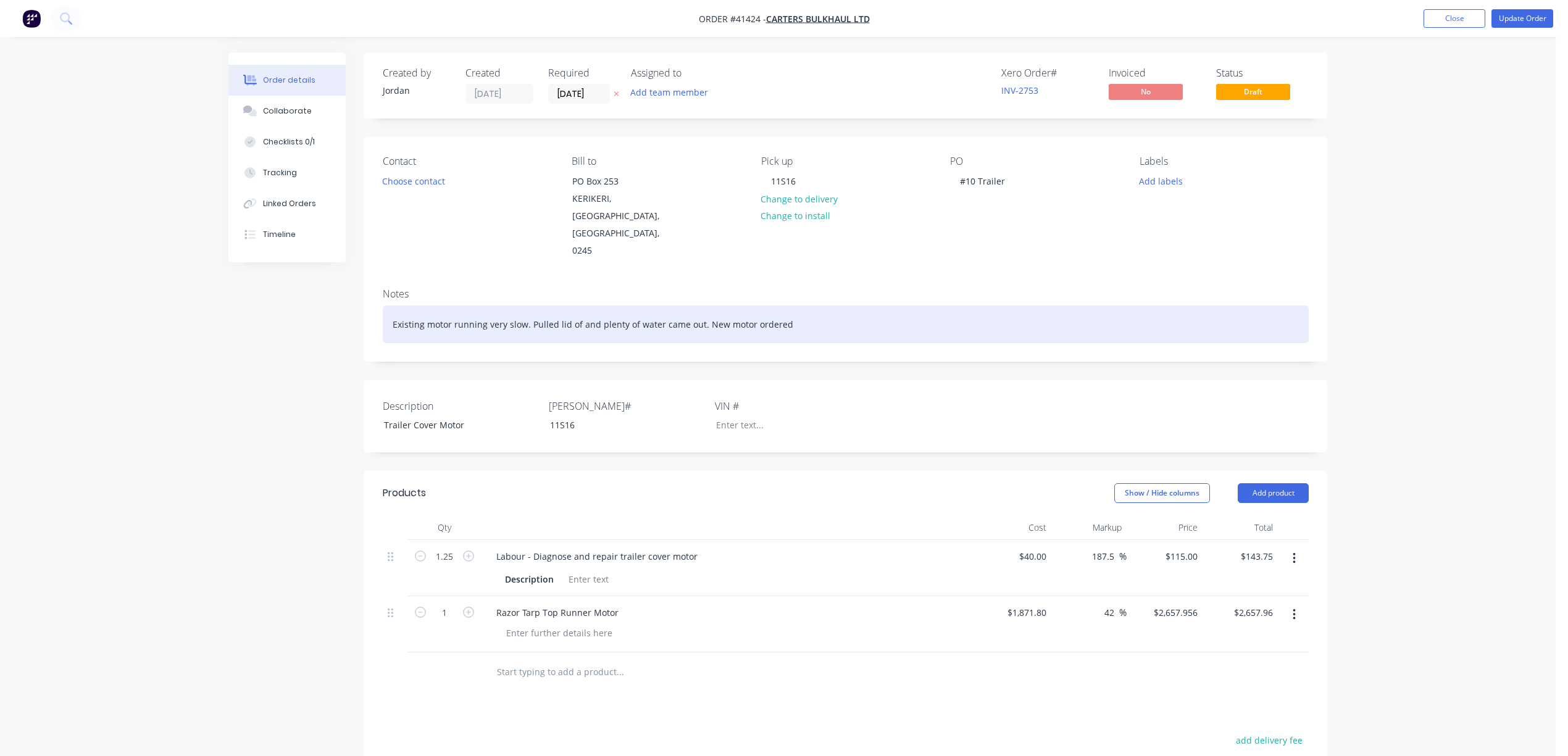
click at [1035, 305] on div "Existing motor running very slow. Pulled lid of and plenty of water came out. N…" at bounding box center [845, 324] width 926 height 38
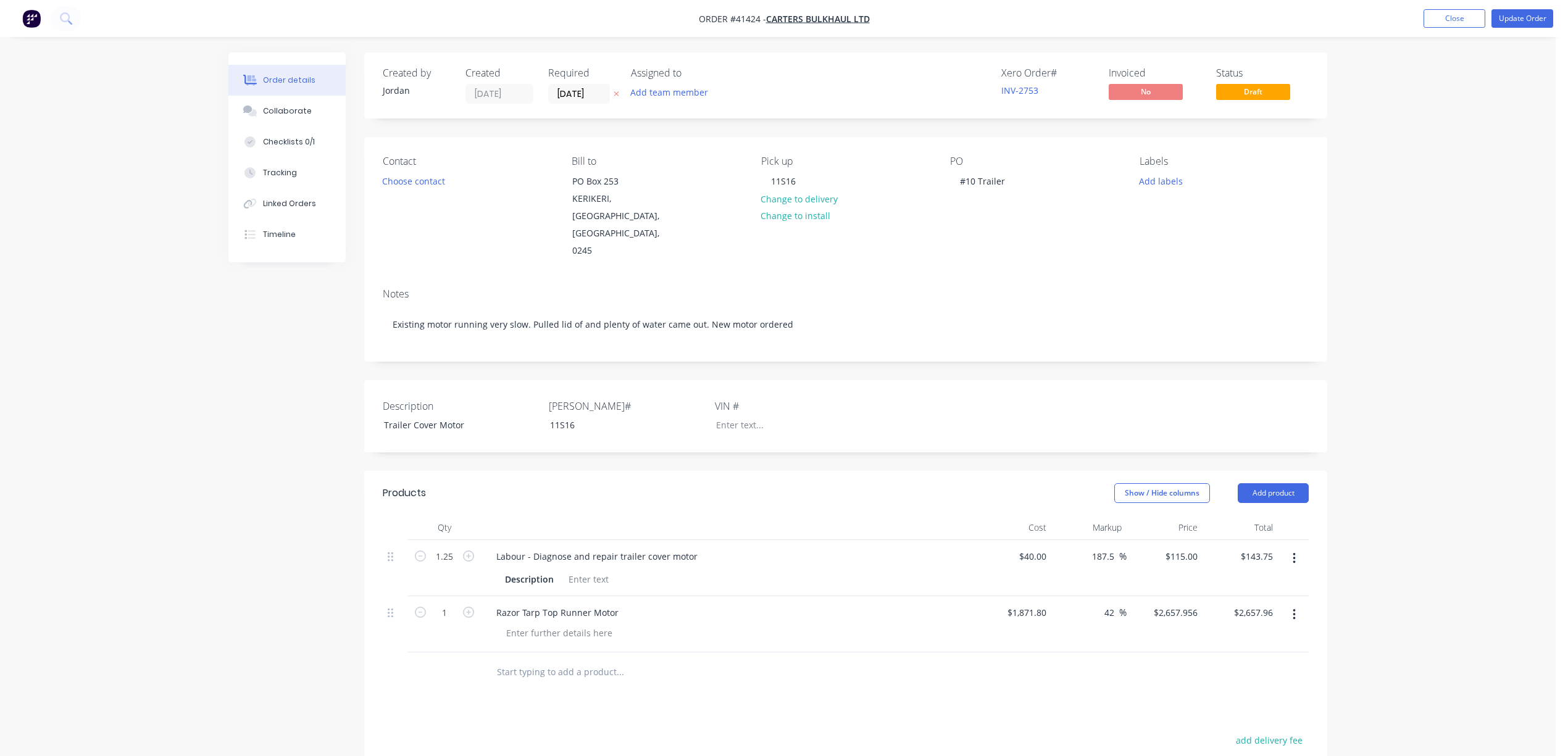
click at [229, 544] on div "Created by Jordan Created 14/08/25 Required 14/08/25 Assigned to Add team membe…" at bounding box center [778, 529] width 1099 height 955
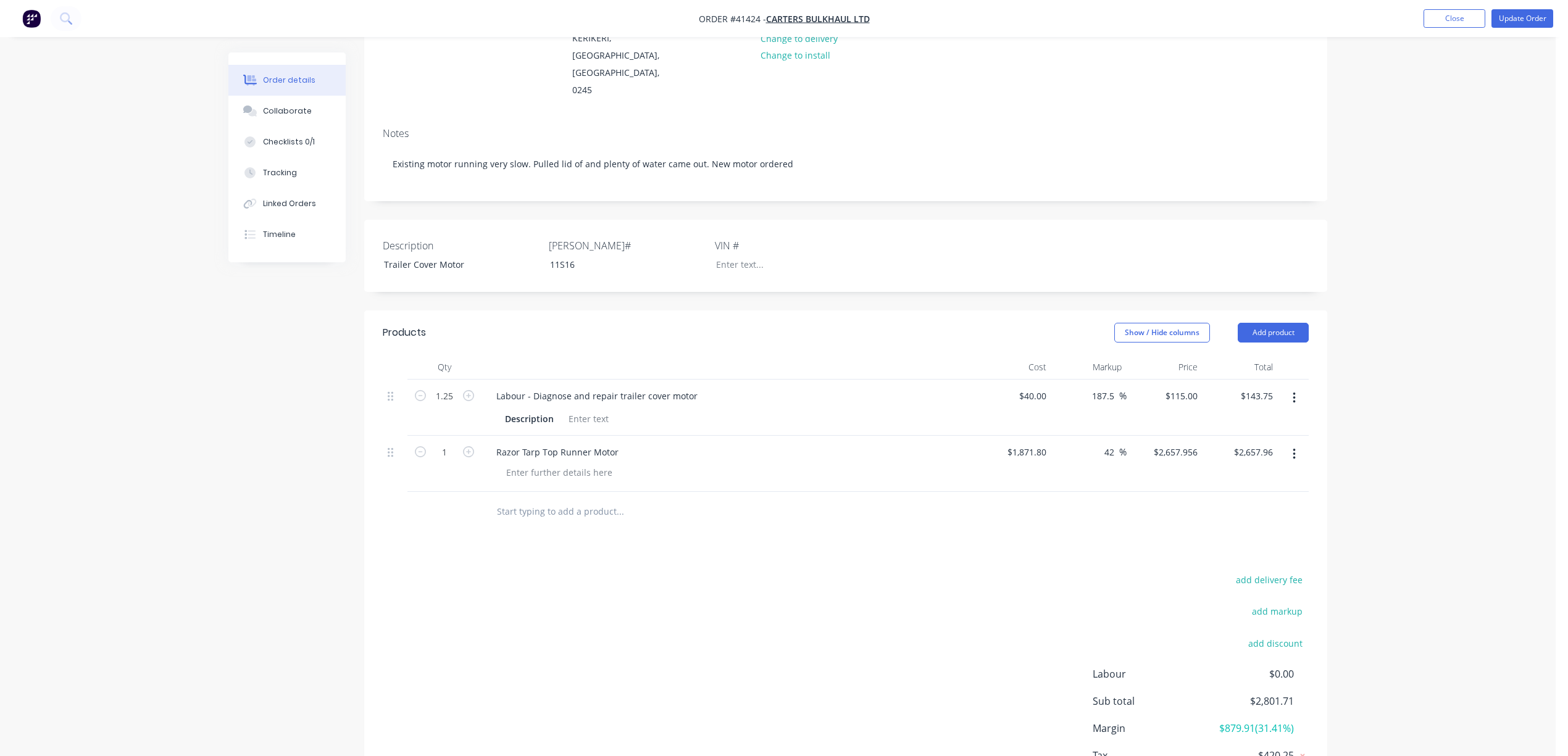
scroll to position [231, 0]
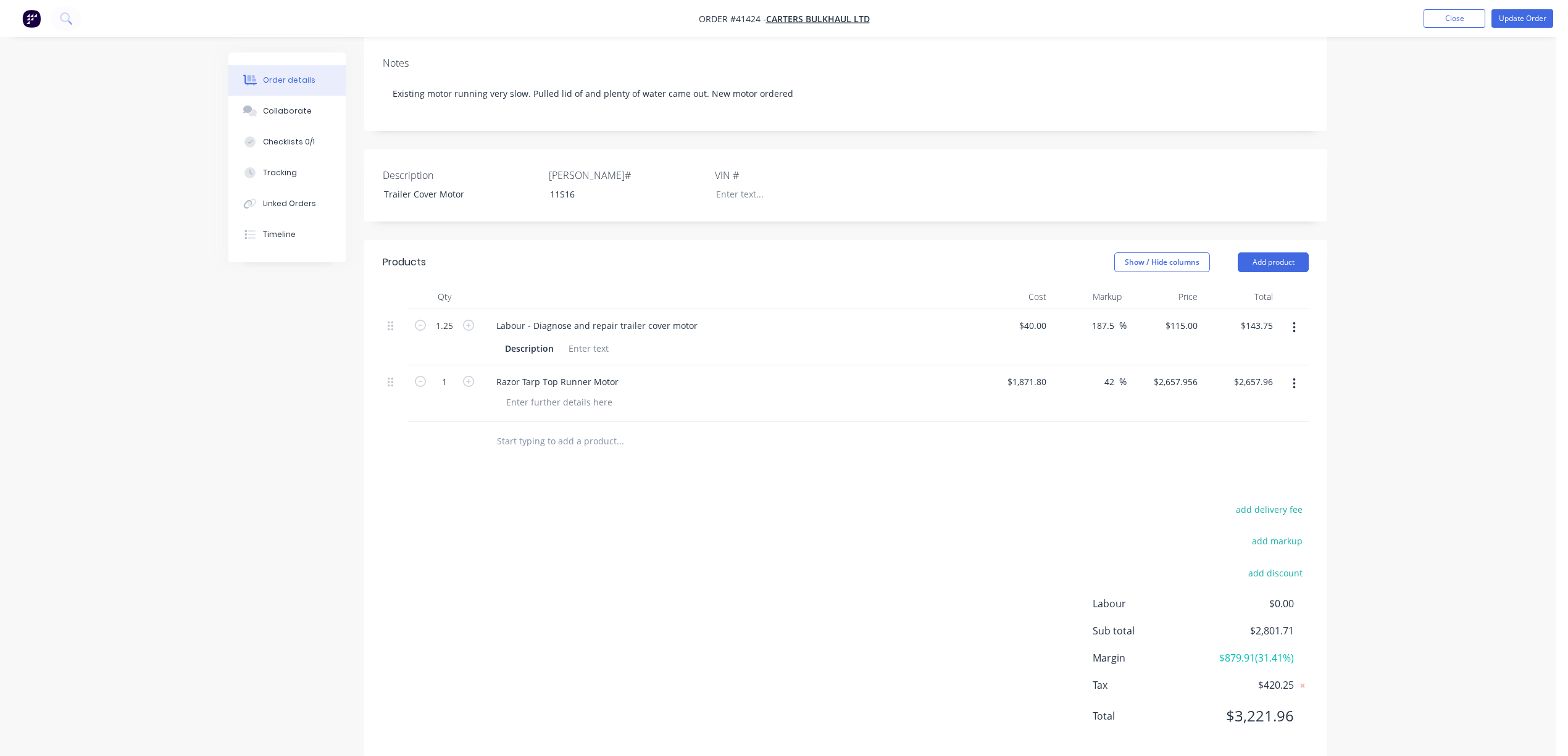
click at [562, 429] on input "text" at bounding box center [620, 441] width 247 height 24
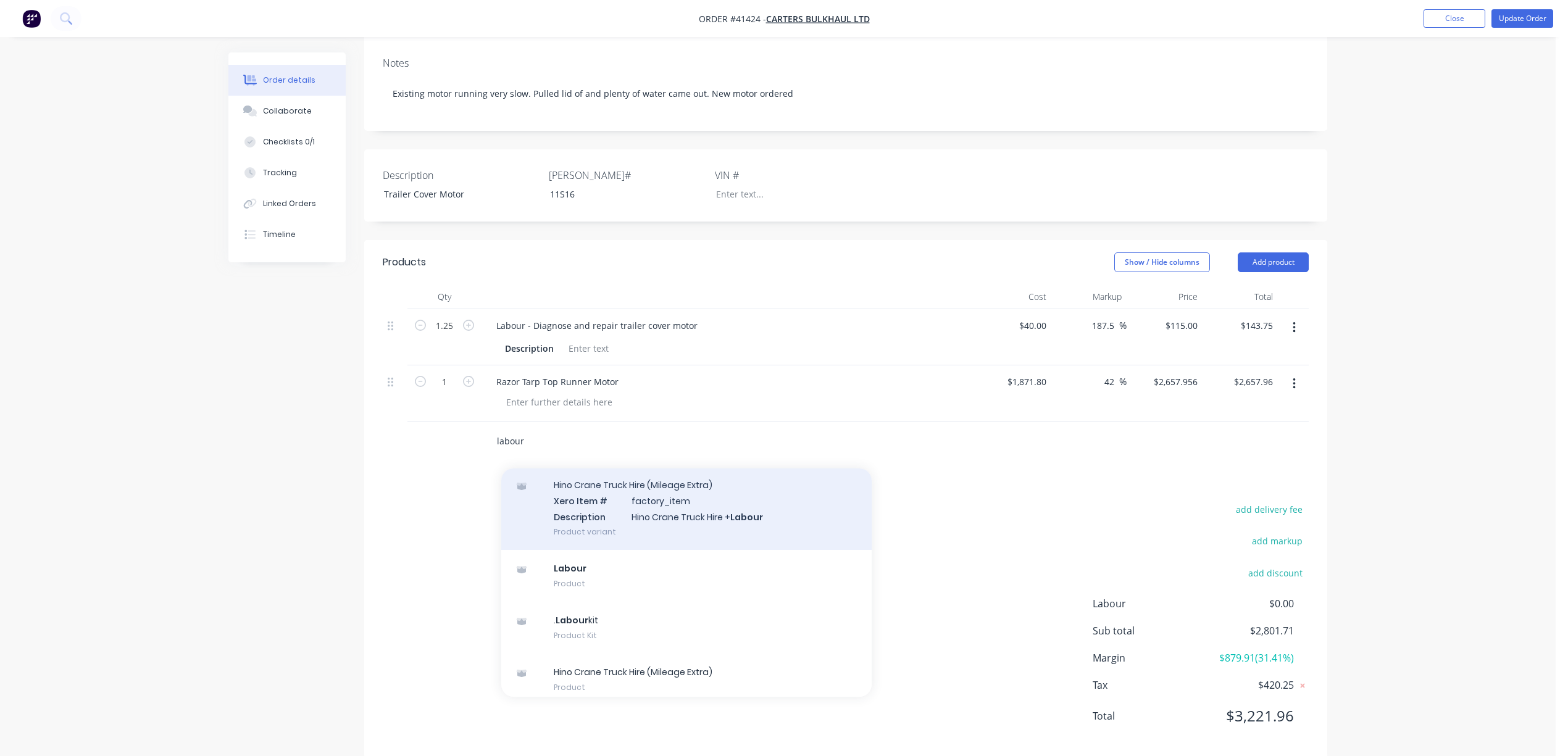
scroll to position [137, 0]
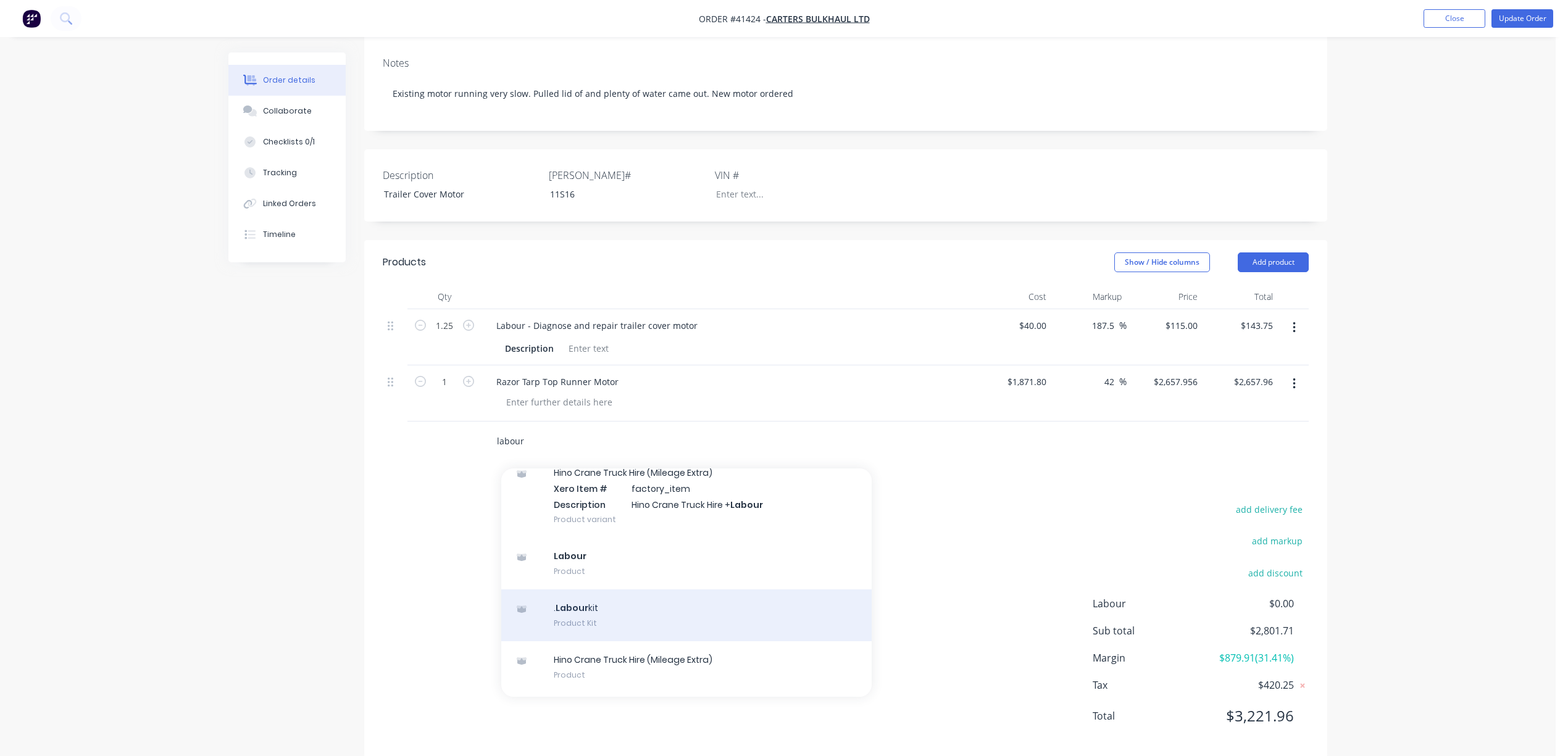
type input "labour"
click at [671, 590] on div ". Labour kit Product Kit" at bounding box center [686, 615] width 370 height 52
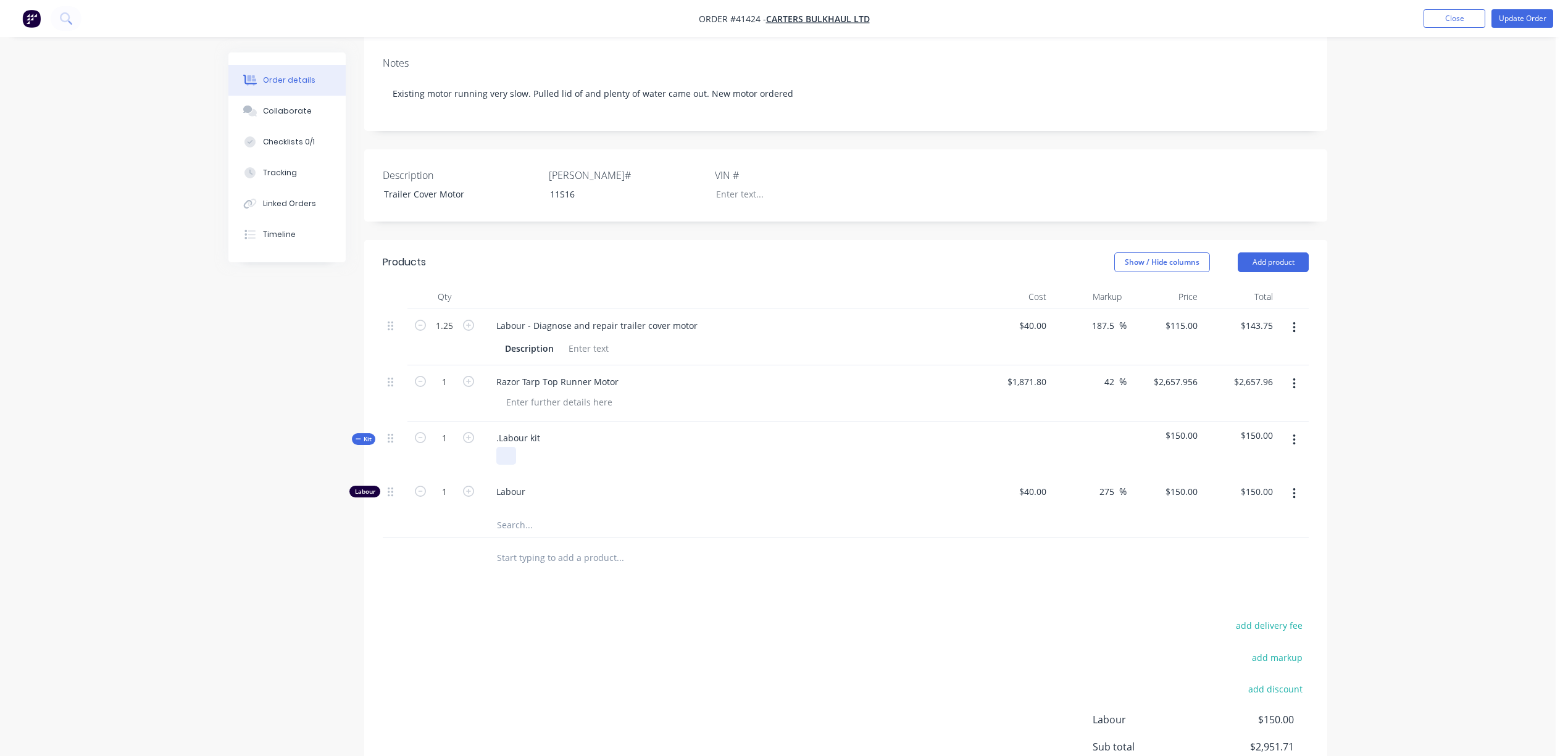
click at [509, 447] on div at bounding box center [506, 456] width 20 height 18
click at [445, 429] on input "1" at bounding box center [444, 438] width 32 height 18
click at [722, 422] on div ".Labour kit" at bounding box center [728, 448] width 494 height 53
click at [537, 429] on div ".Labour kit" at bounding box center [518, 438] width 64 height 18
drag, startPoint x: 444, startPoint y: 421, endPoint x: 492, endPoint y: 405, distance: 50.6
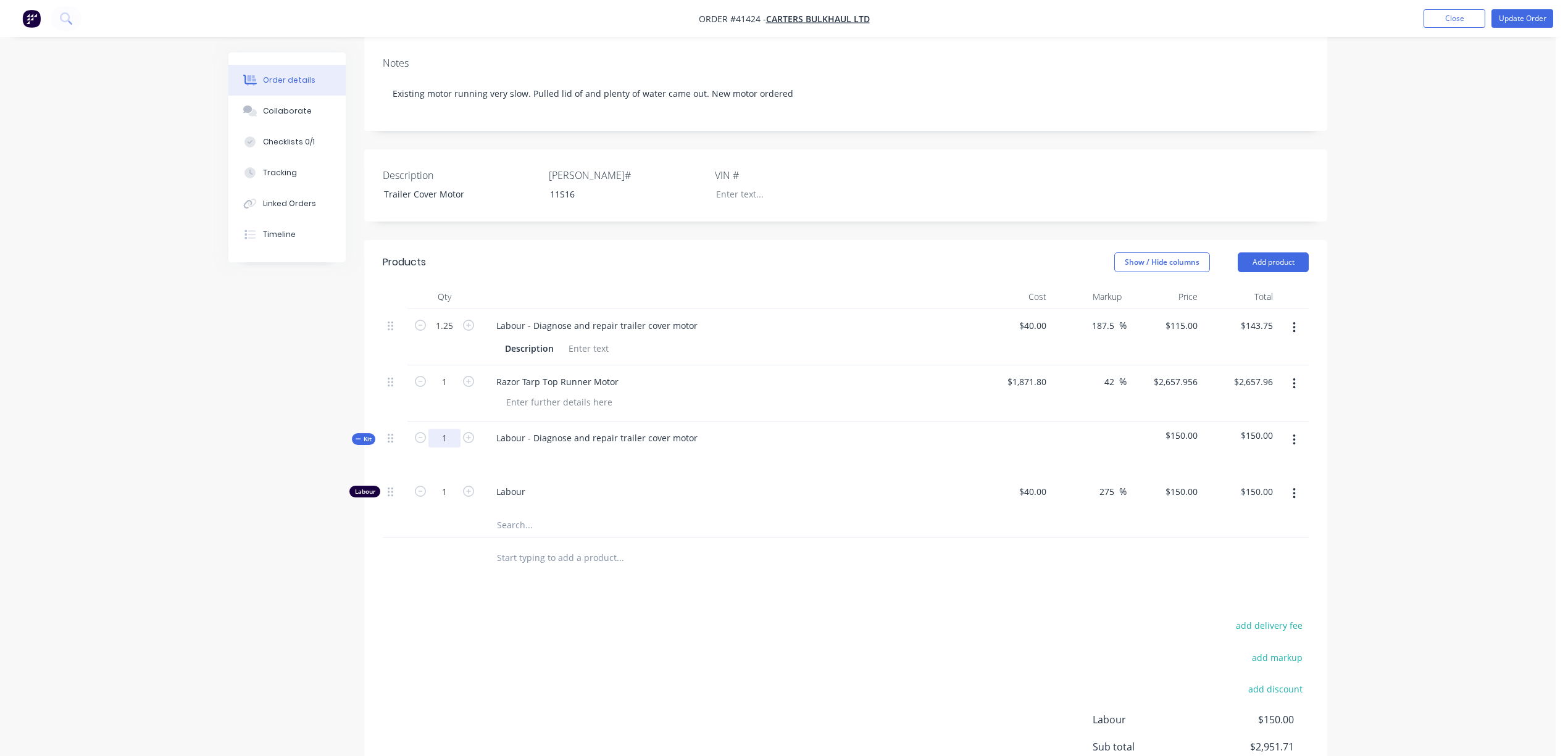
click at [444, 429] on input "1" at bounding box center [444, 438] width 32 height 18
type input "1.25"
type input "$187.50"
click at [958, 485] on span "Labour" at bounding box center [733, 491] width 474 height 13
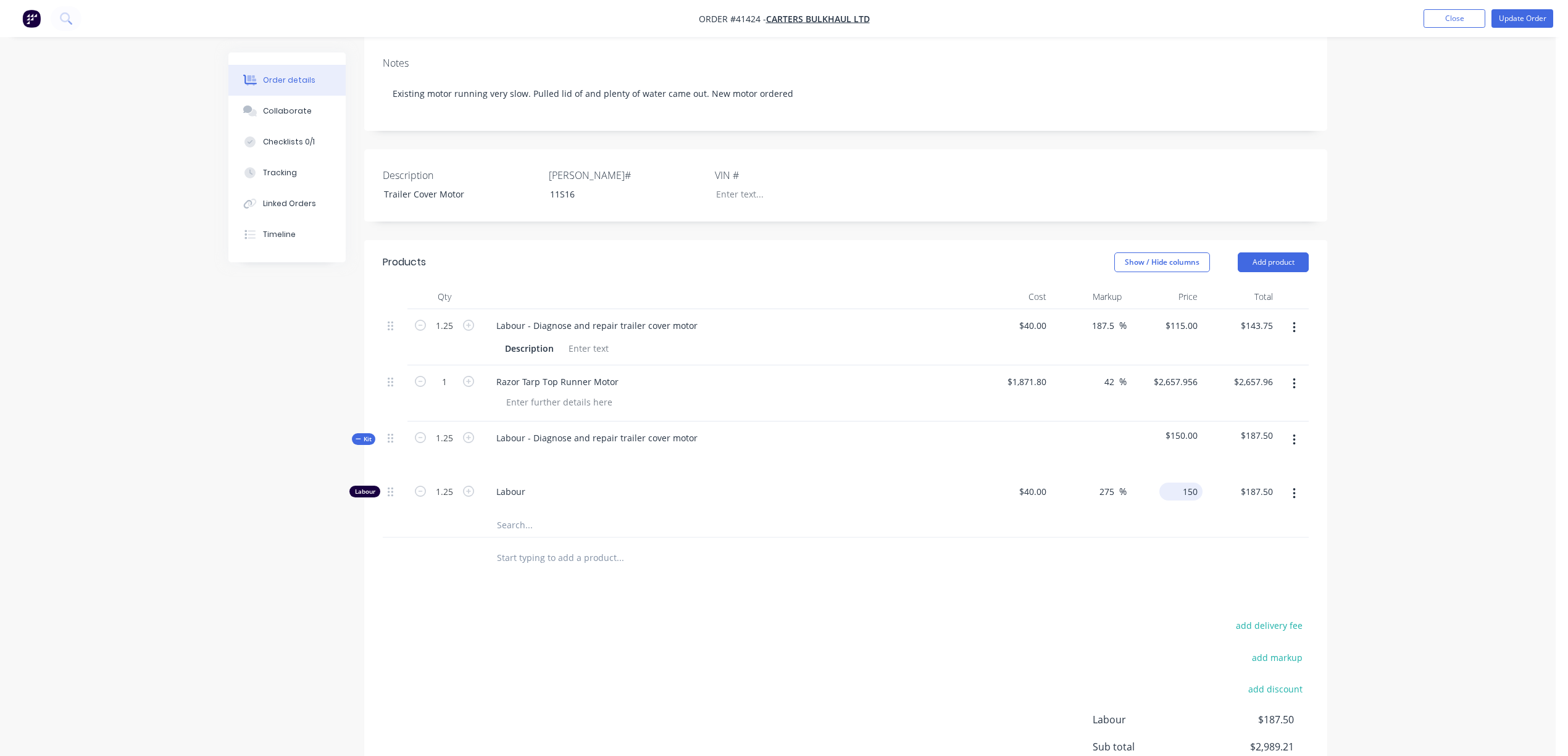
click at [1176, 483] on div "150 $150.00" at bounding box center [1180, 492] width 43 height 18
type input "115"
type input "187.5"
type input "$115.00"
type input "$143.75"
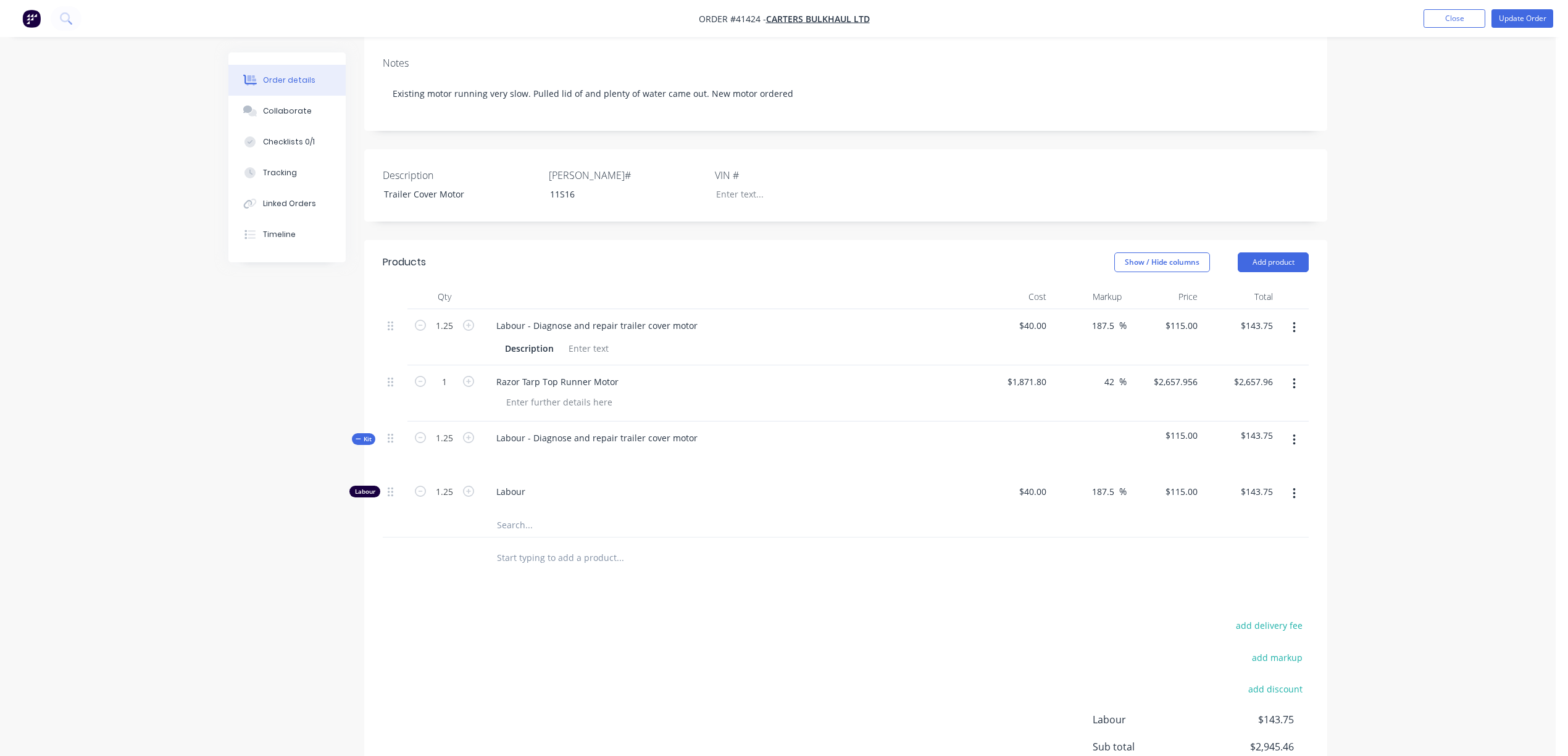
click at [935, 512] on div at bounding box center [845, 524] width 926 height 25
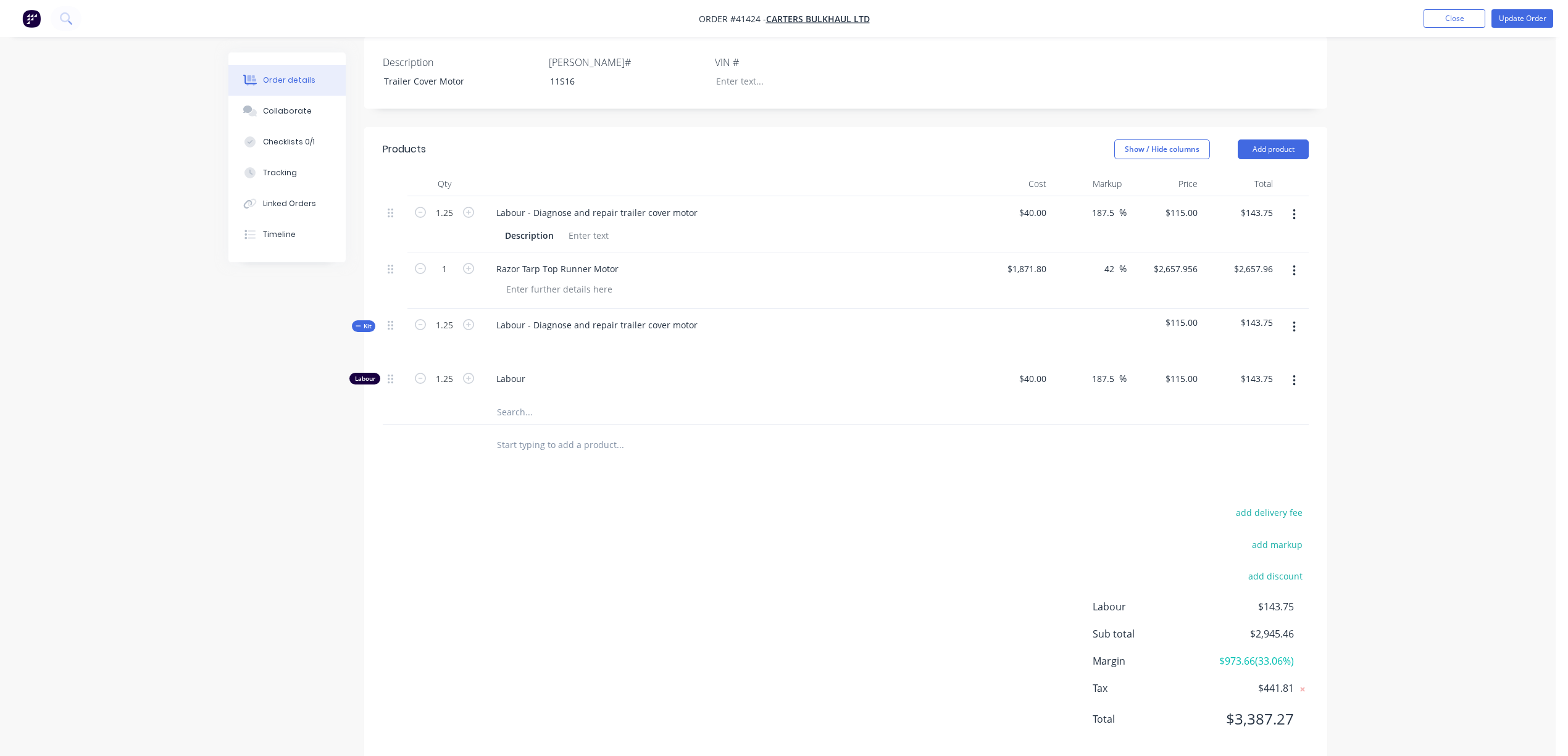
scroll to position [348, 0]
click at [361, 318] on span "Kit" at bounding box center [363, 322] width 16 height 10
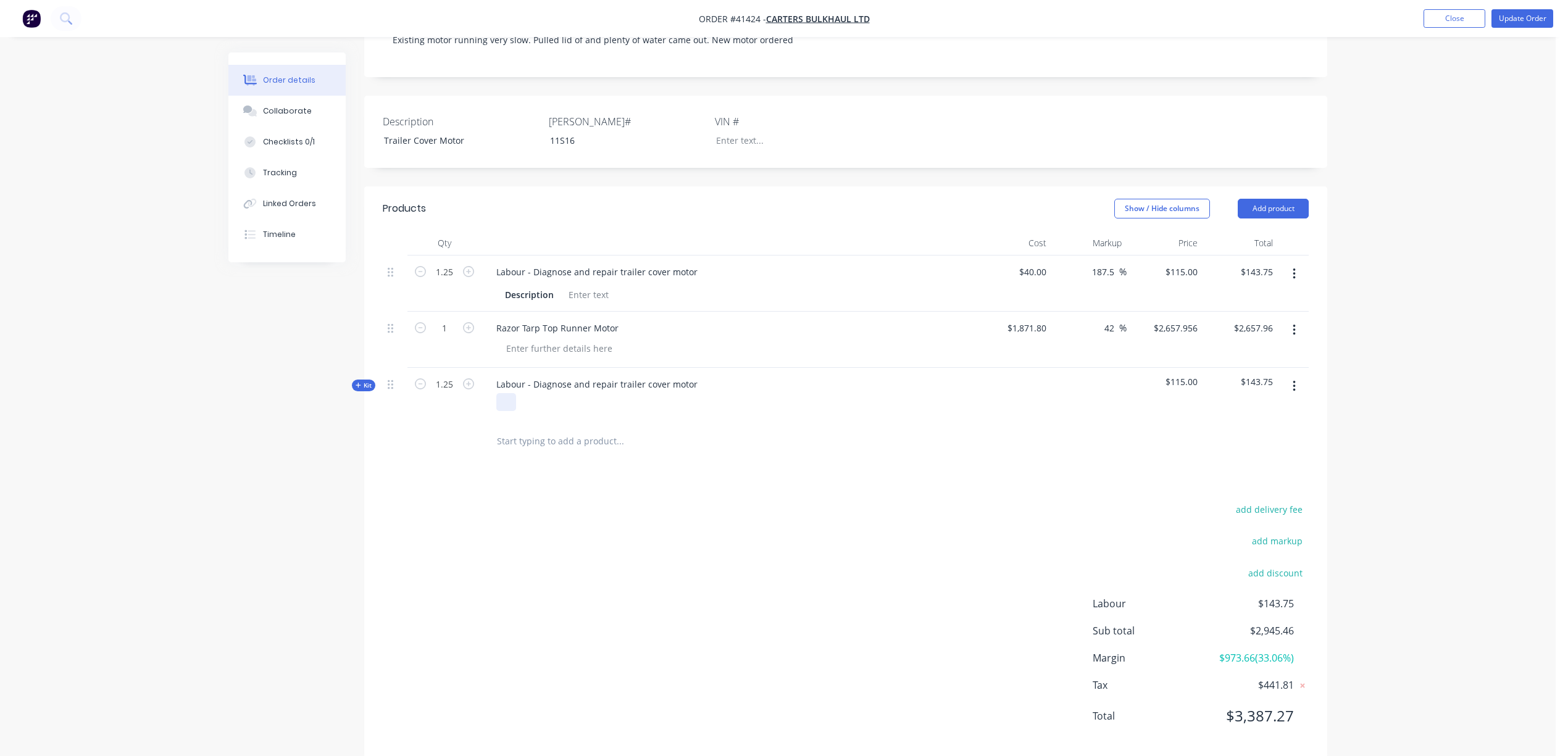
click at [508, 393] on div at bounding box center [506, 402] width 20 height 18
